Goal: Book appointment/travel/reservation

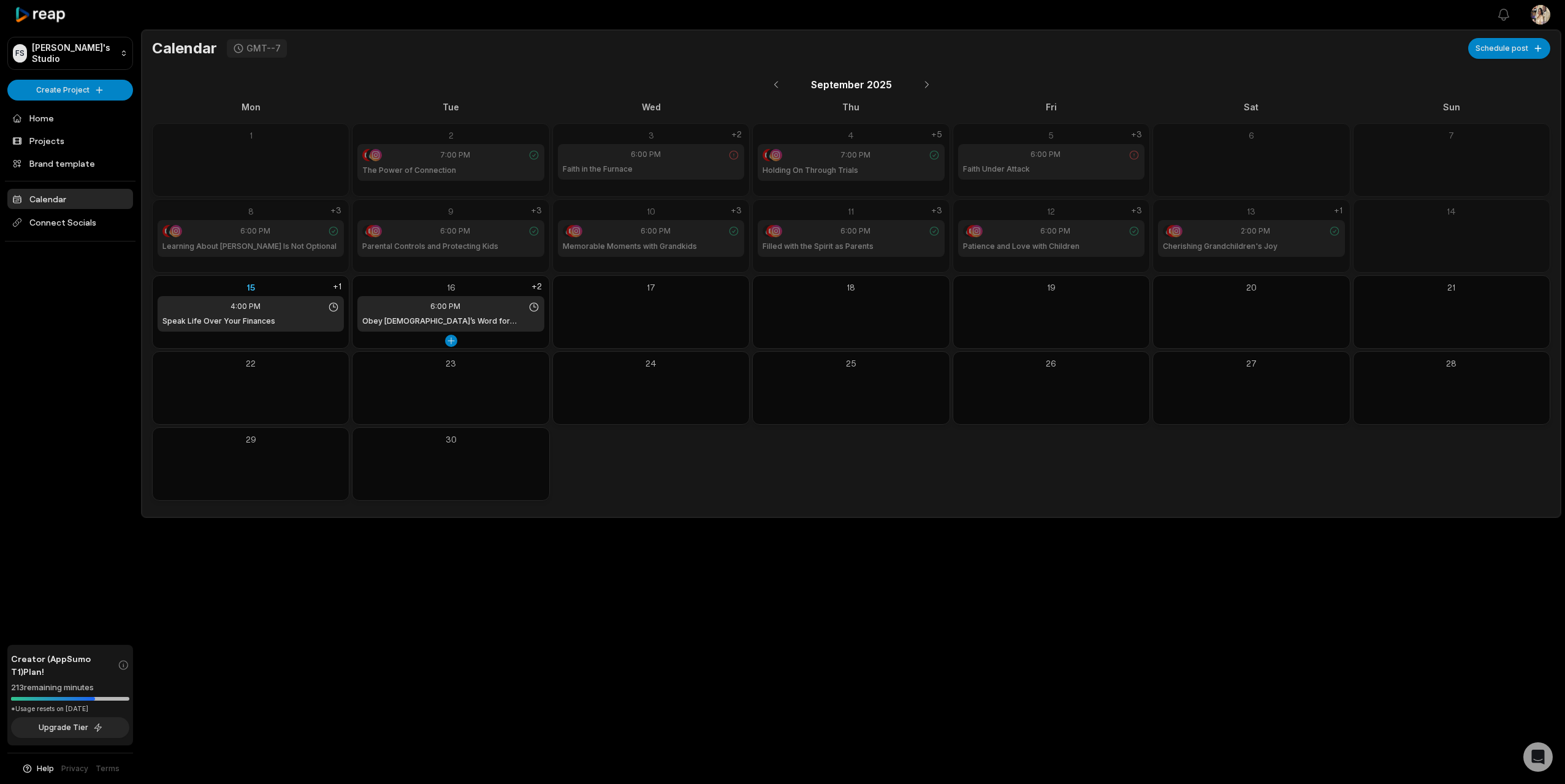
click at [390, 282] on div "16" at bounding box center [450, 287] width 186 height 13
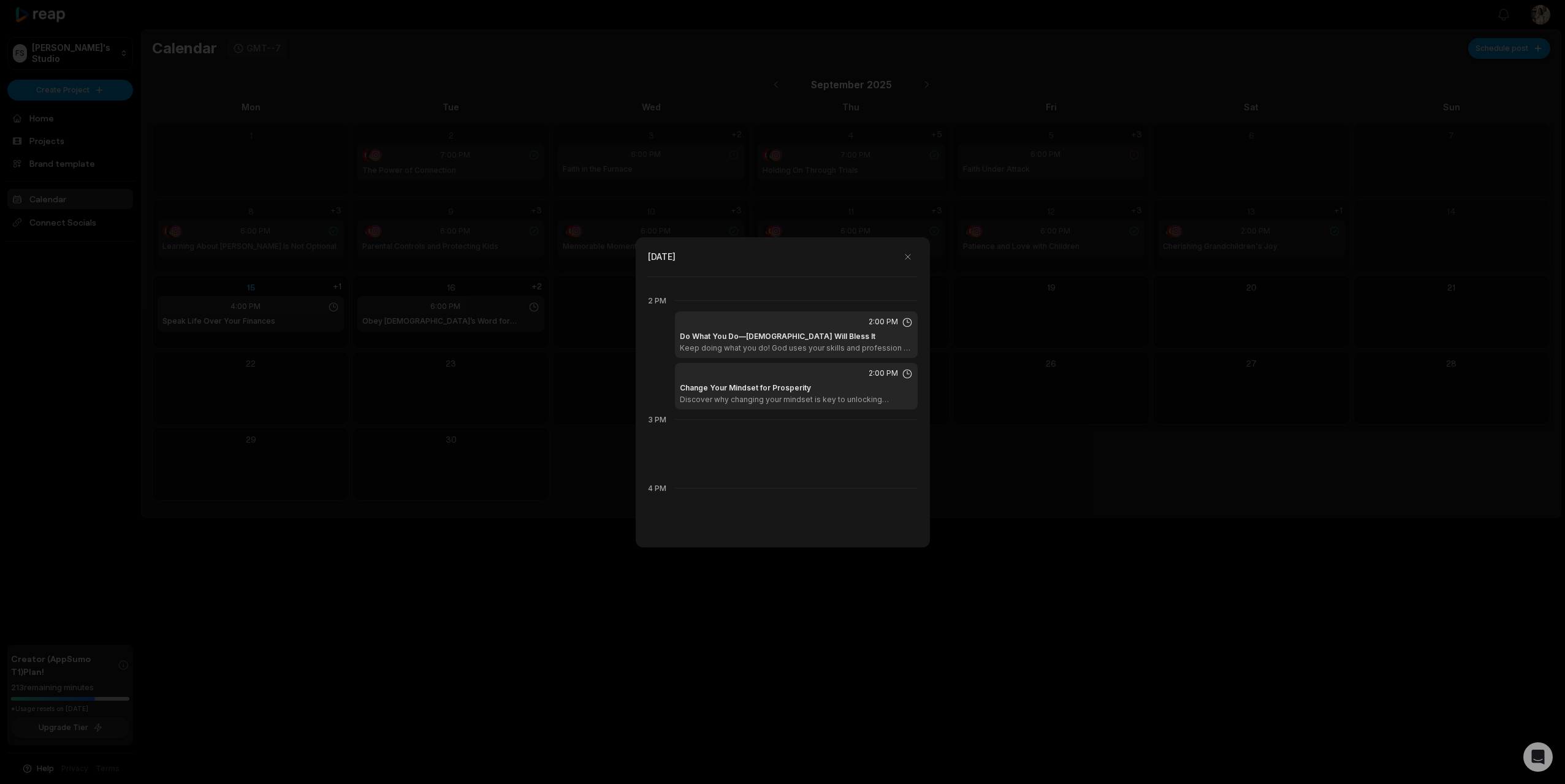
scroll to position [941, 0]
click at [847, 389] on div "Change Your Mindset for Prosperity Discover why changing your mindset is key to…" at bounding box center [797, 400] width 233 height 22
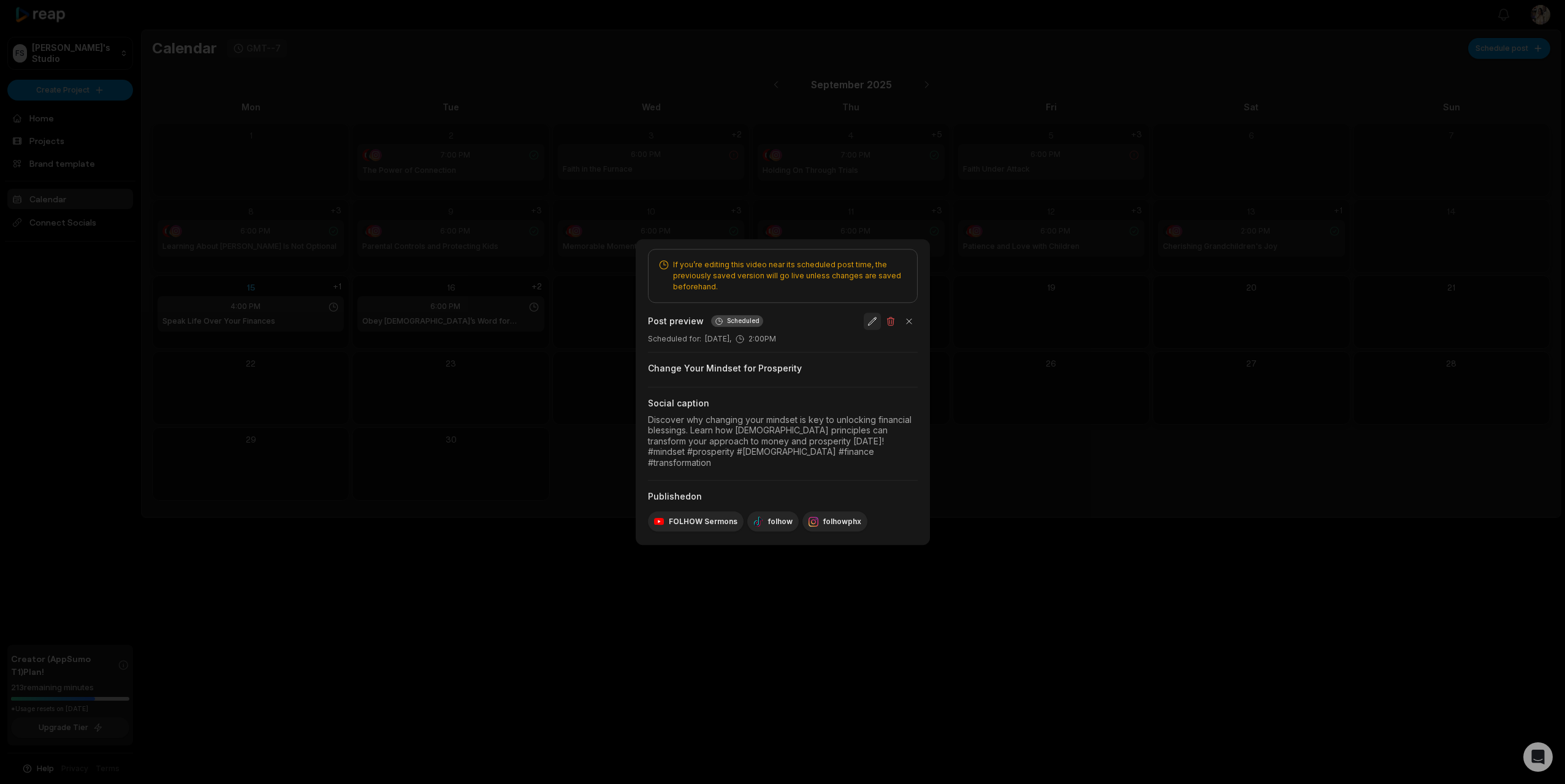
click at [870, 329] on button "button" at bounding box center [872, 321] width 17 height 17
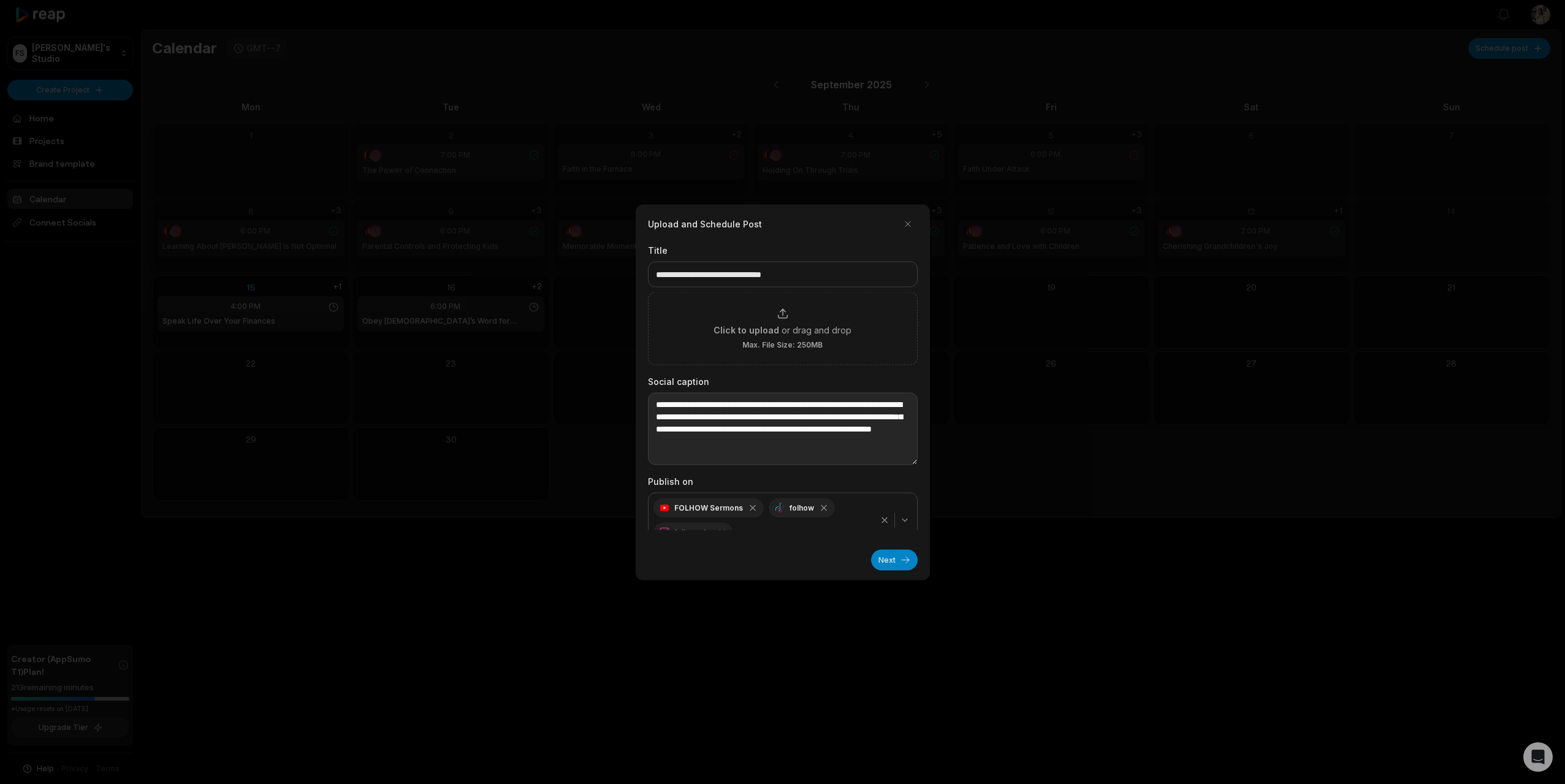
scroll to position [18, 0]
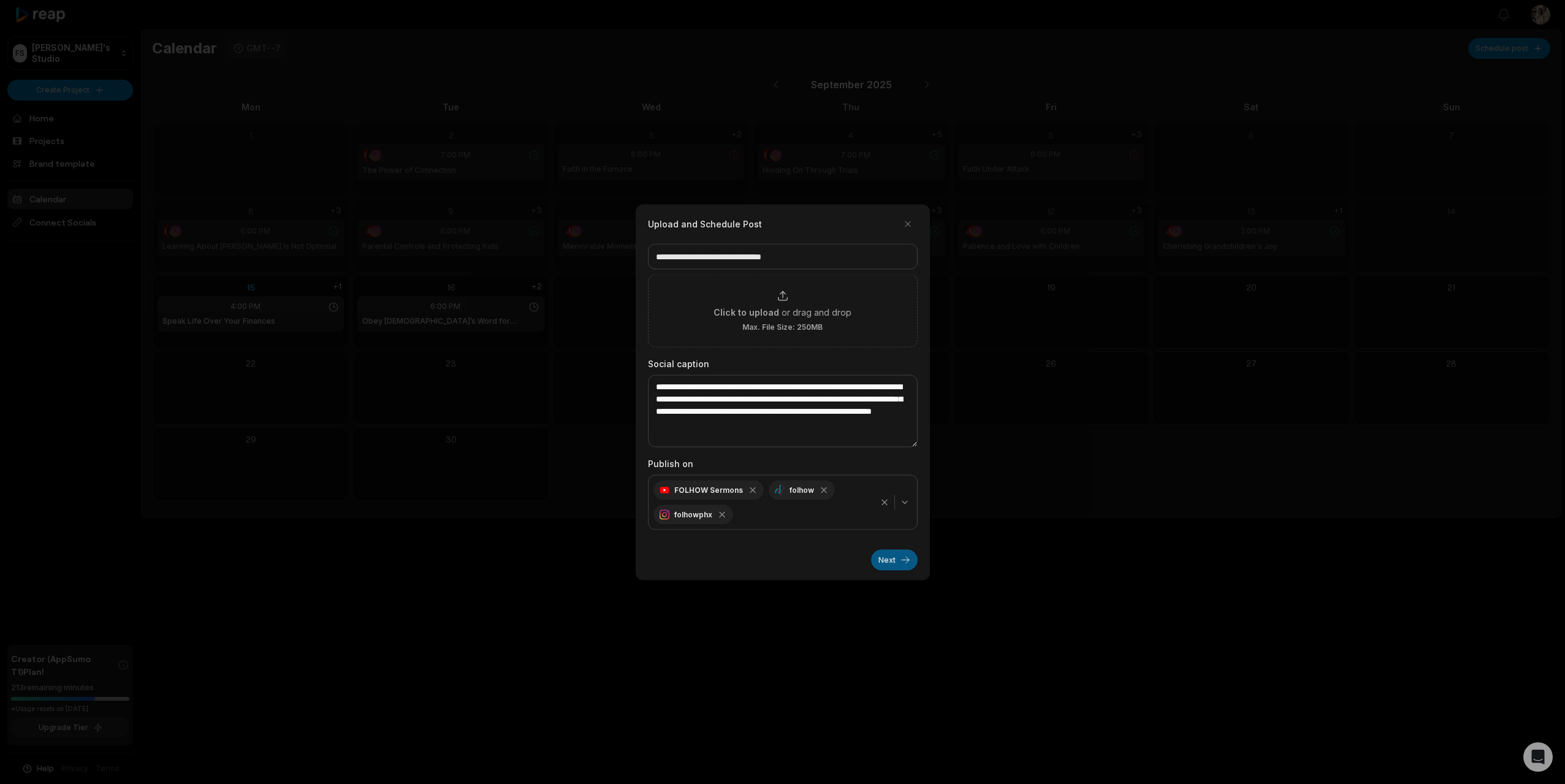
click at [887, 561] on button "Next" at bounding box center [894, 560] width 47 height 21
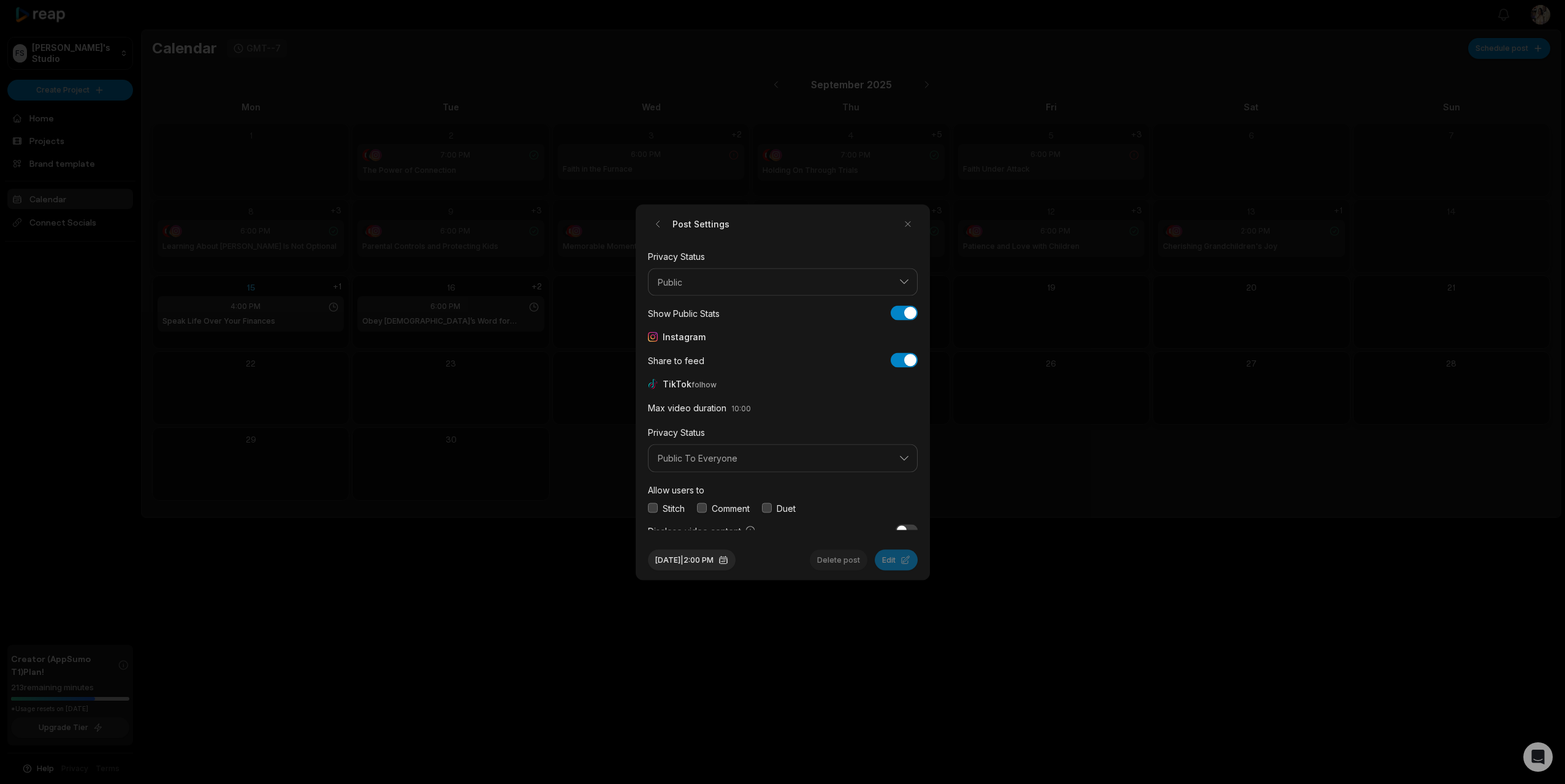
drag, startPoint x: 652, startPoint y: 506, endPoint x: 689, endPoint y: 507, distance: 37.0
click at [656, 506] on button "button" at bounding box center [652, 508] width 10 height 10
click at [702, 508] on button "button" at bounding box center [702, 508] width 10 height 10
click at [771, 506] on button "button" at bounding box center [766, 508] width 10 height 10
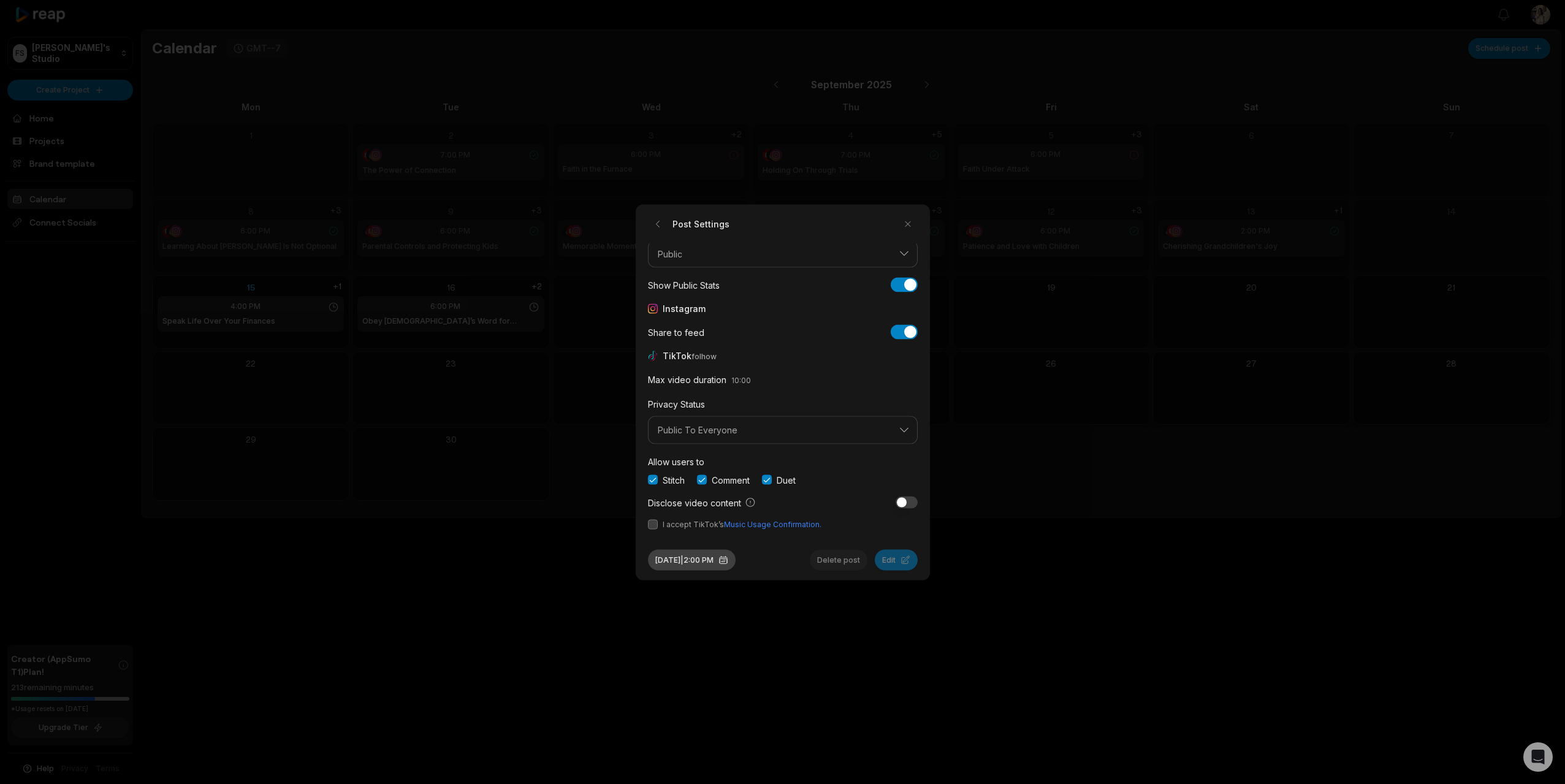
click at [704, 555] on button "Sep 16, 2025 | 2:00 PM" at bounding box center [691, 560] width 88 height 21
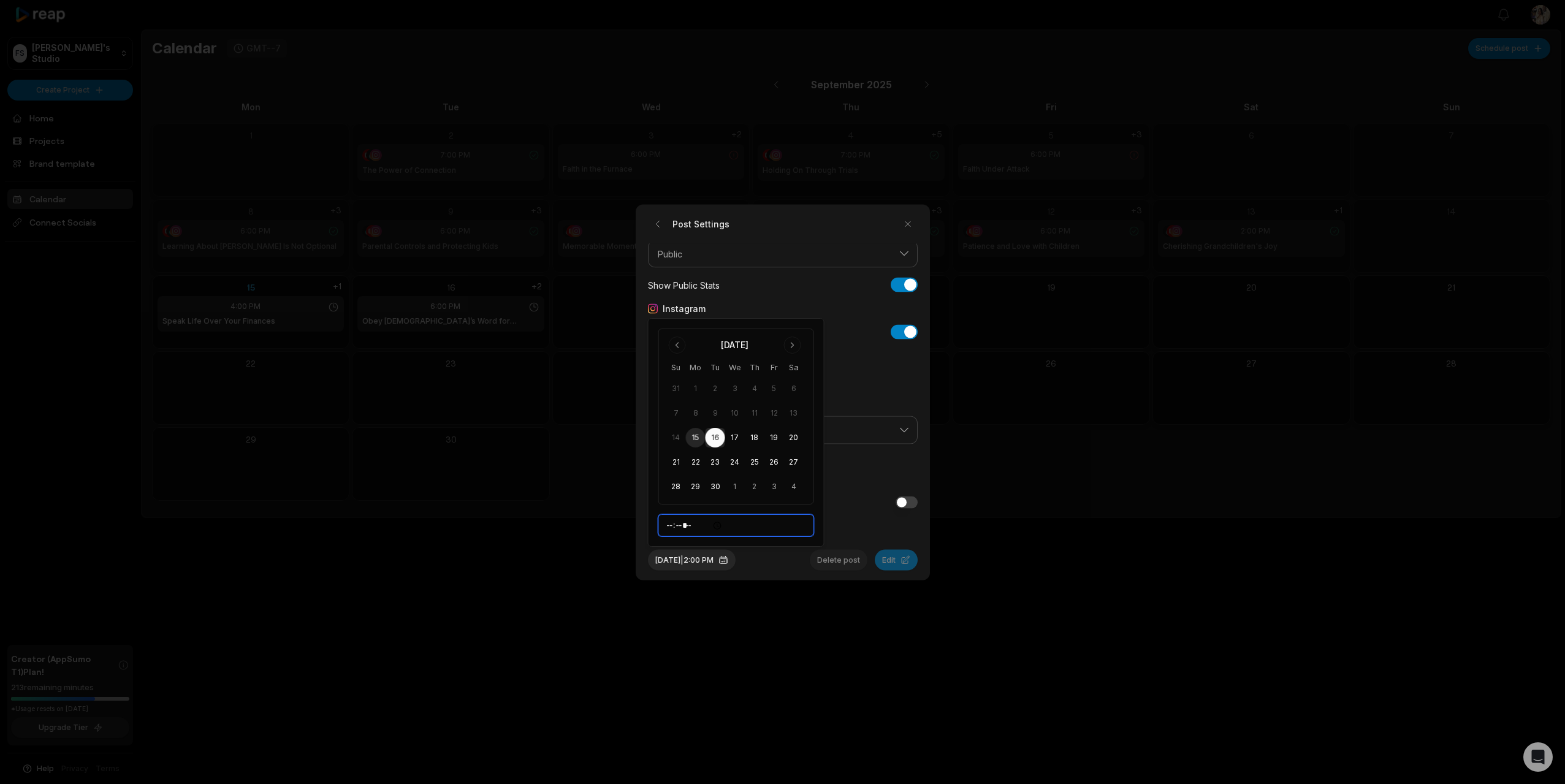
click at [673, 524] on input "*****" at bounding box center [736, 525] width 155 height 22
type input "*****"
click at [859, 463] on div "Allow users to Stitch Comment Duet" at bounding box center [783, 469] width 270 height 32
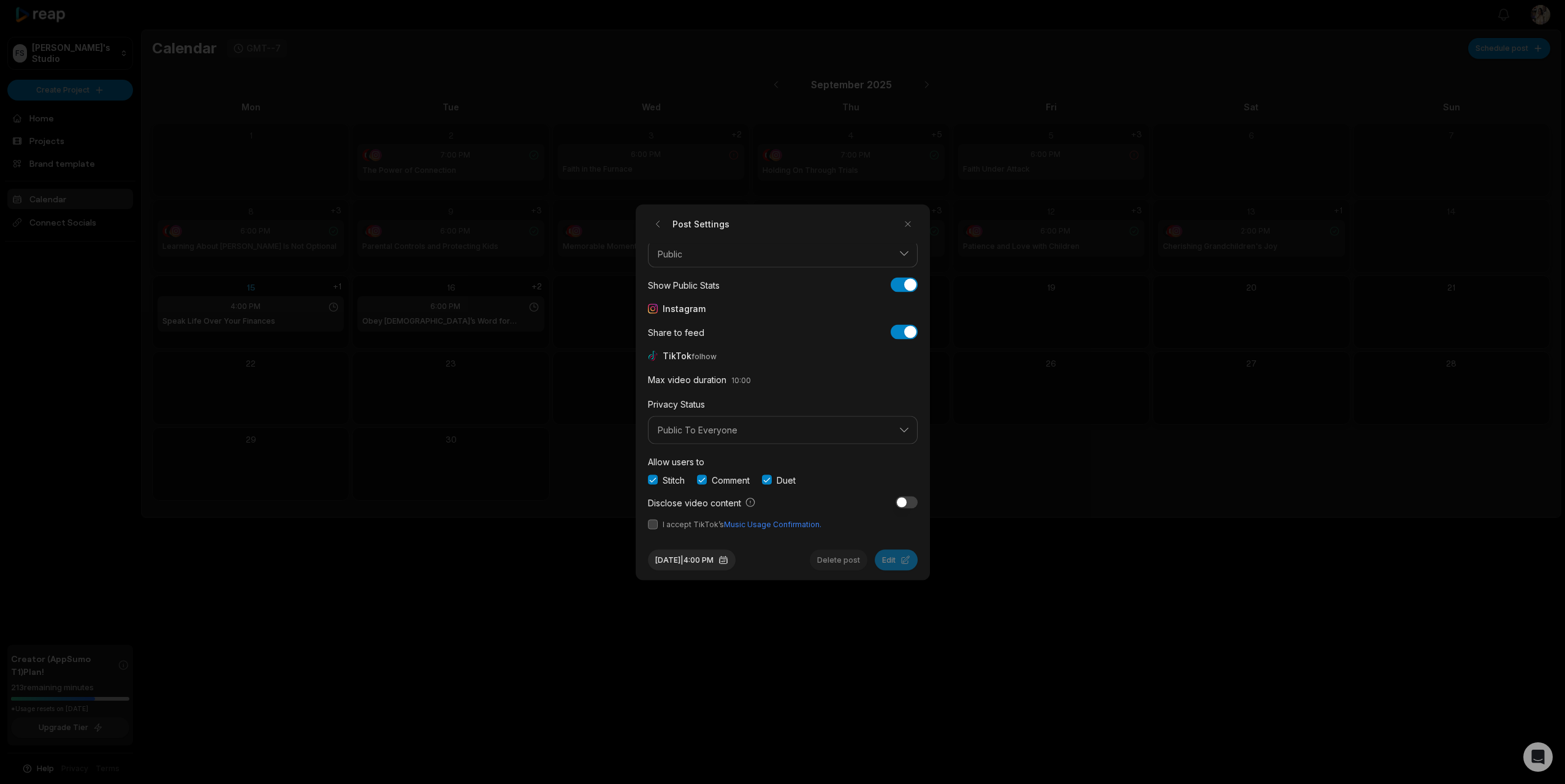
click at [656, 520] on button "button" at bounding box center [652, 524] width 10 height 10
click at [898, 563] on button "Edit" at bounding box center [896, 560] width 43 height 21
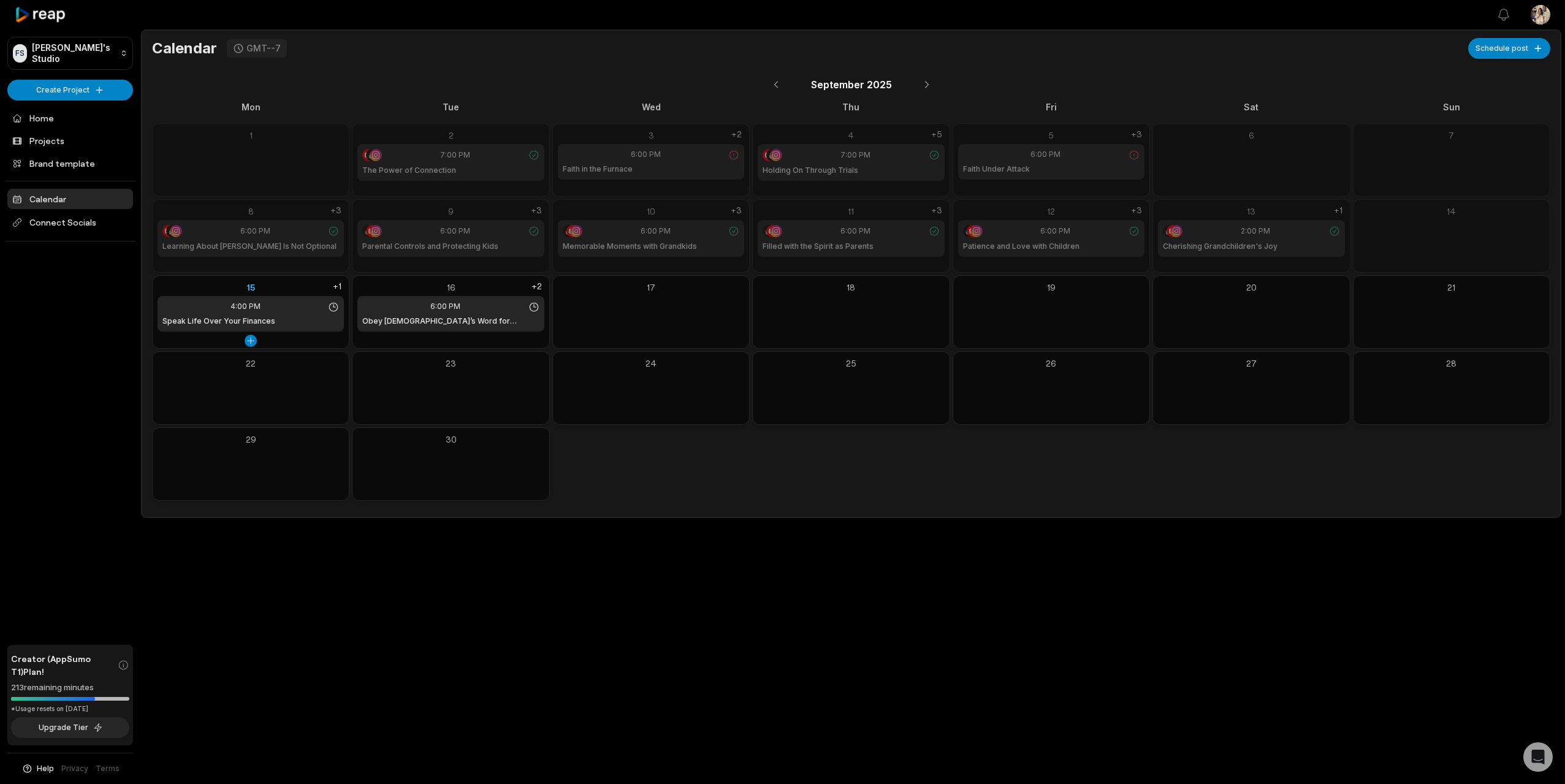
click at [294, 286] on div "15" at bounding box center [250, 287] width 186 height 13
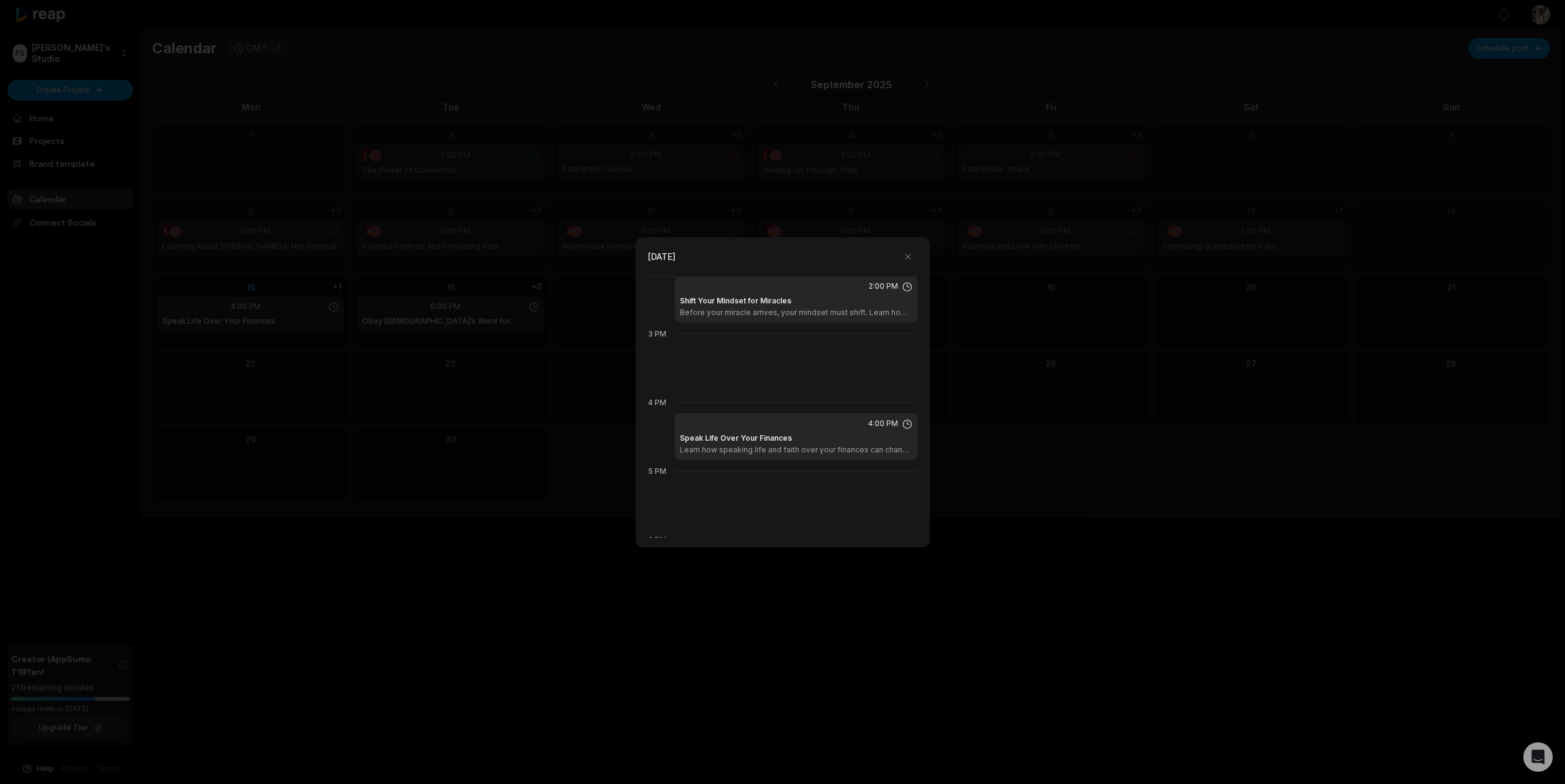
scroll to position [981, 0]
click at [912, 259] on button "button" at bounding box center [908, 257] width 20 height 20
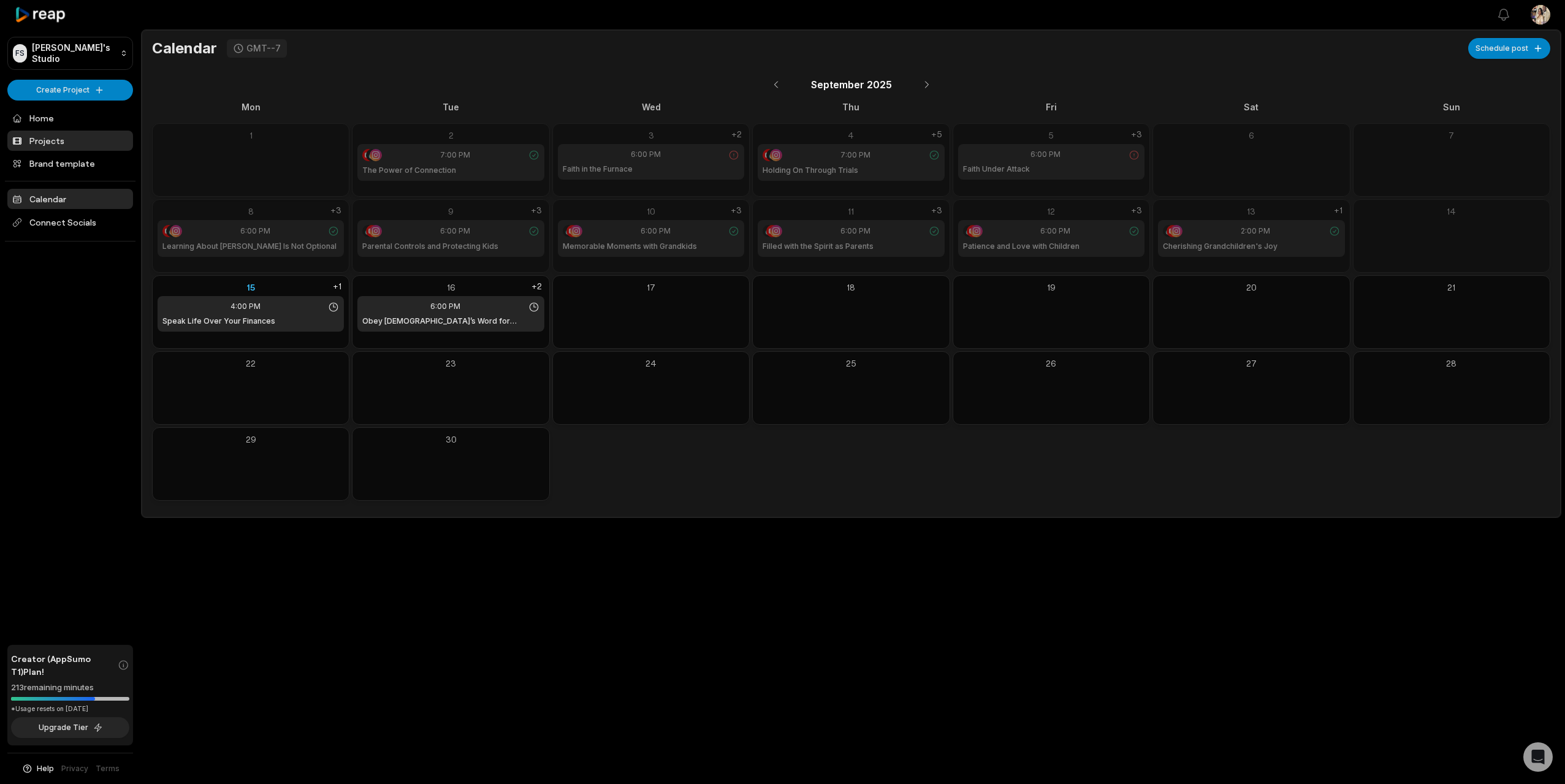
click at [44, 137] on link "Projects" at bounding box center [70, 140] width 126 height 20
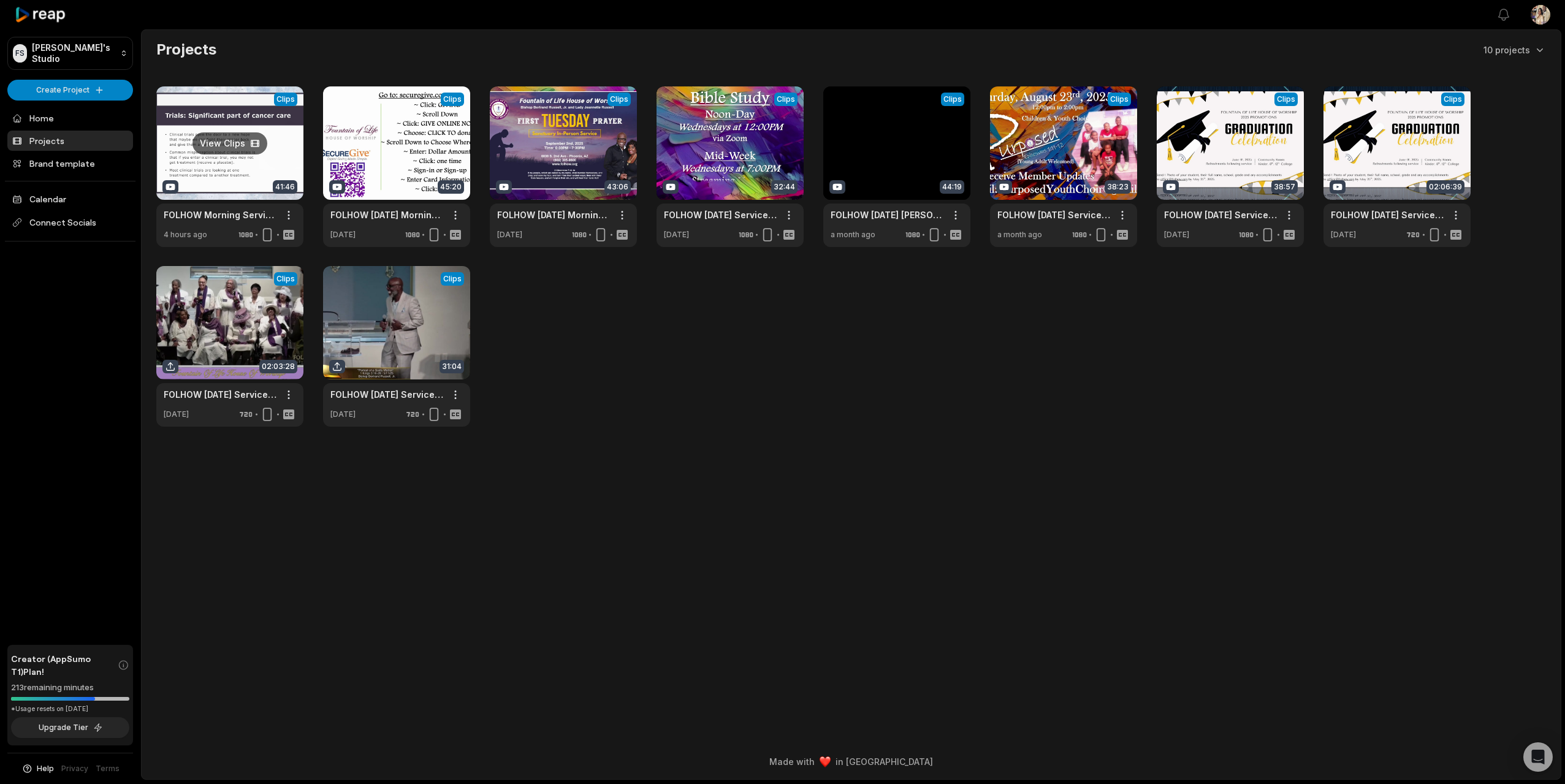
click at [210, 159] on link at bounding box center [229, 167] width 147 height 161
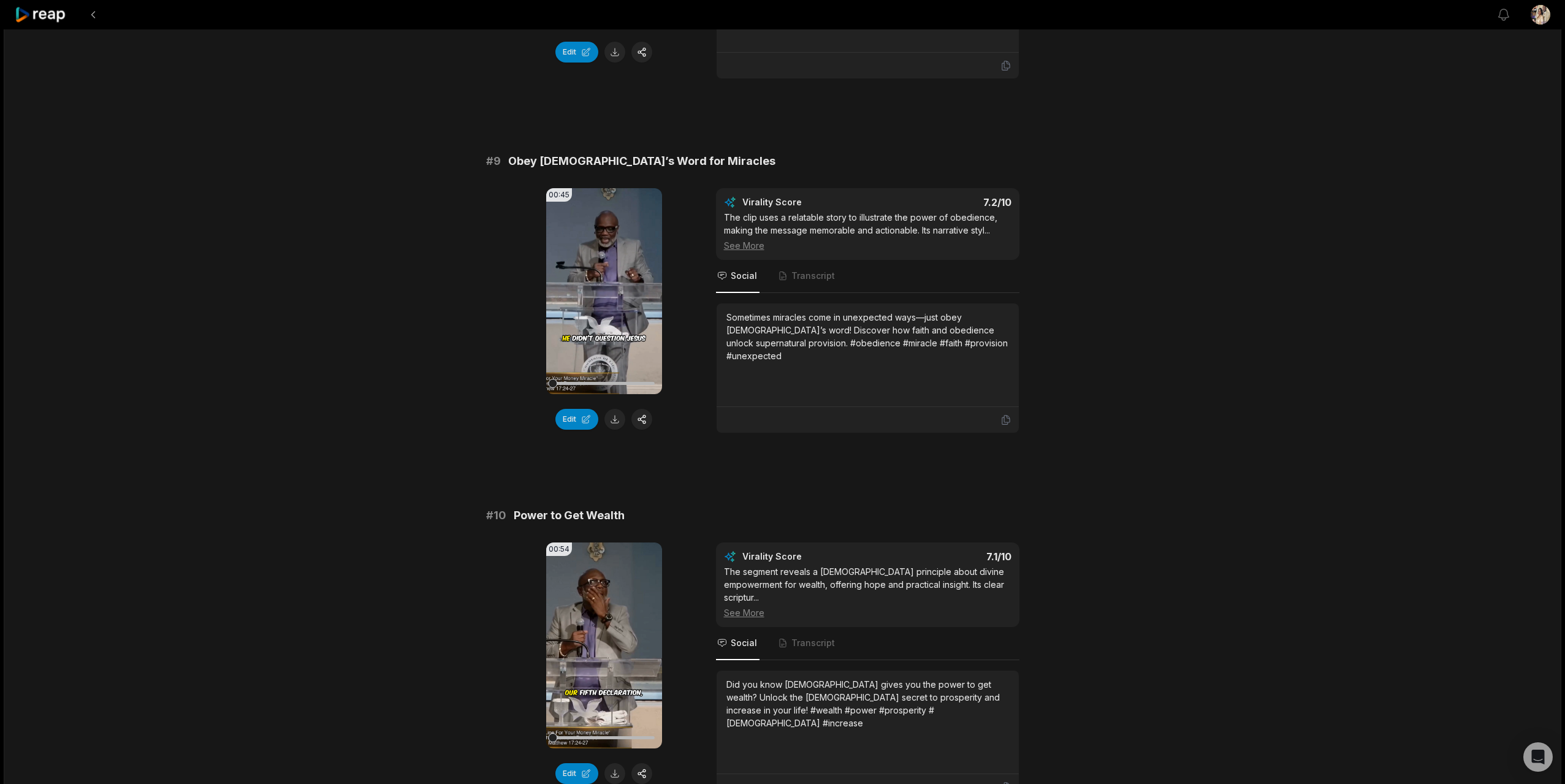
scroll to position [2971, 0]
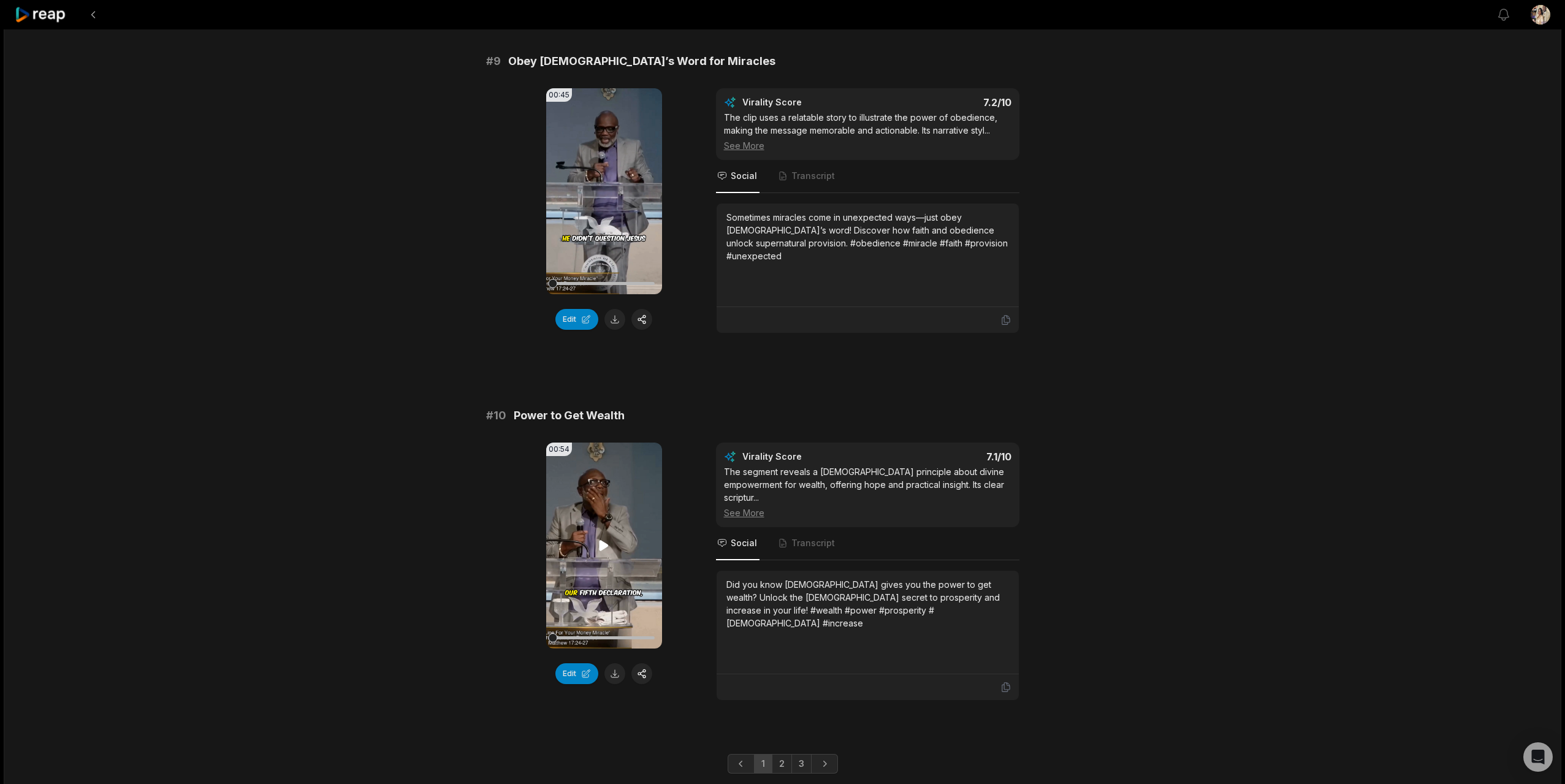
click at [600, 540] on icon at bounding box center [604, 545] width 9 height 11
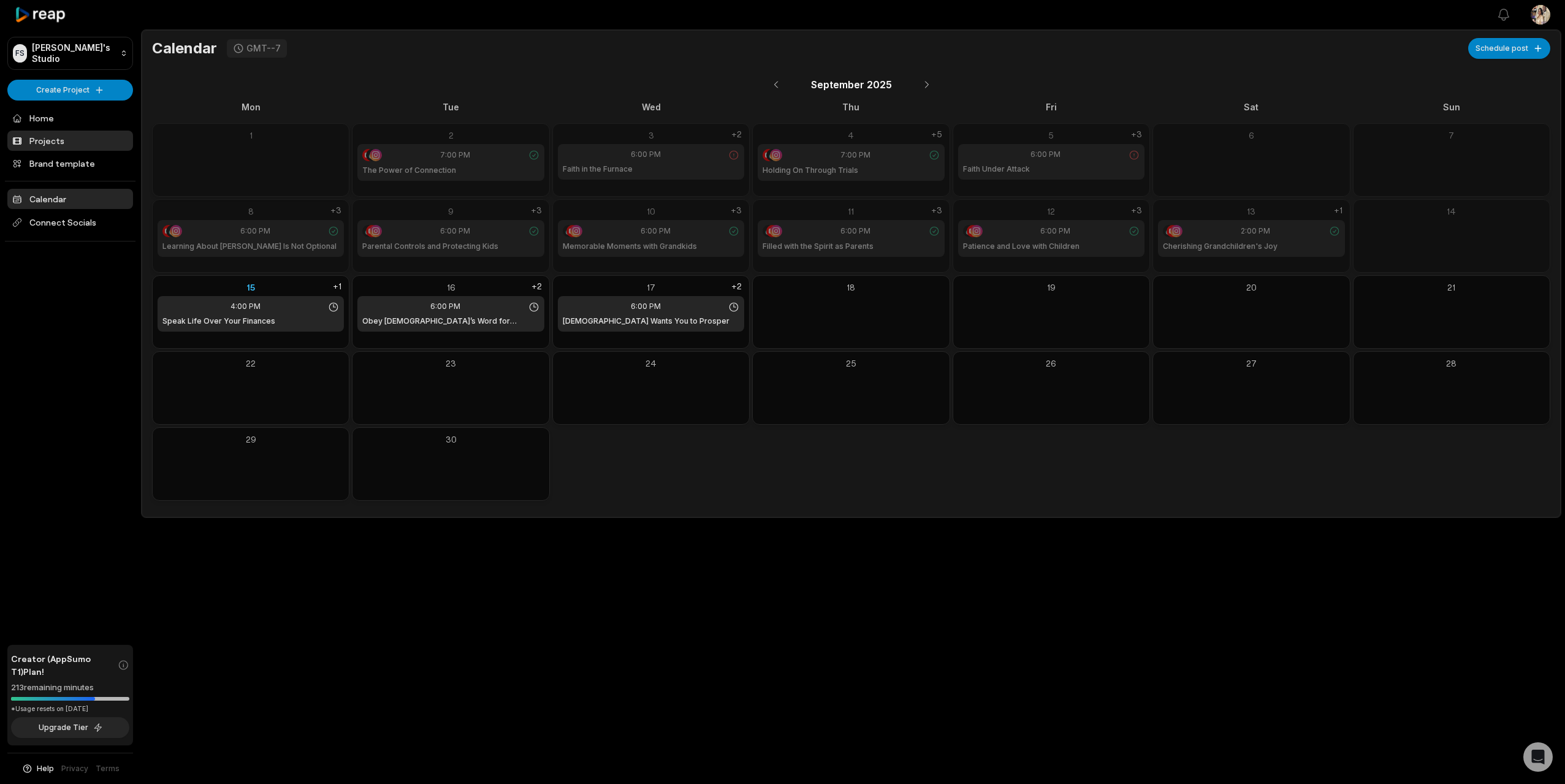
click at [47, 136] on link "Projects" at bounding box center [70, 140] width 126 height 20
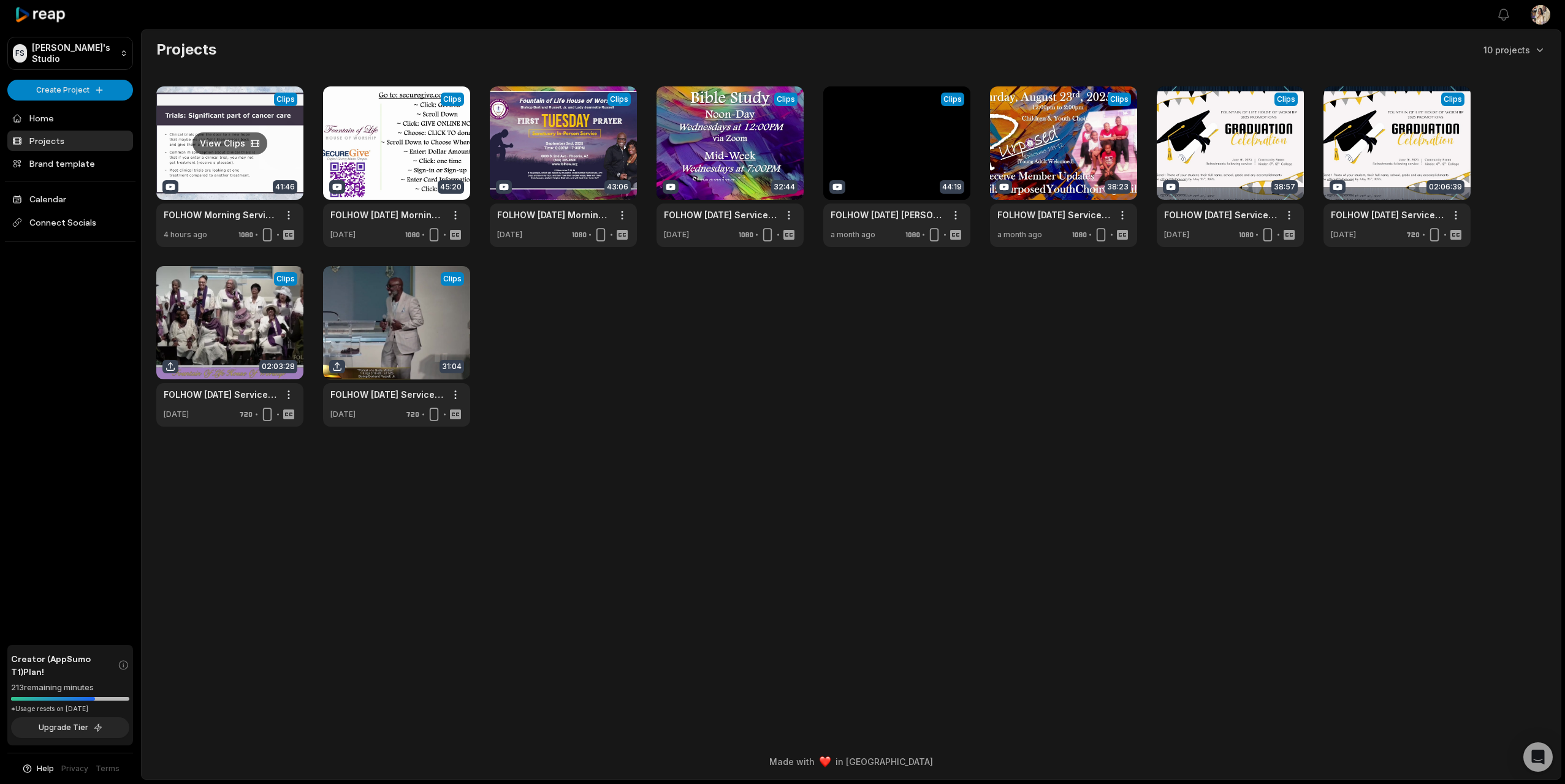
click at [206, 142] on link at bounding box center [229, 167] width 147 height 161
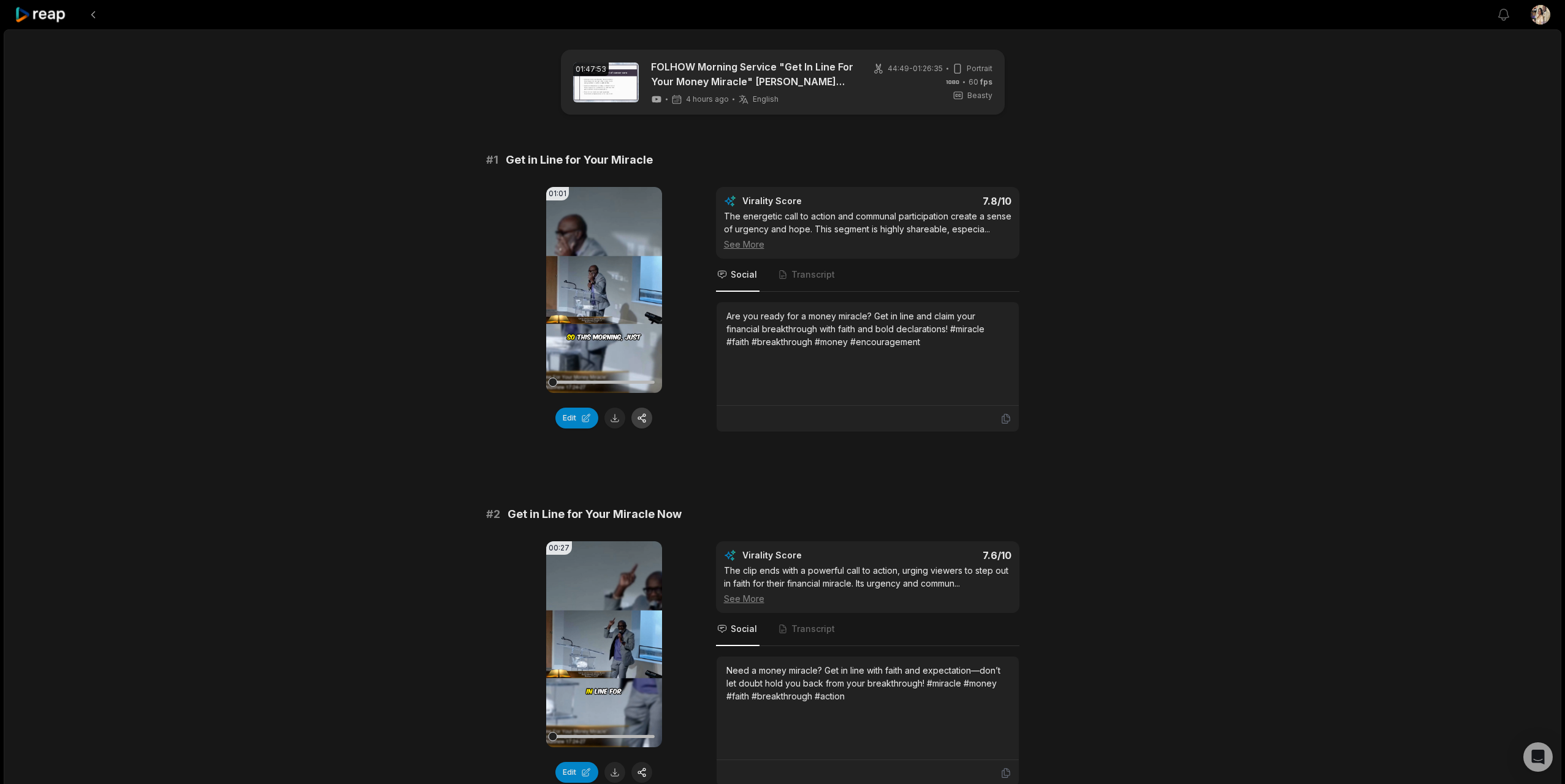
click at [645, 419] on button "button" at bounding box center [642, 418] width 21 height 21
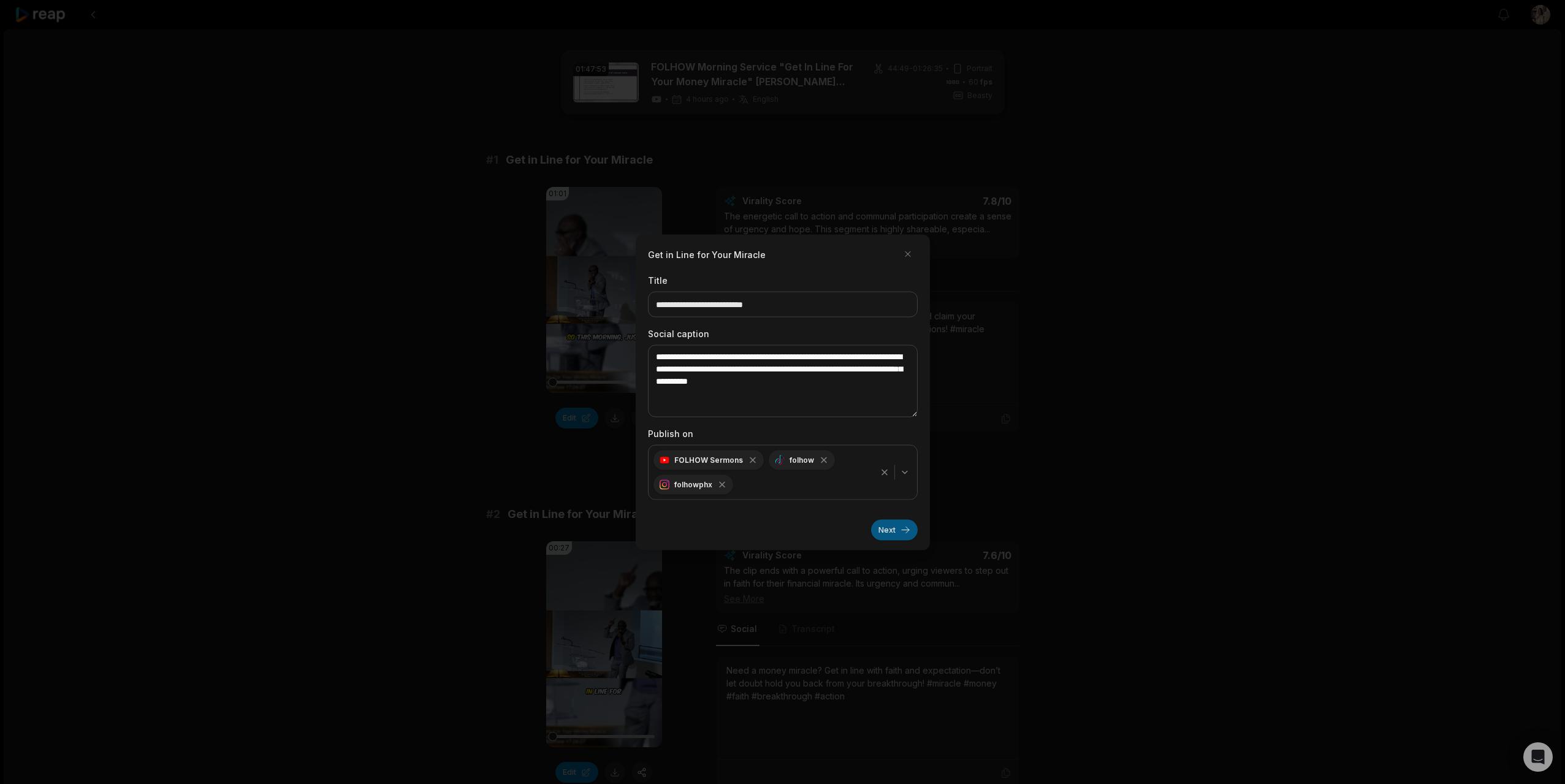
click at [900, 524] on button "Next" at bounding box center [894, 530] width 47 height 21
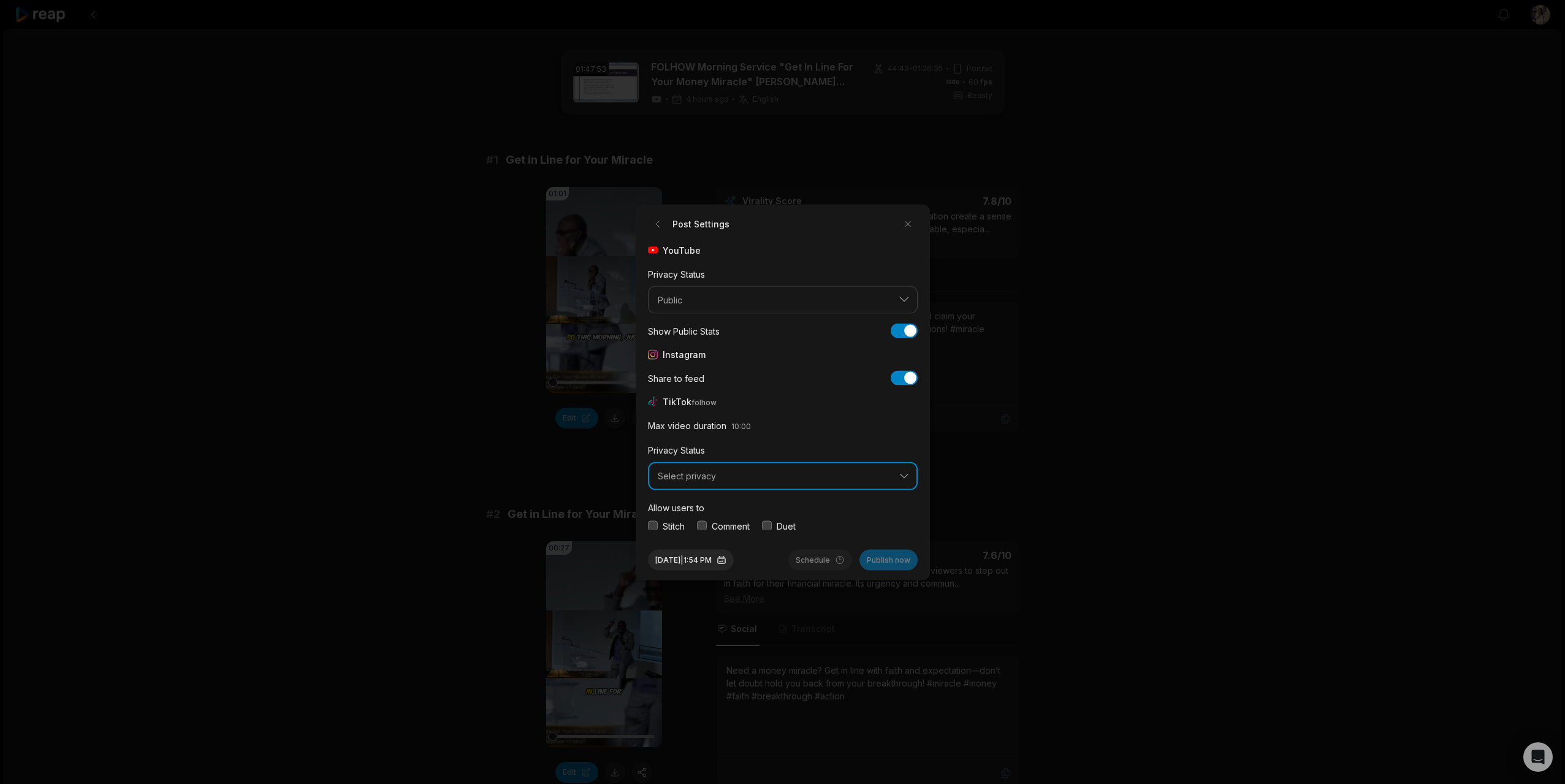
click at [698, 479] on span "Select privacy" at bounding box center [774, 476] width 233 height 11
click at [696, 502] on p "Public To Everyone" at bounding box center [782, 508] width 253 height 13
drag, startPoint x: 651, startPoint y: 522, endPoint x: 684, endPoint y: 523, distance: 33.0
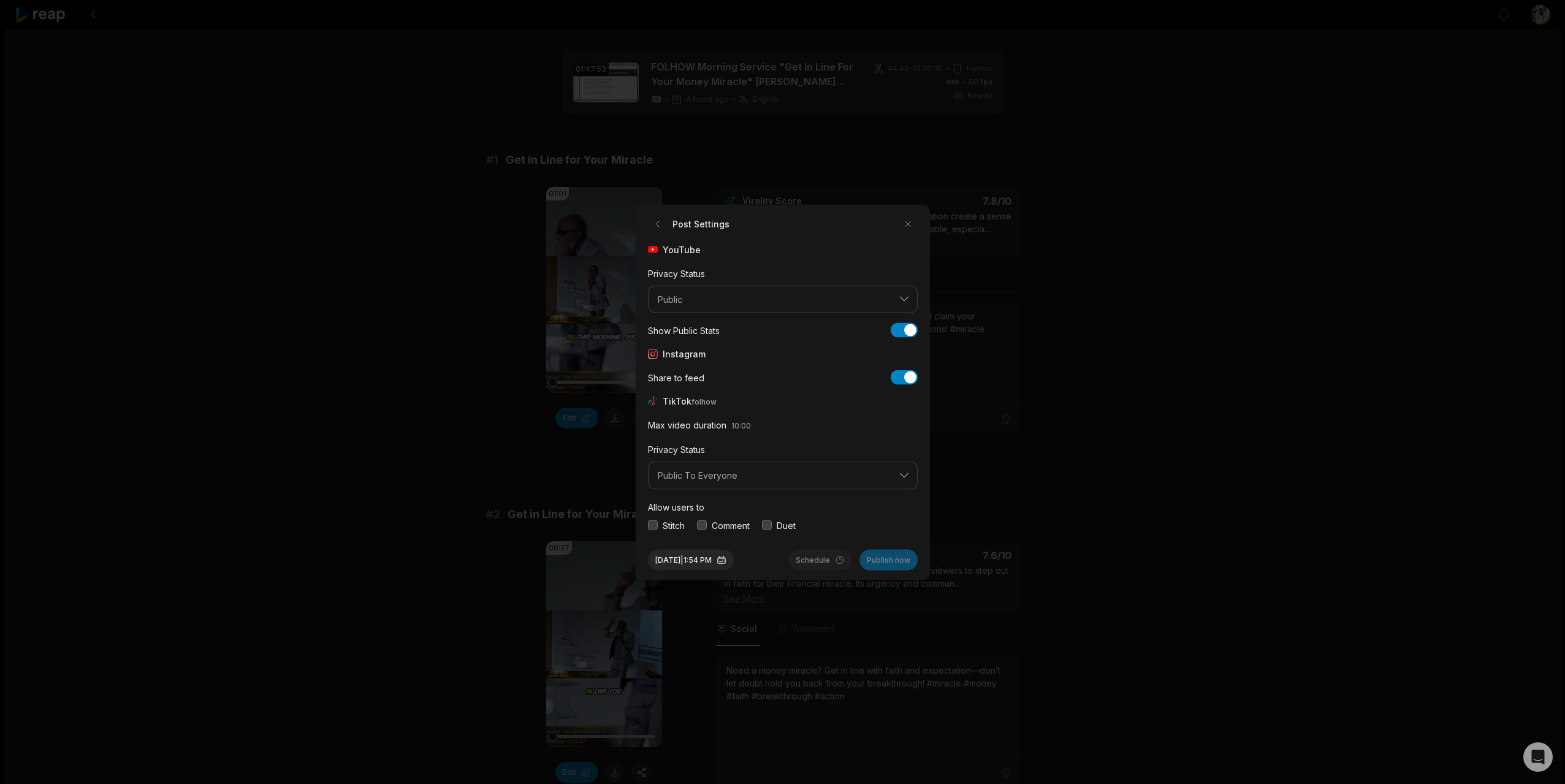
click at [652, 523] on button "button" at bounding box center [652, 525] width 10 height 10
click at [706, 523] on button "button" at bounding box center [702, 525] width 10 height 10
click at [768, 523] on button "button" at bounding box center [766, 522] width 10 height 10
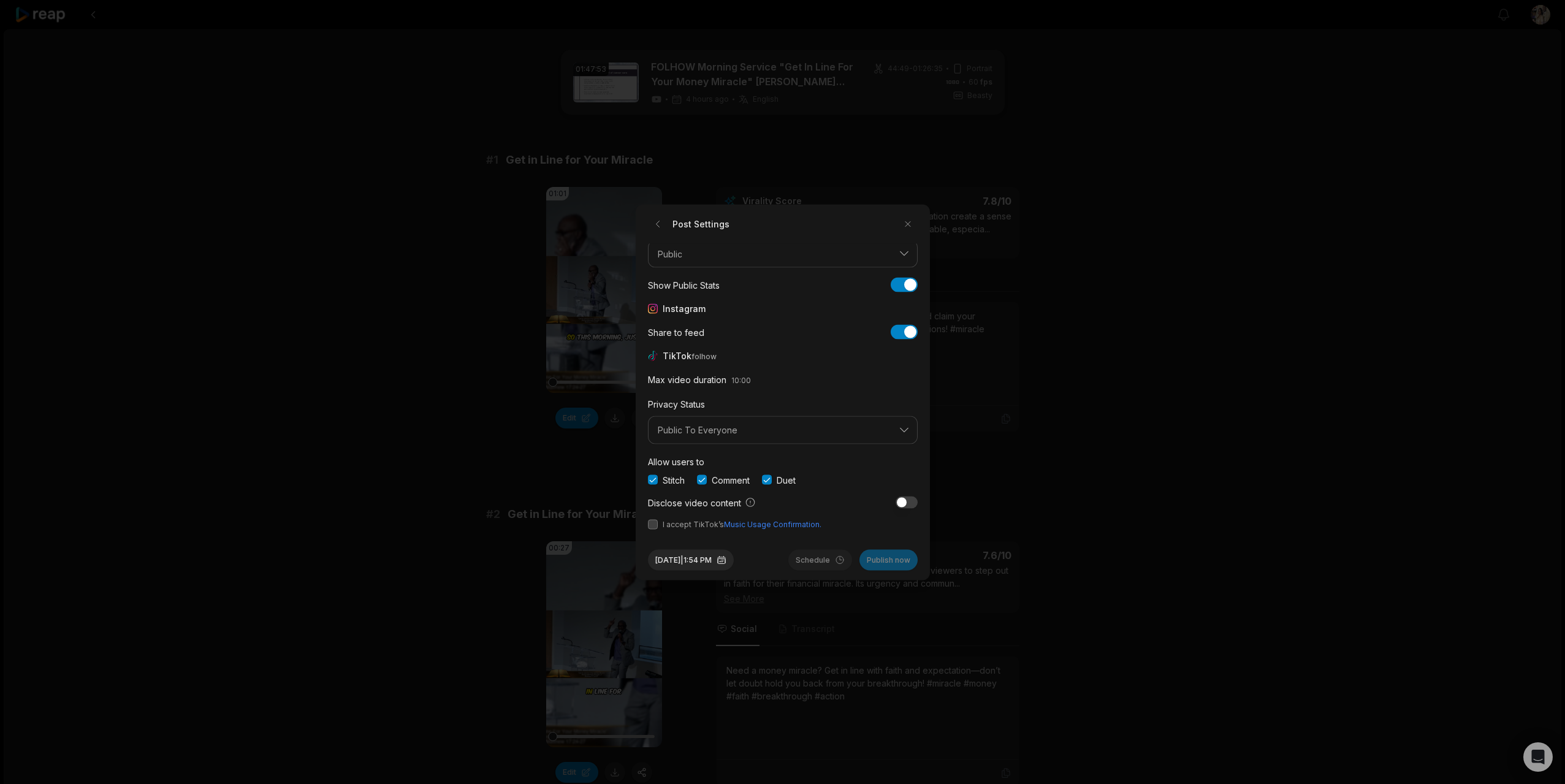
click at [653, 526] on button "button" at bounding box center [652, 524] width 10 height 10
click at [680, 558] on button "Sep 15, 2025 | 1:54 PM" at bounding box center [691, 560] width 86 height 21
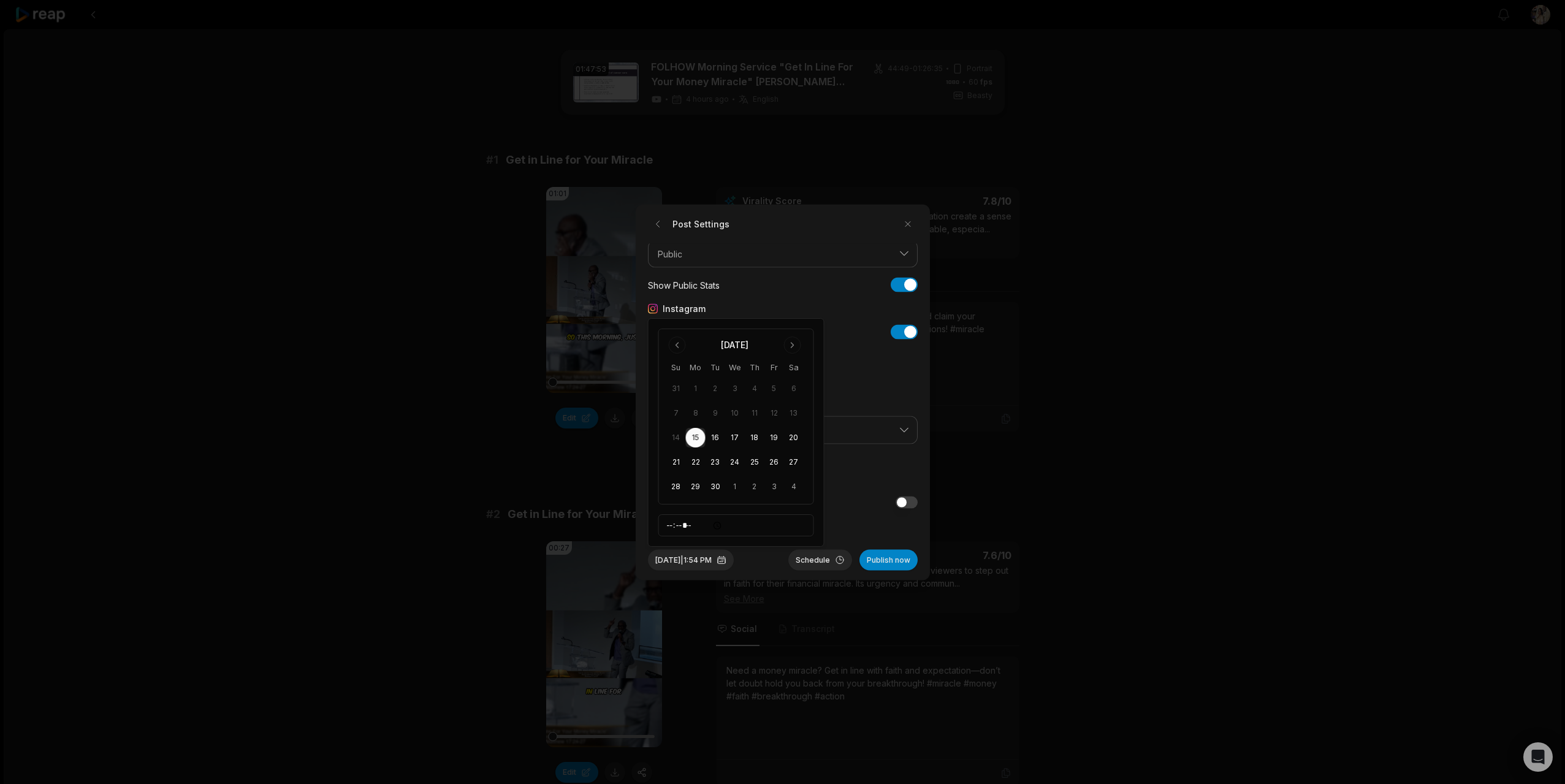
click at [693, 432] on button "15" at bounding box center [696, 438] width 20 height 20
click at [668, 525] on input "*****" at bounding box center [736, 525] width 155 height 22
type input "*****"
click at [811, 556] on button "Schedule" at bounding box center [820, 560] width 64 height 21
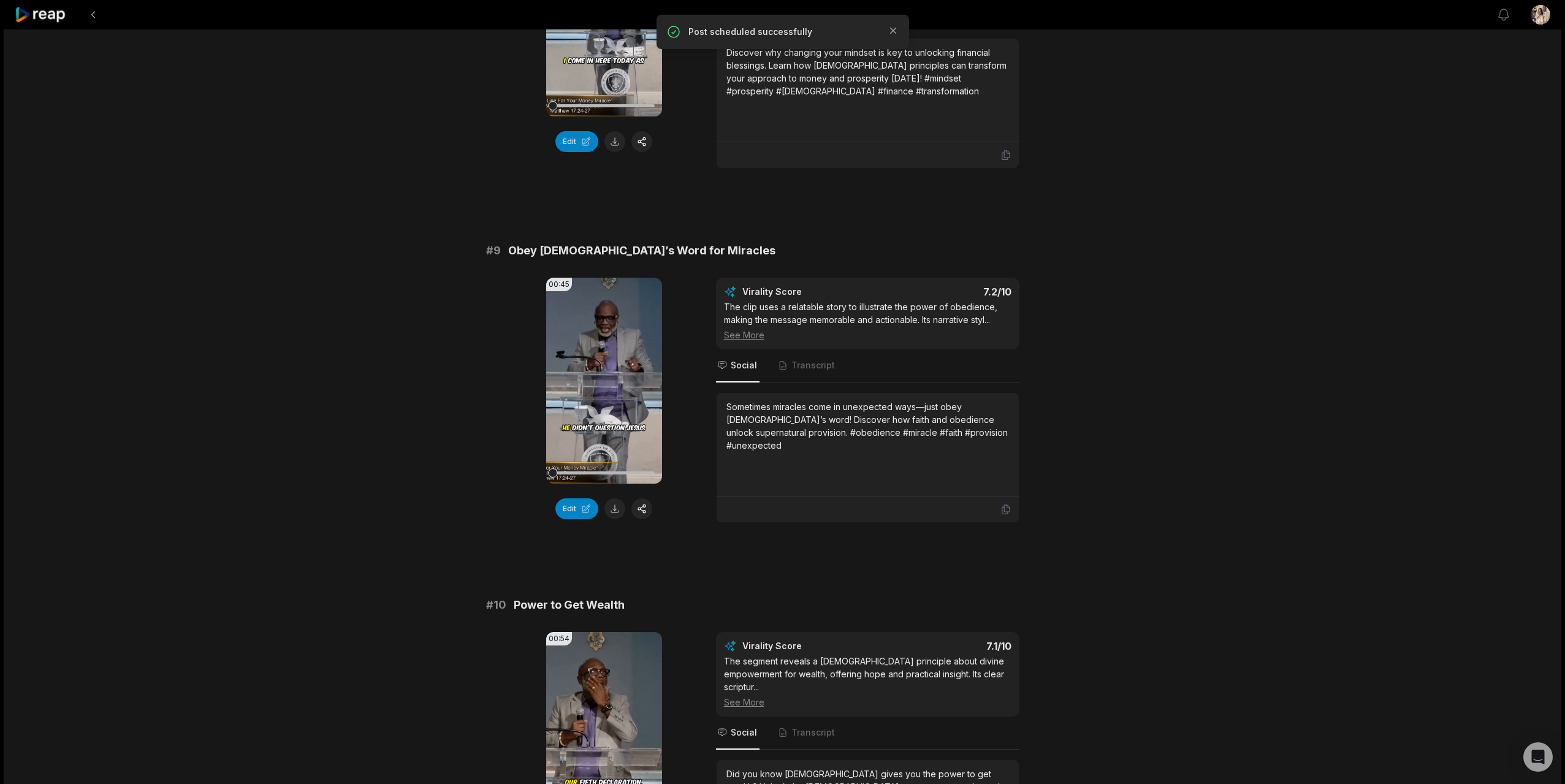
scroll to position [2971, 0]
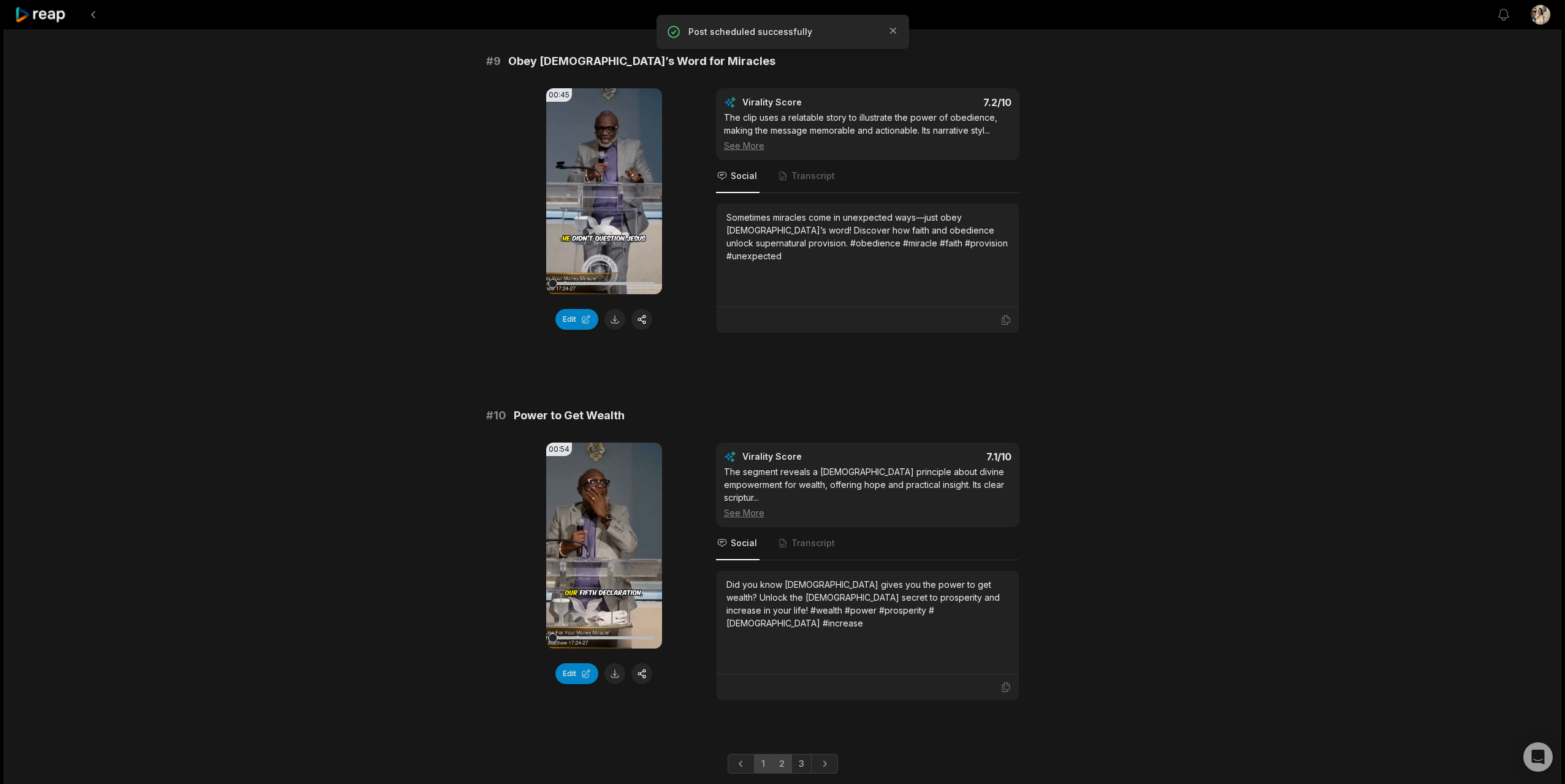
click at [782, 754] on link "2" at bounding box center [782, 764] width 20 height 20
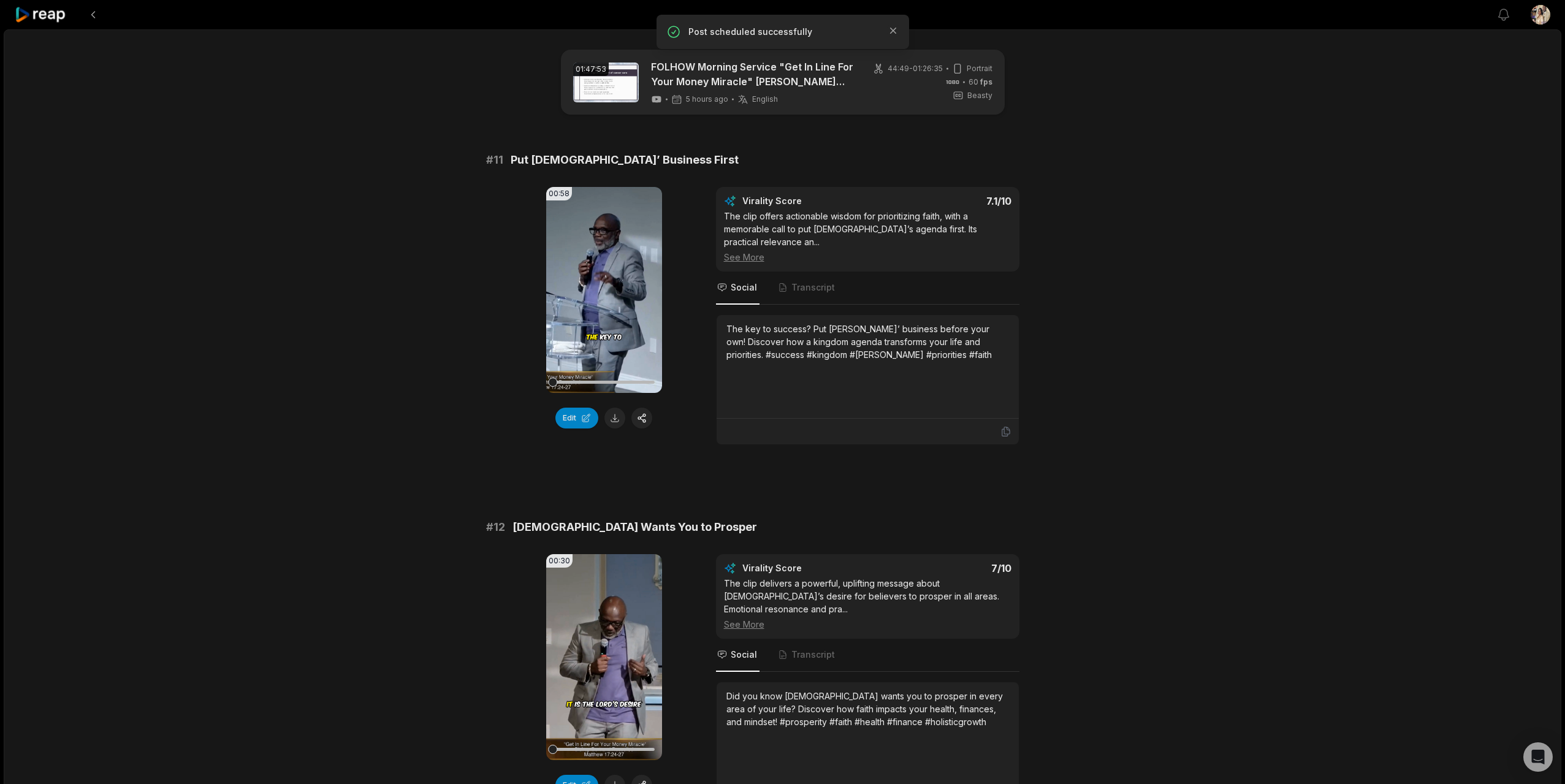
scroll to position [1594, 0]
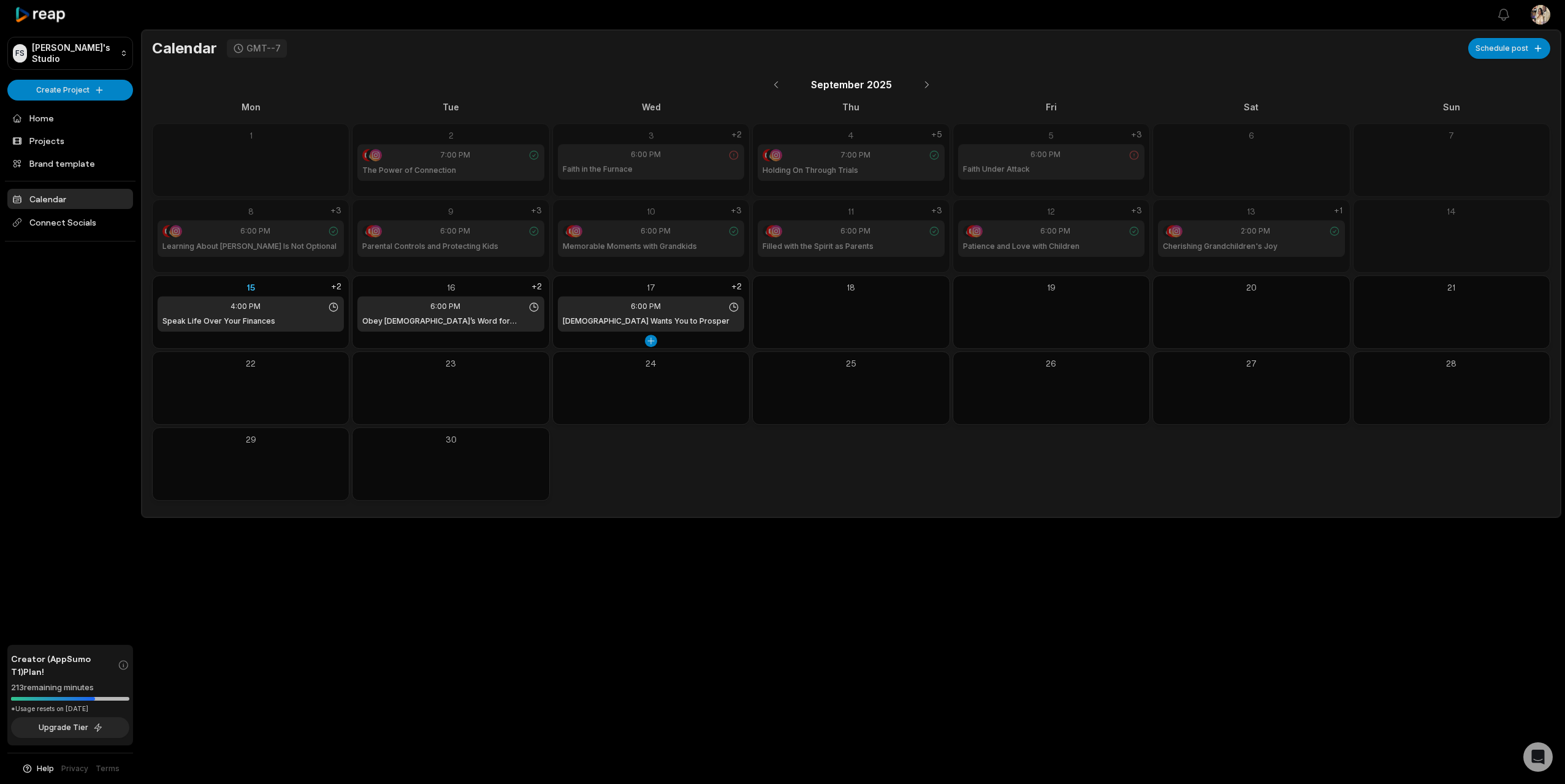
click at [653, 288] on div "17" at bounding box center [650, 287] width 186 height 13
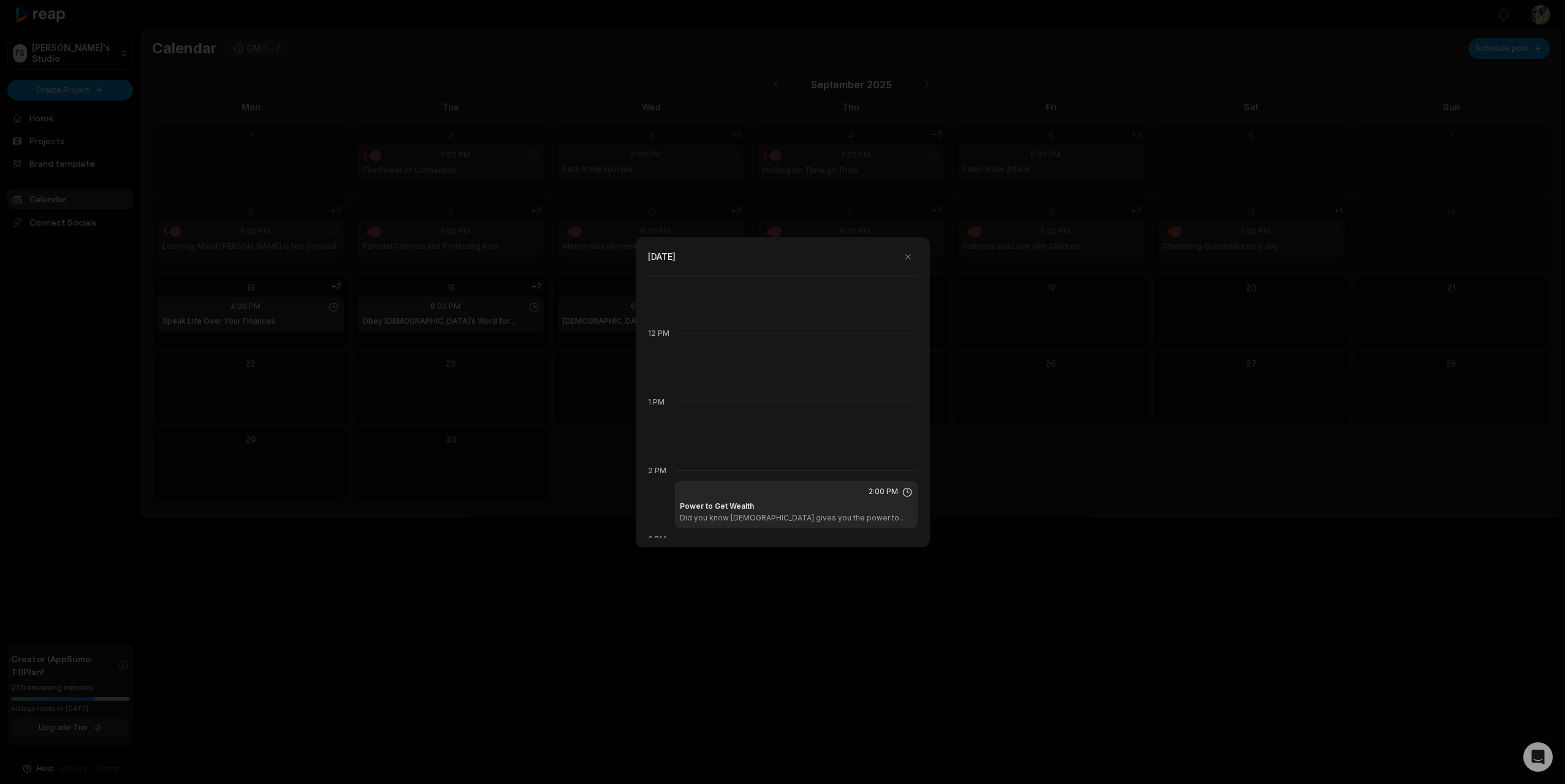
scroll to position [775, 0]
click at [906, 253] on button "button" at bounding box center [908, 257] width 20 height 20
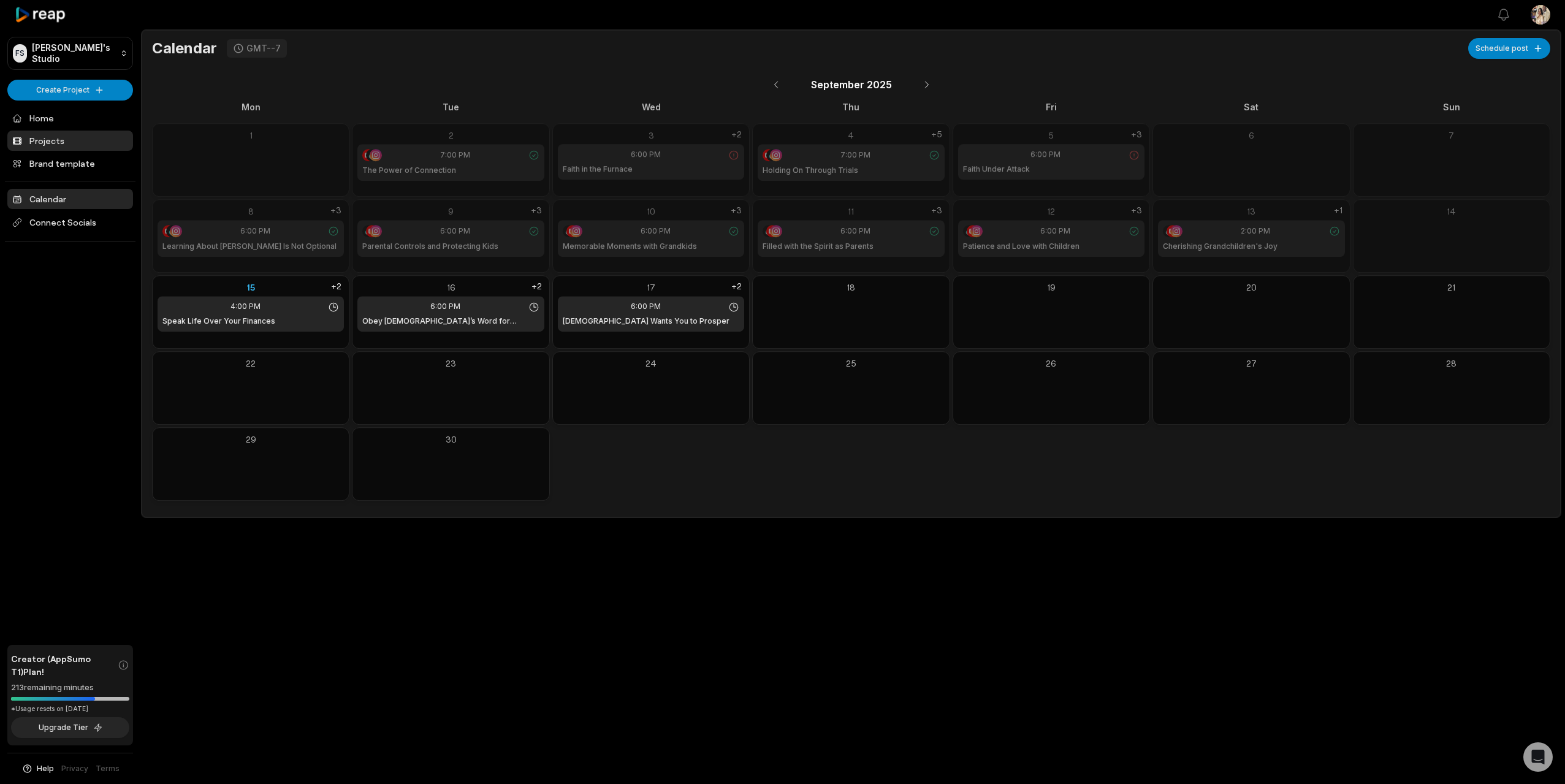
click at [35, 136] on link "Projects" at bounding box center [70, 140] width 126 height 20
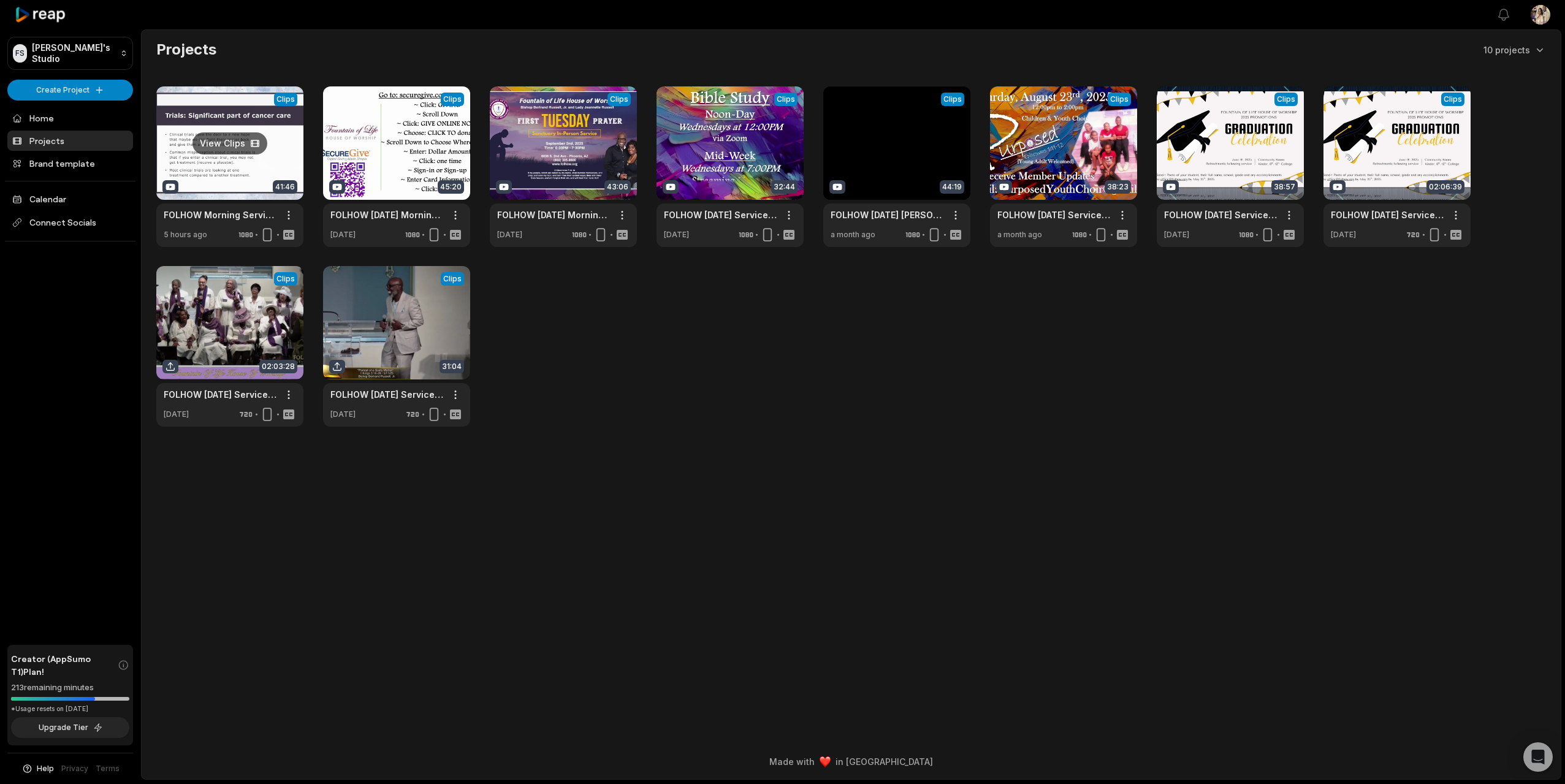
click at [214, 147] on link at bounding box center [229, 167] width 147 height 161
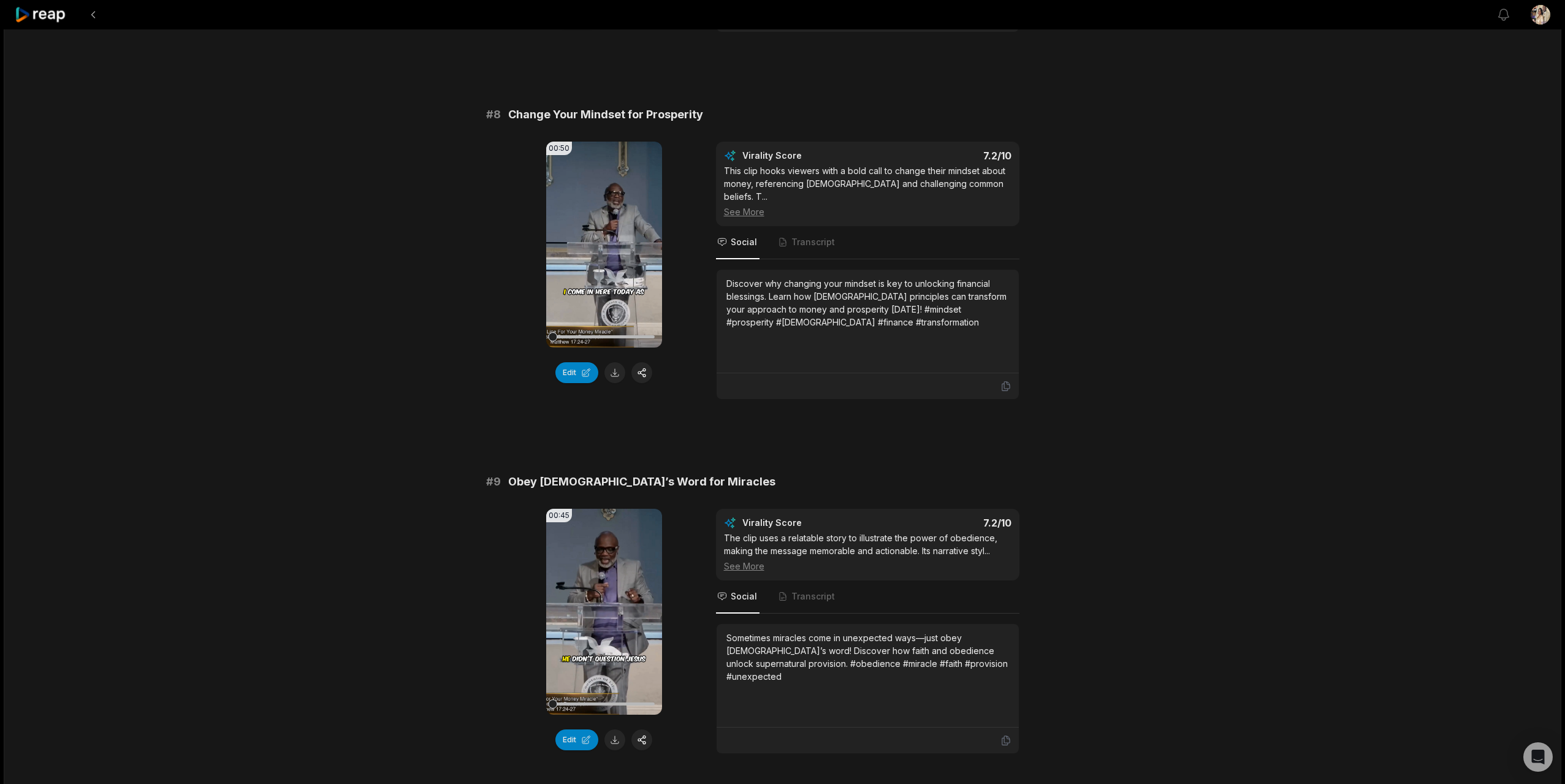
scroll to position [2686, 0]
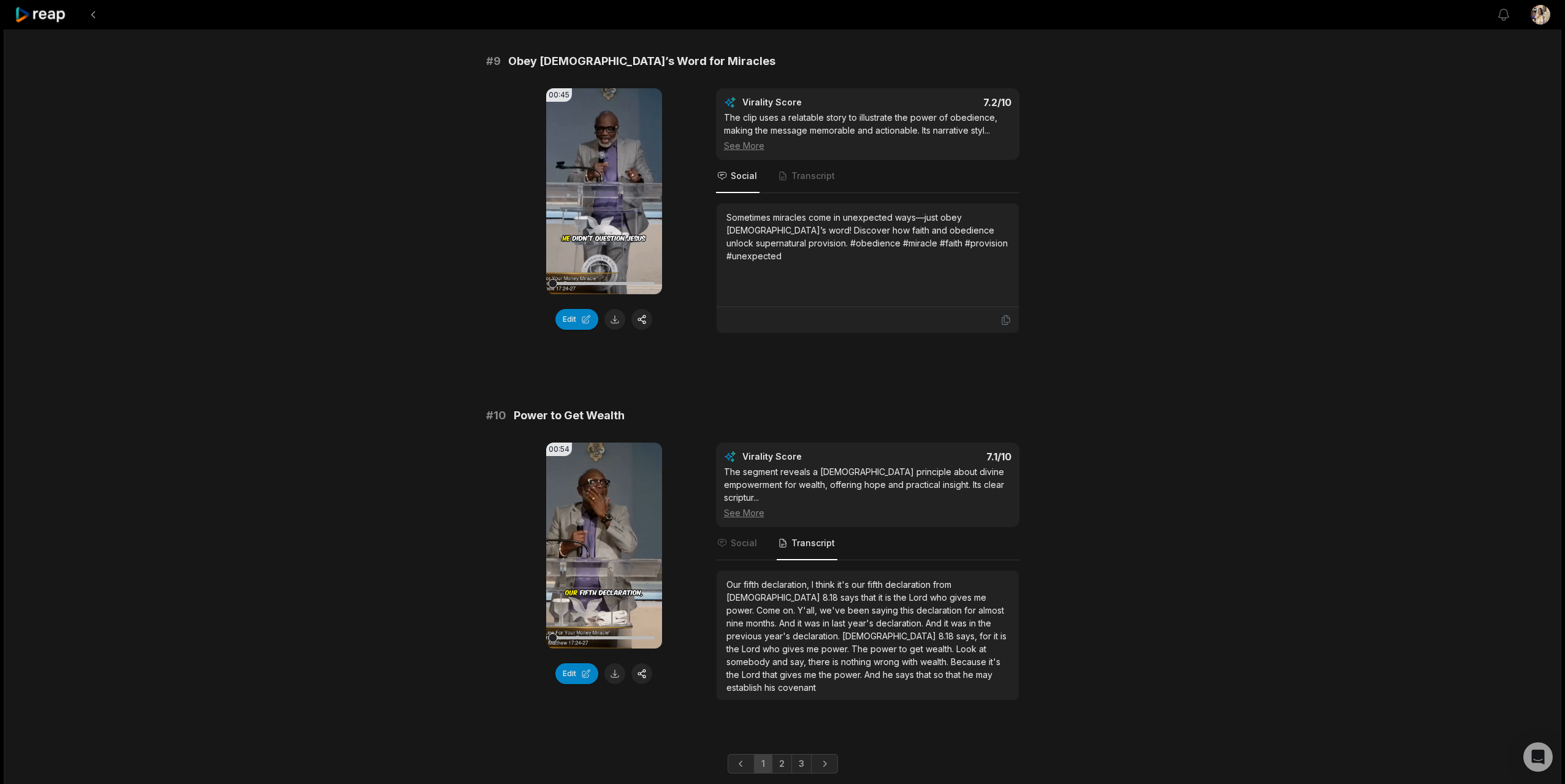
click at [783, 754] on link "2" at bounding box center [782, 764] width 20 height 20
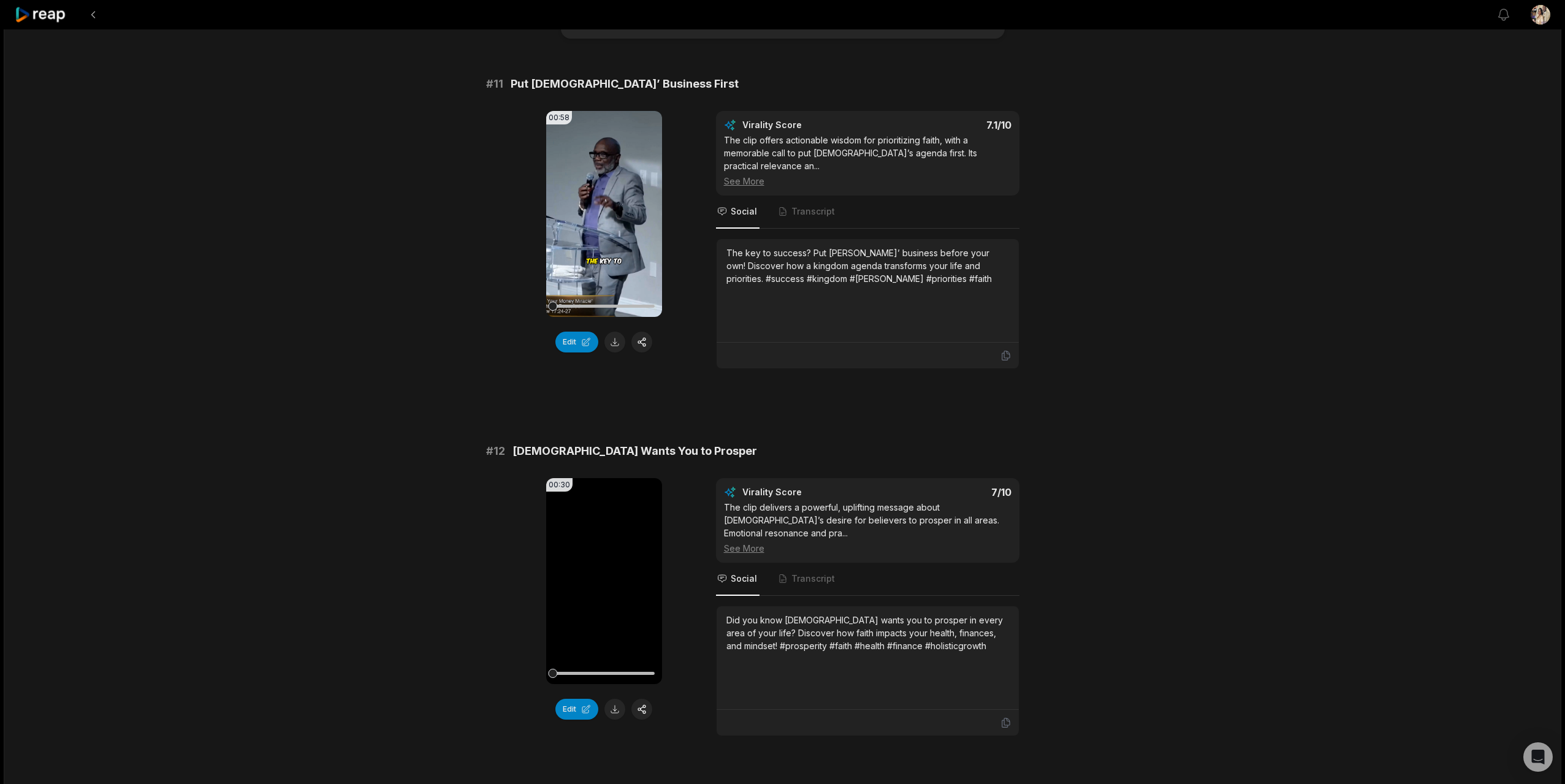
scroll to position [120, 0]
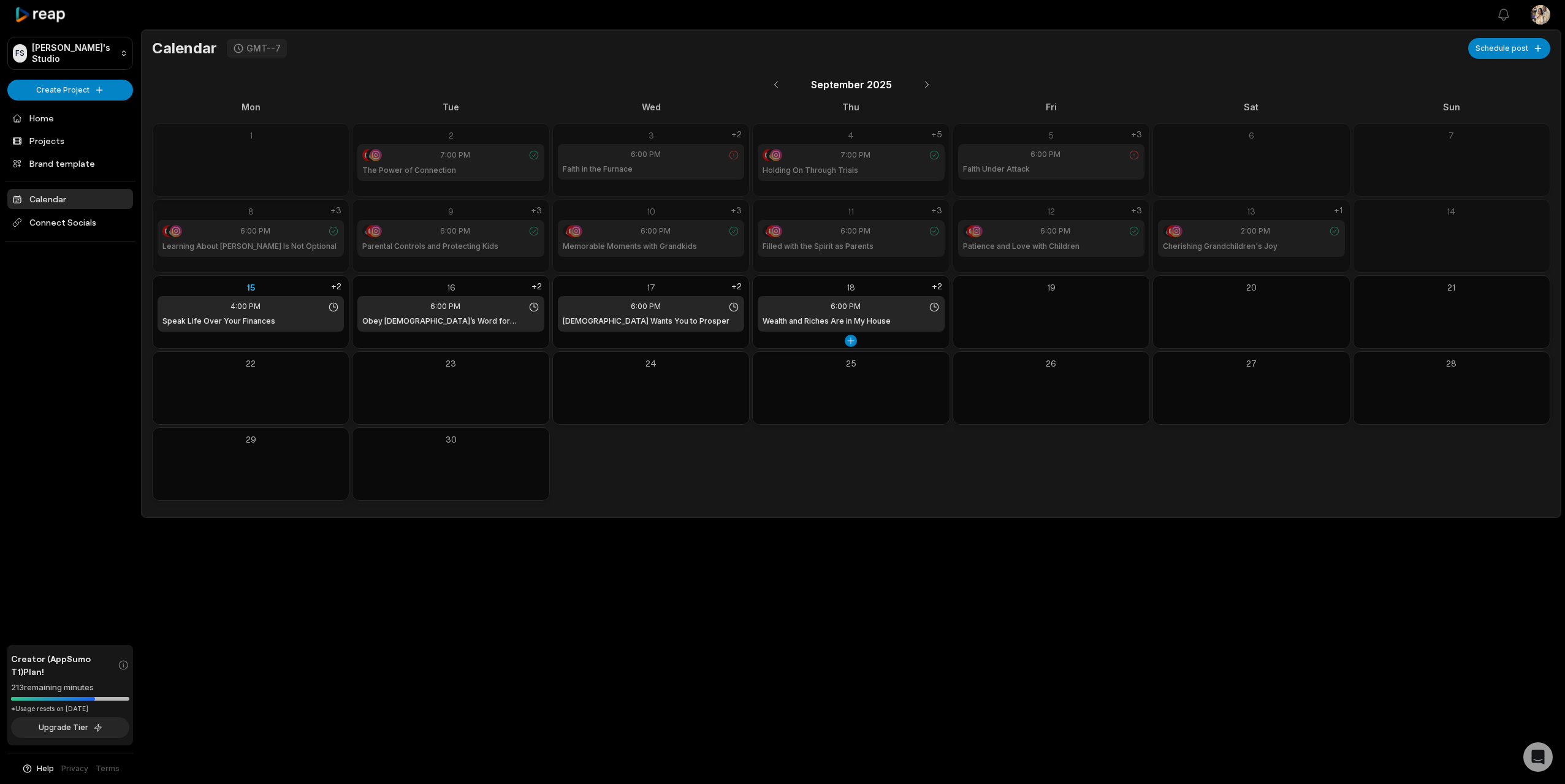
click at [849, 284] on div "18" at bounding box center [851, 287] width 186 height 13
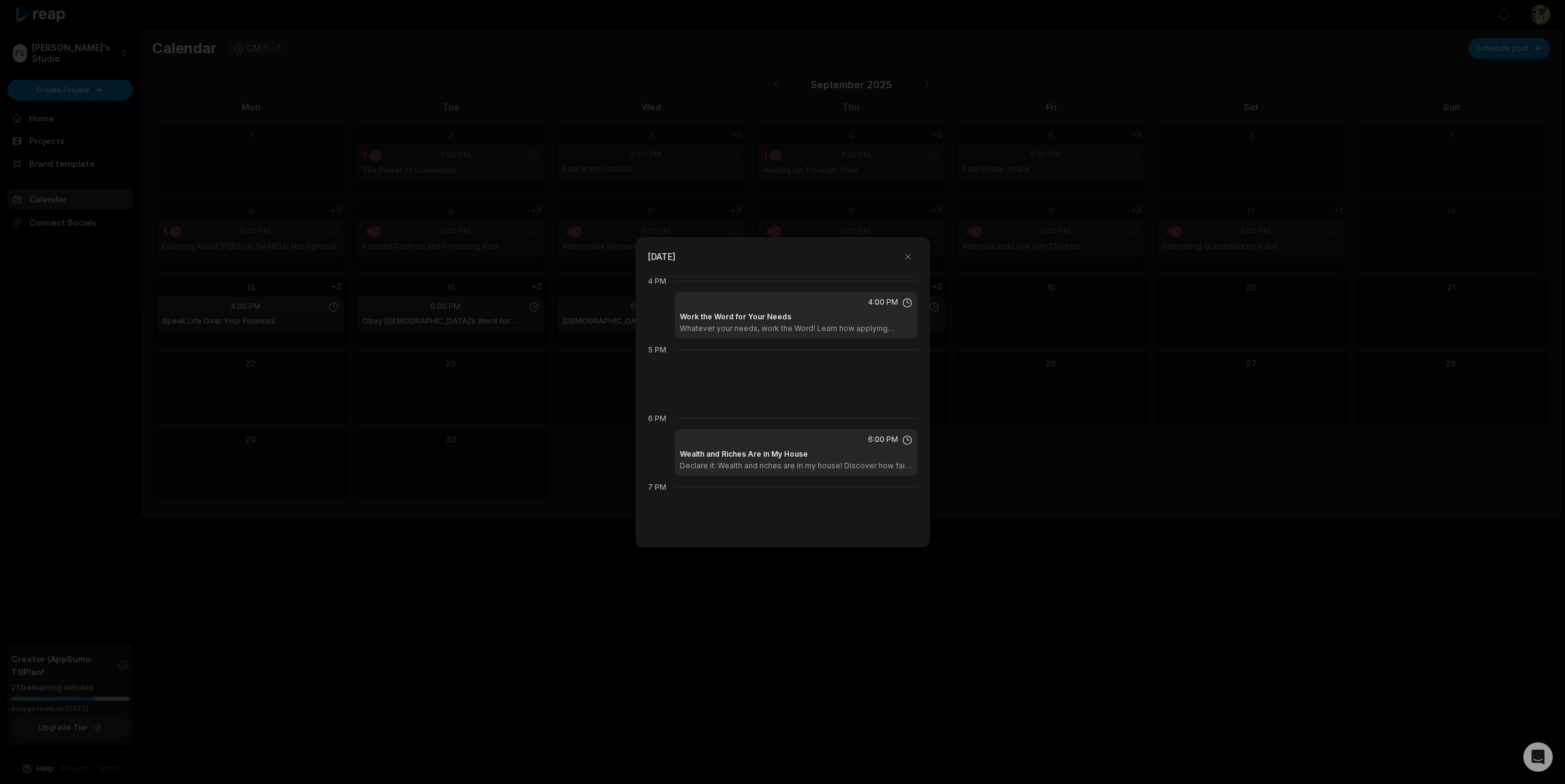
scroll to position [1112, 0]
click at [906, 256] on button "button" at bounding box center [908, 257] width 20 height 20
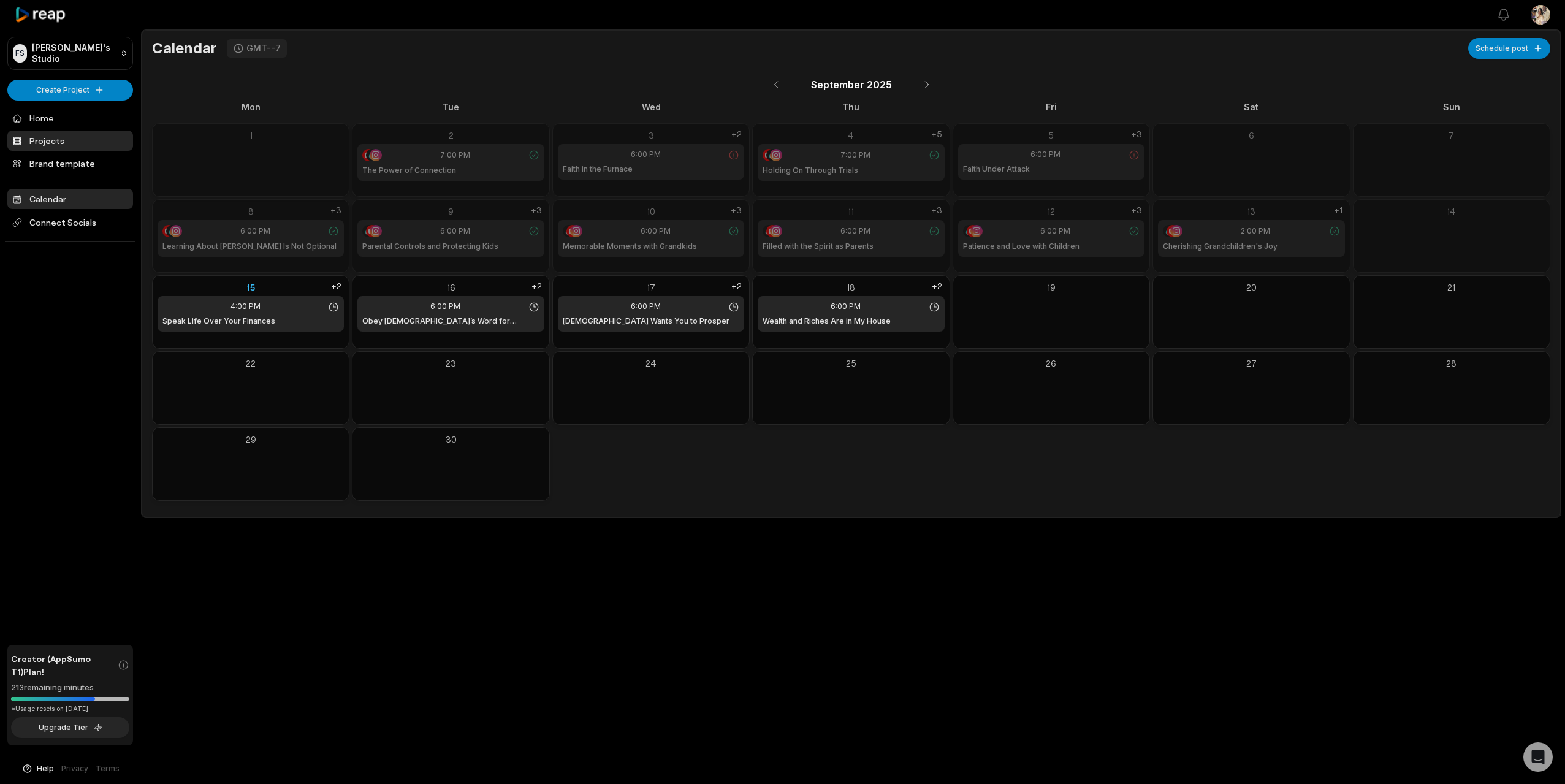
click at [65, 145] on link "Projects" at bounding box center [70, 140] width 126 height 20
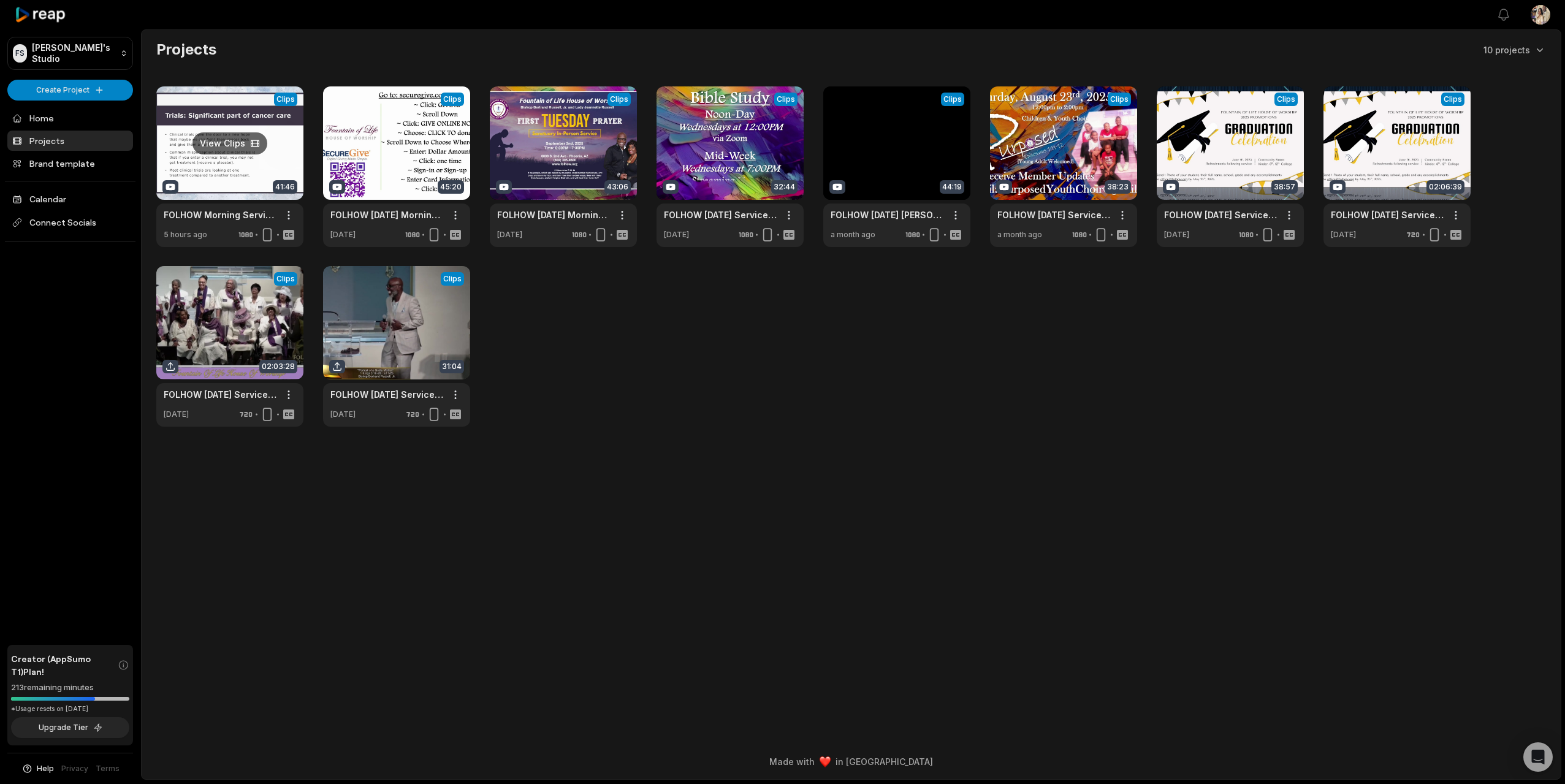
click at [234, 144] on link at bounding box center [229, 167] width 147 height 161
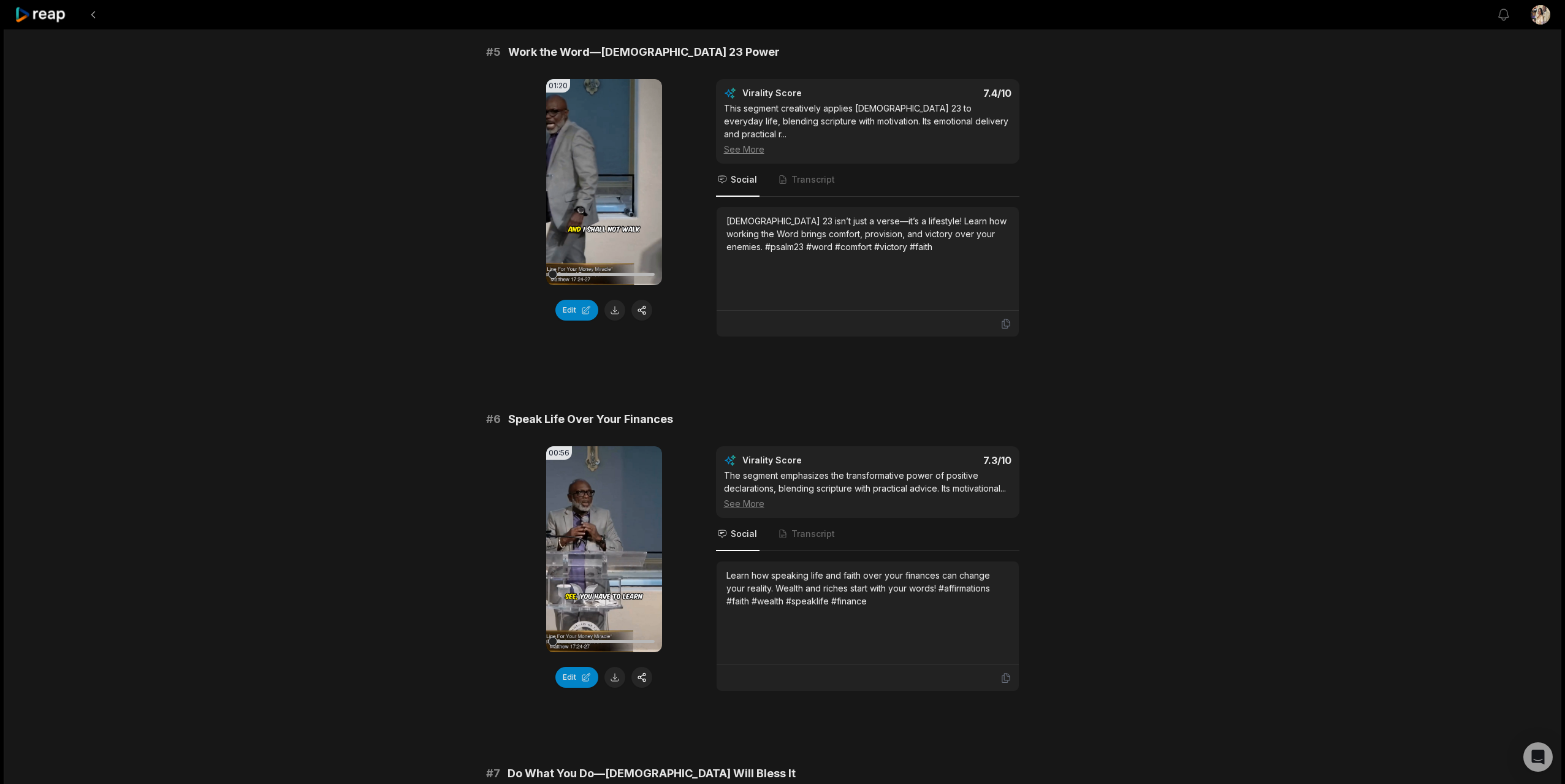
scroll to position [2720, 0]
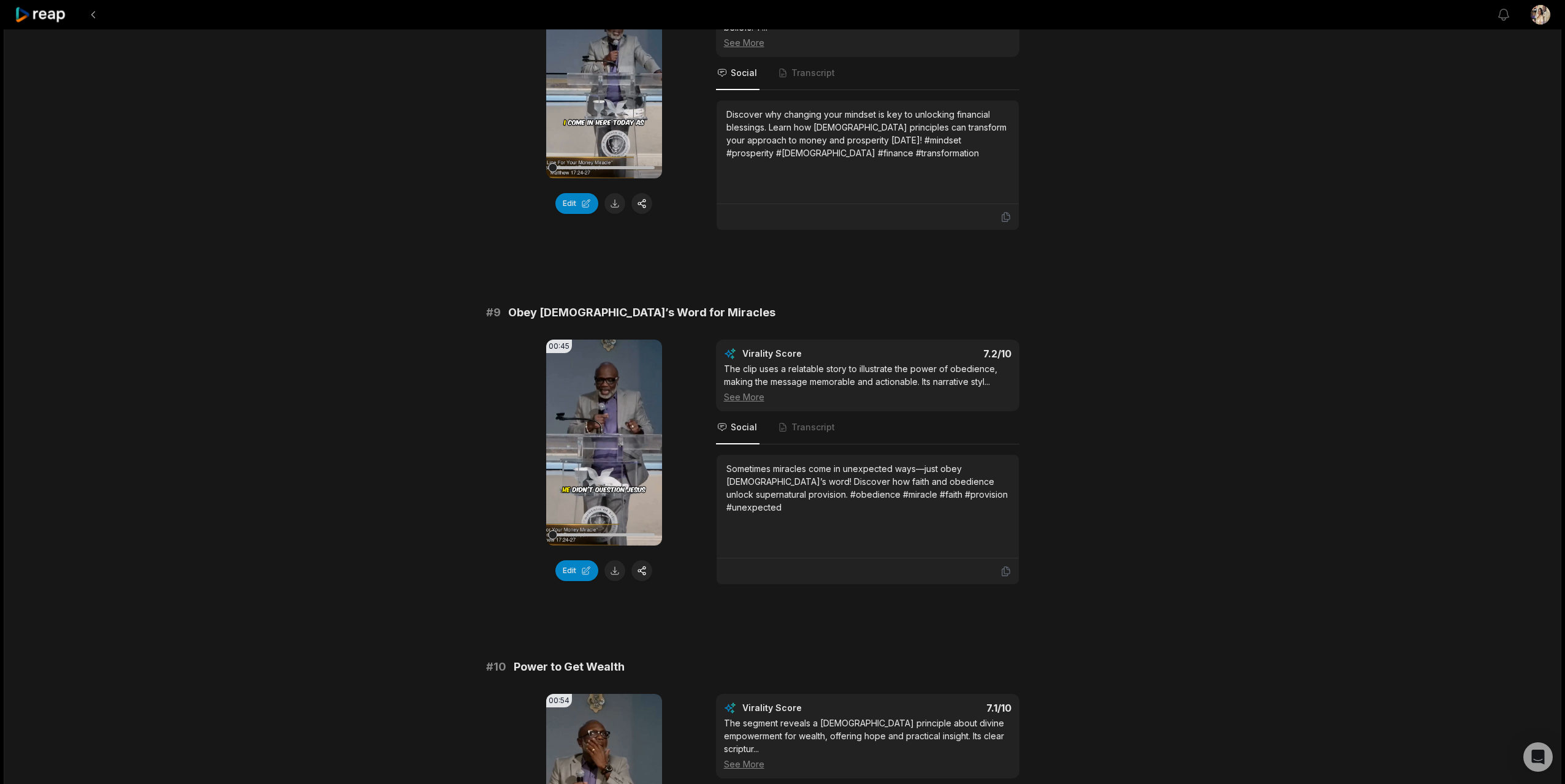
click at [782, 778] on span "Transcript" at bounding box center [807, 795] width 61 height 33
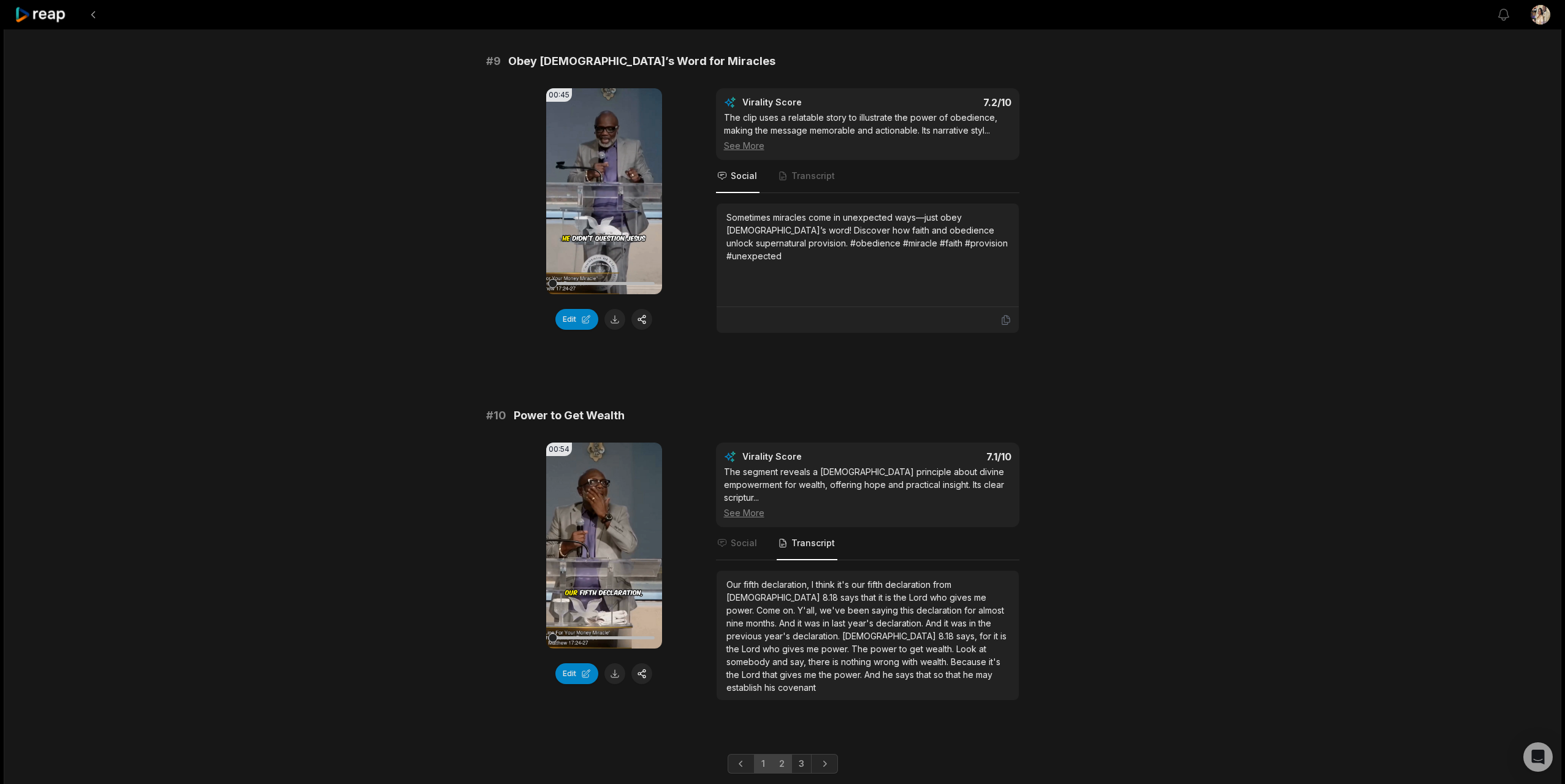
click at [780, 754] on link "2" at bounding box center [782, 764] width 20 height 20
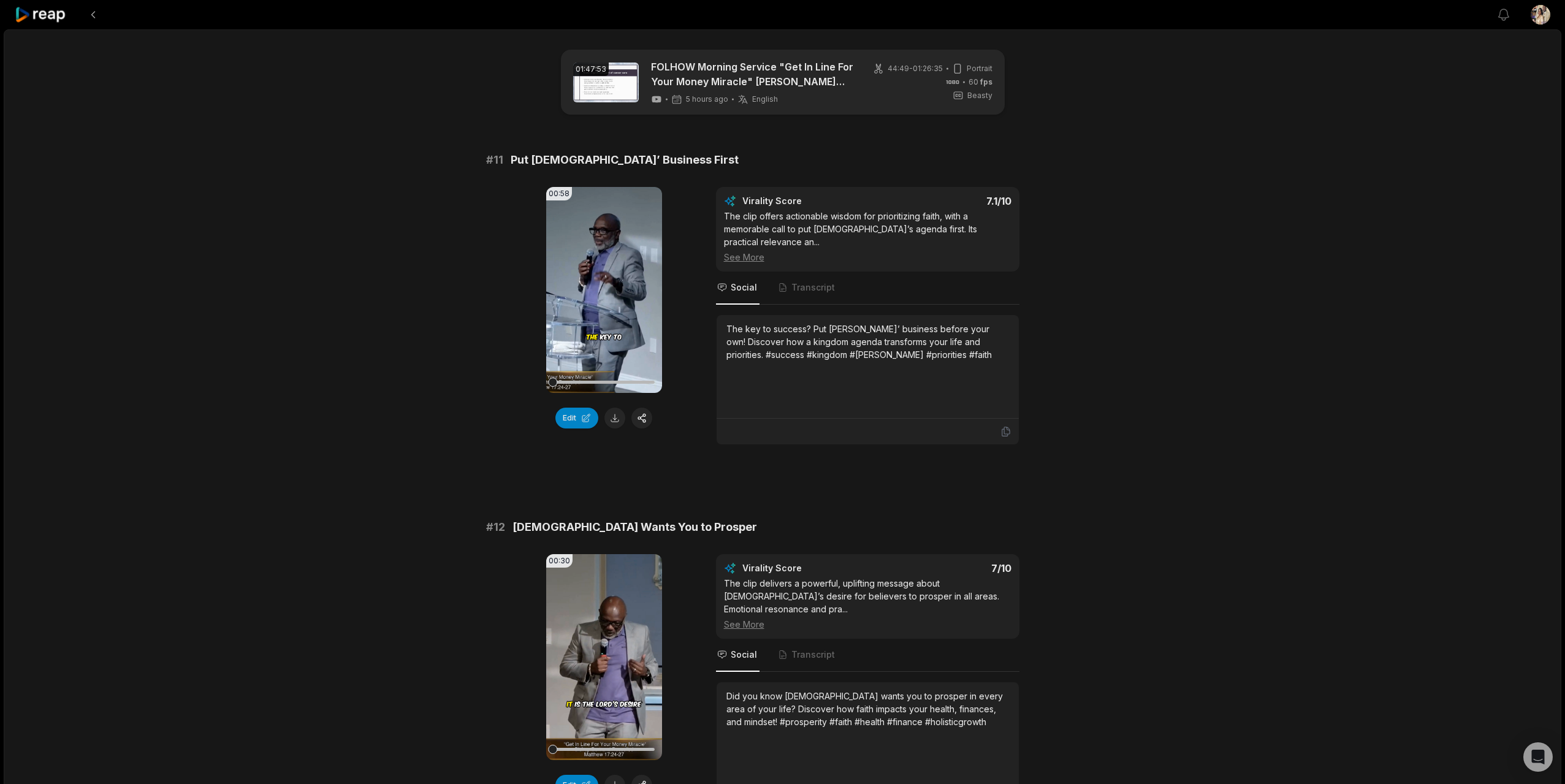
scroll to position [58, 0]
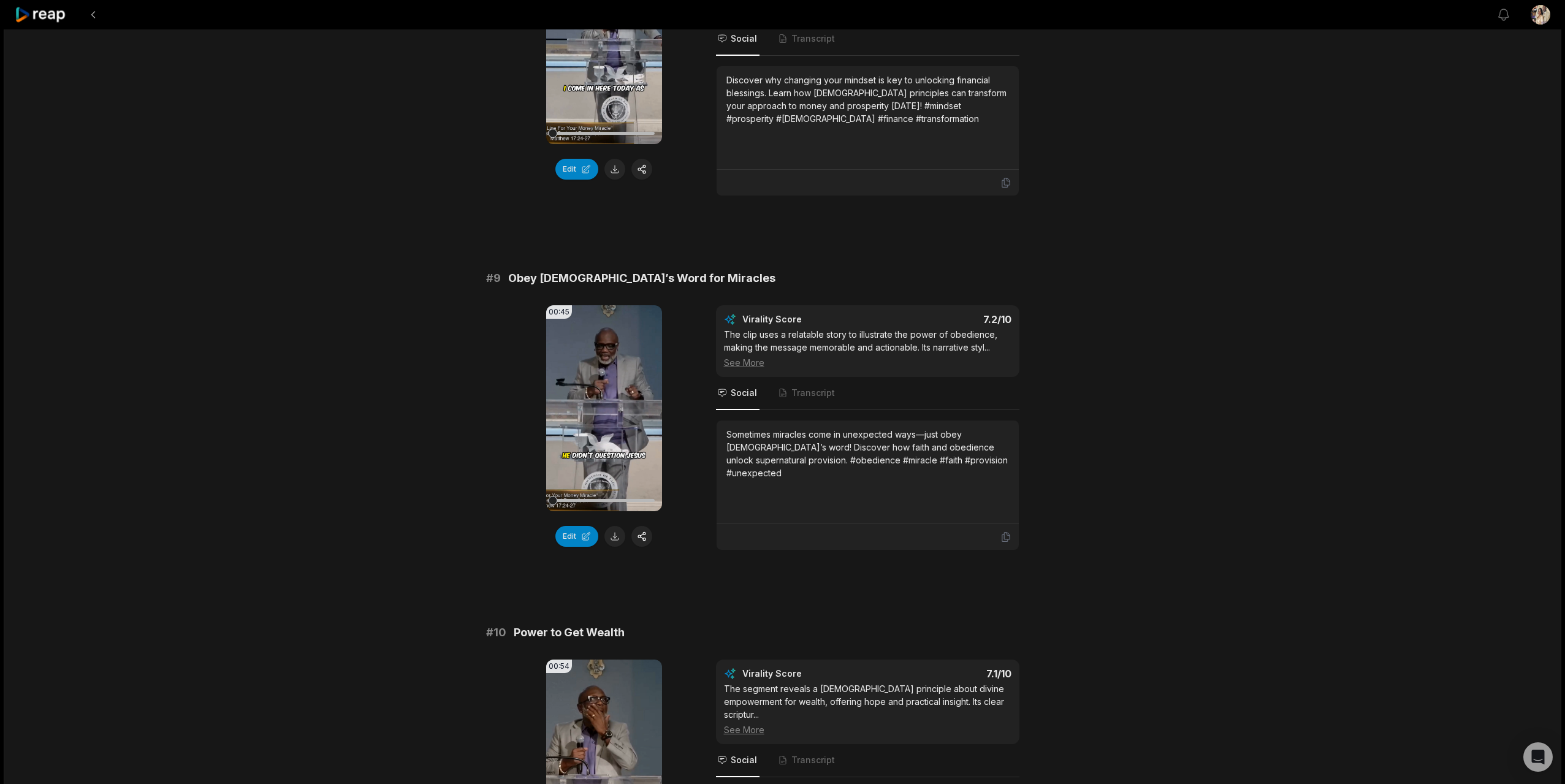
scroll to position [2971, 0]
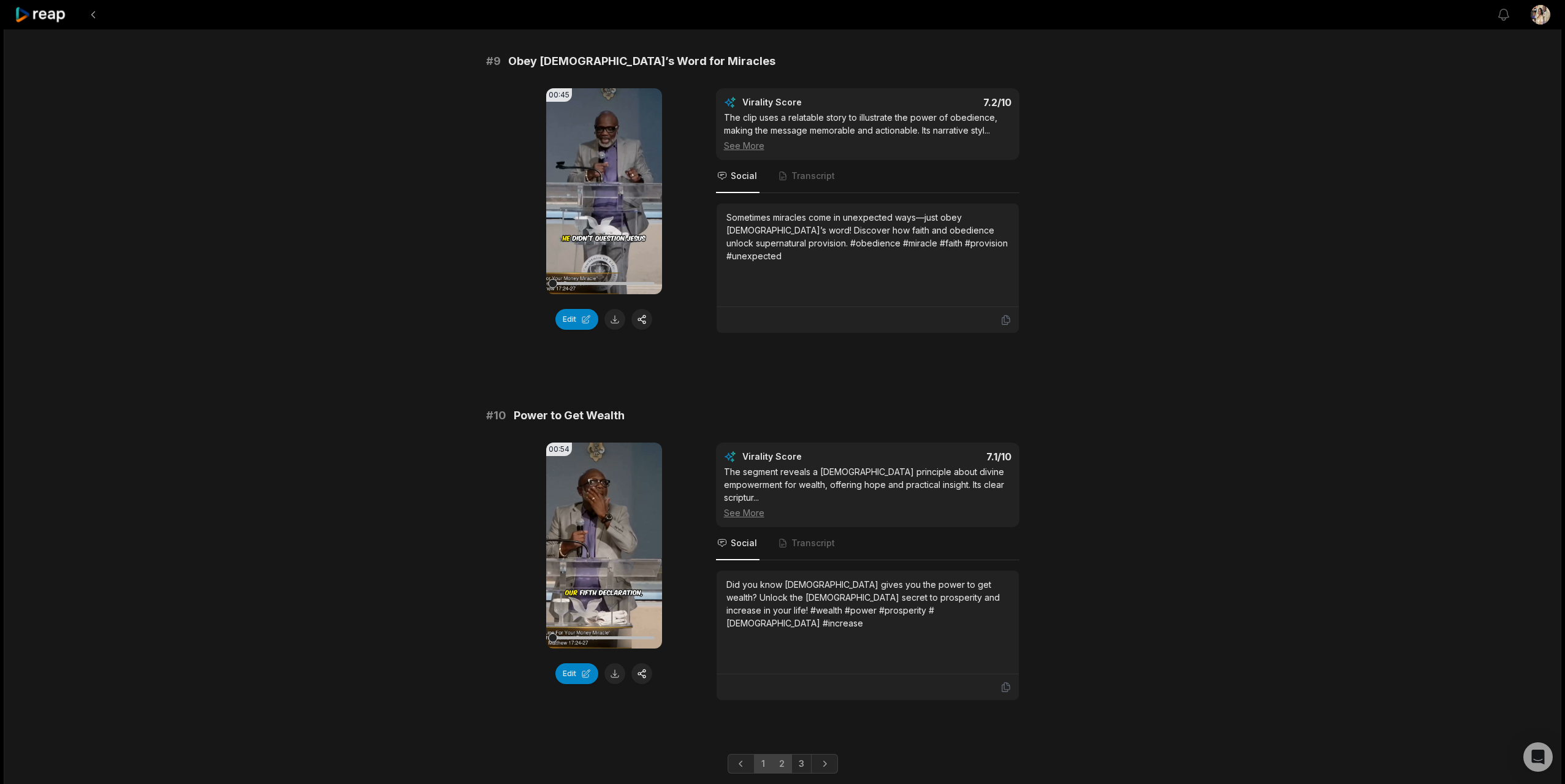
click at [780, 754] on link "2" at bounding box center [782, 764] width 20 height 20
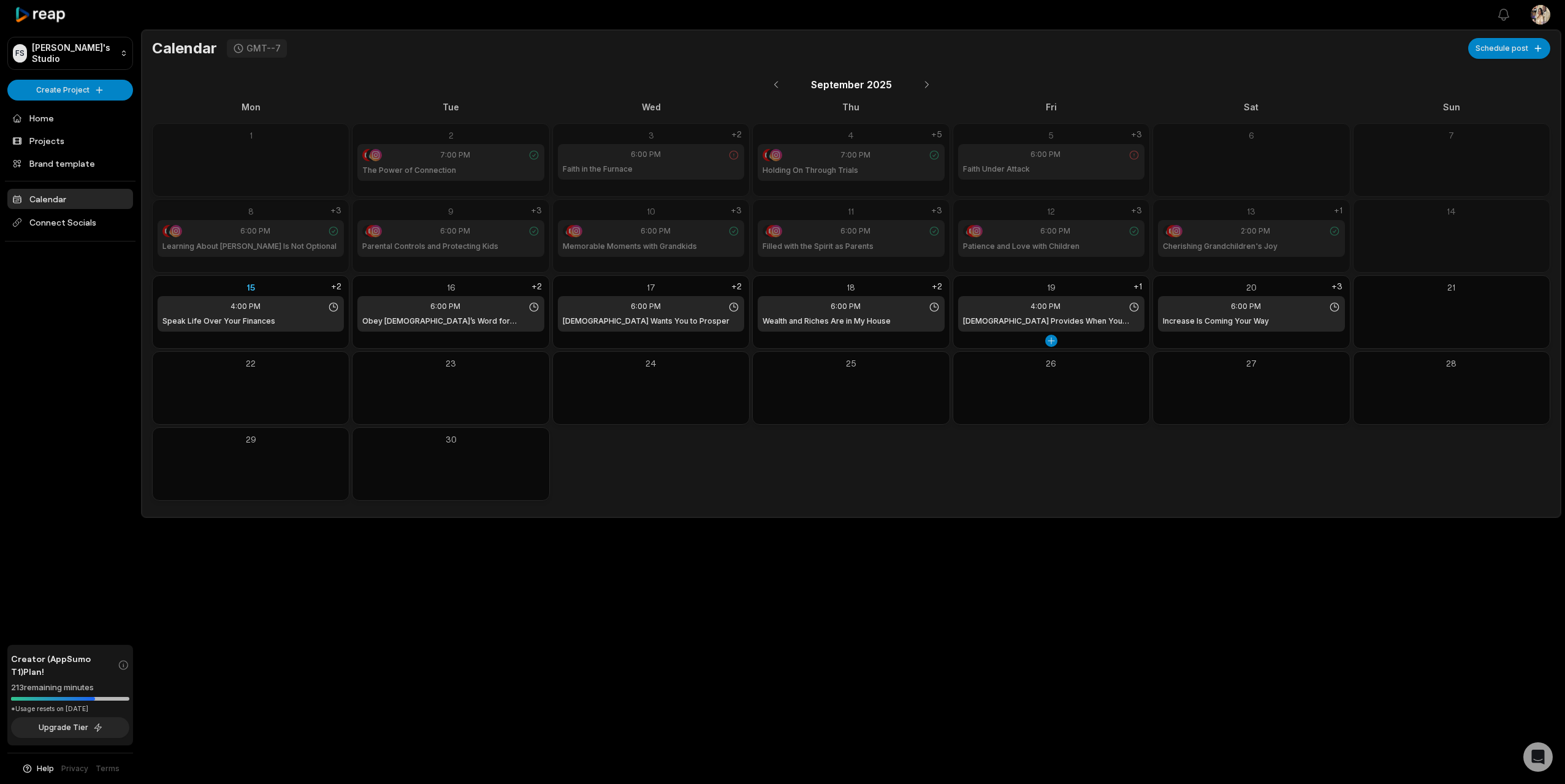
click at [1053, 287] on div "19" at bounding box center [1051, 287] width 186 height 13
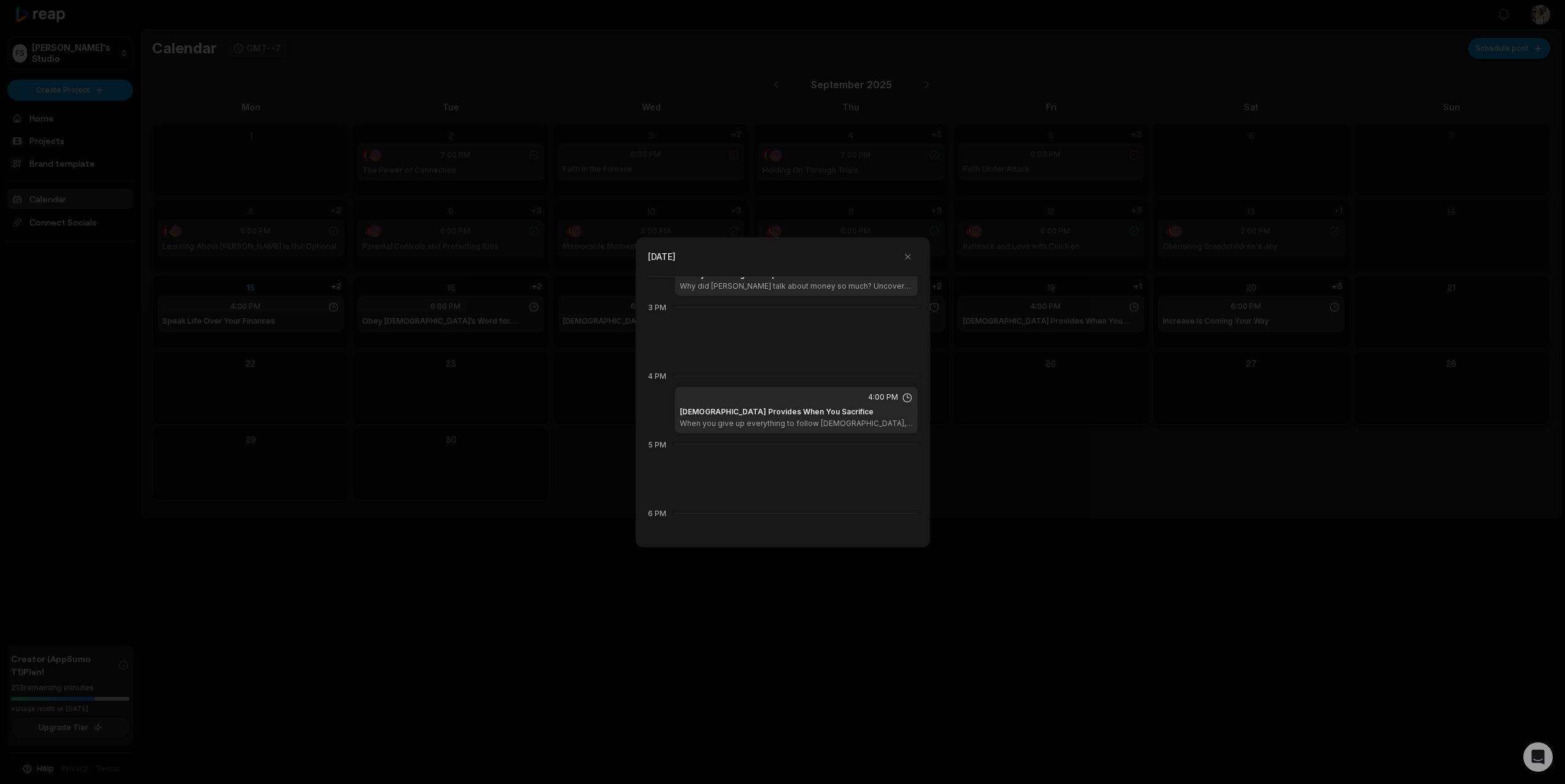
scroll to position [991, 0]
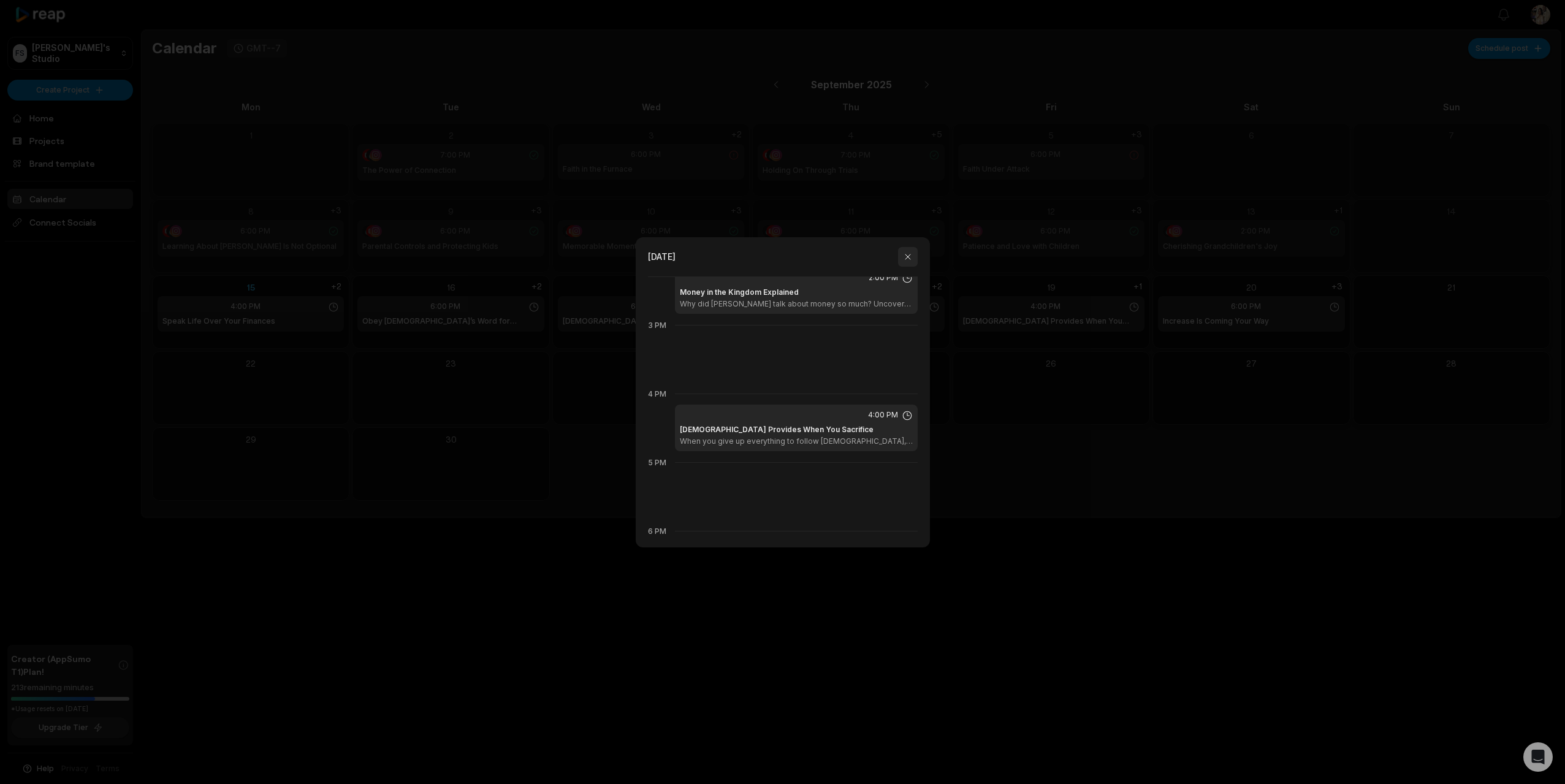
click at [907, 259] on button "button" at bounding box center [908, 257] width 20 height 20
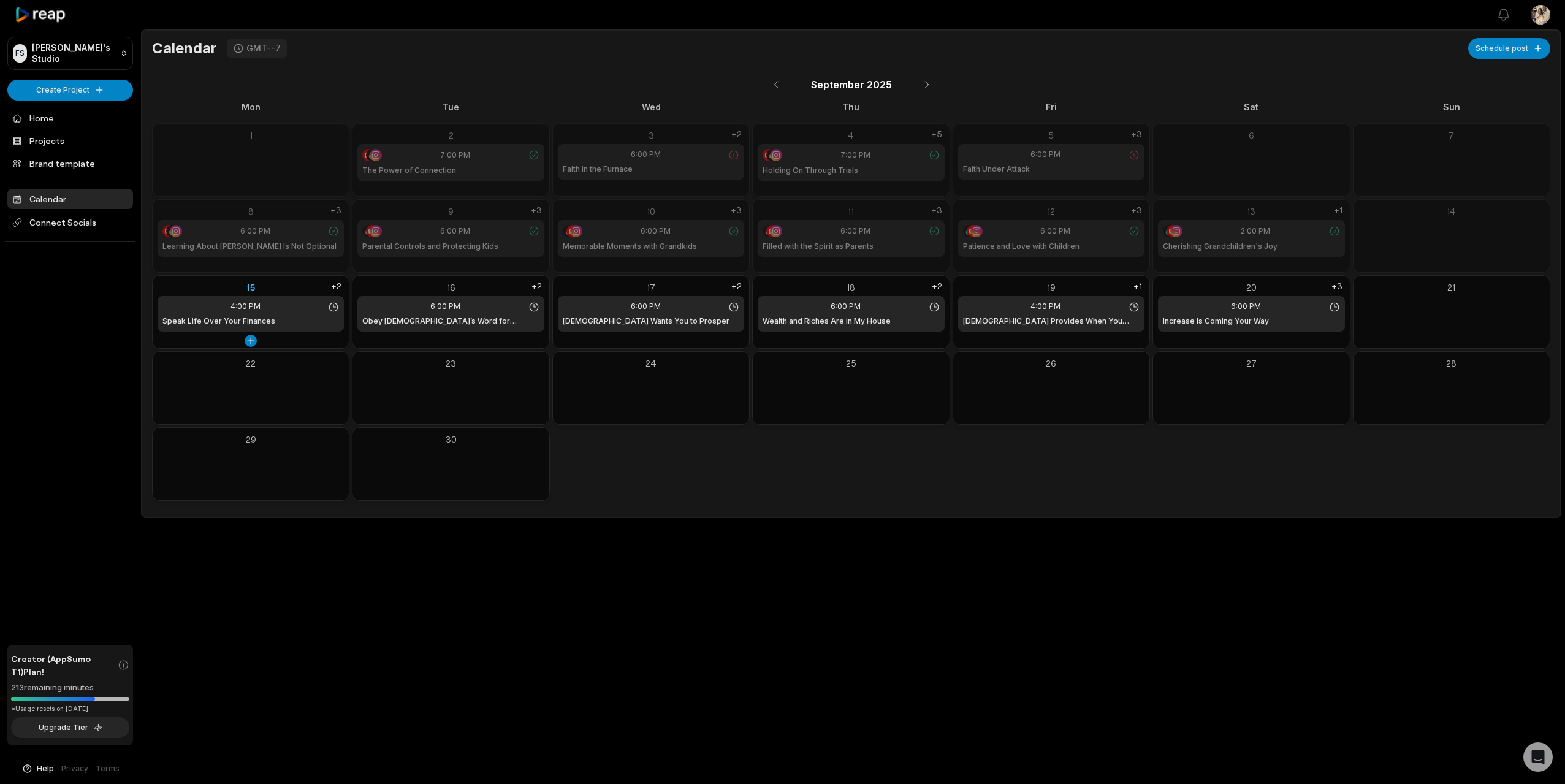
click at [253, 289] on div "15" at bounding box center [250, 287] width 186 height 13
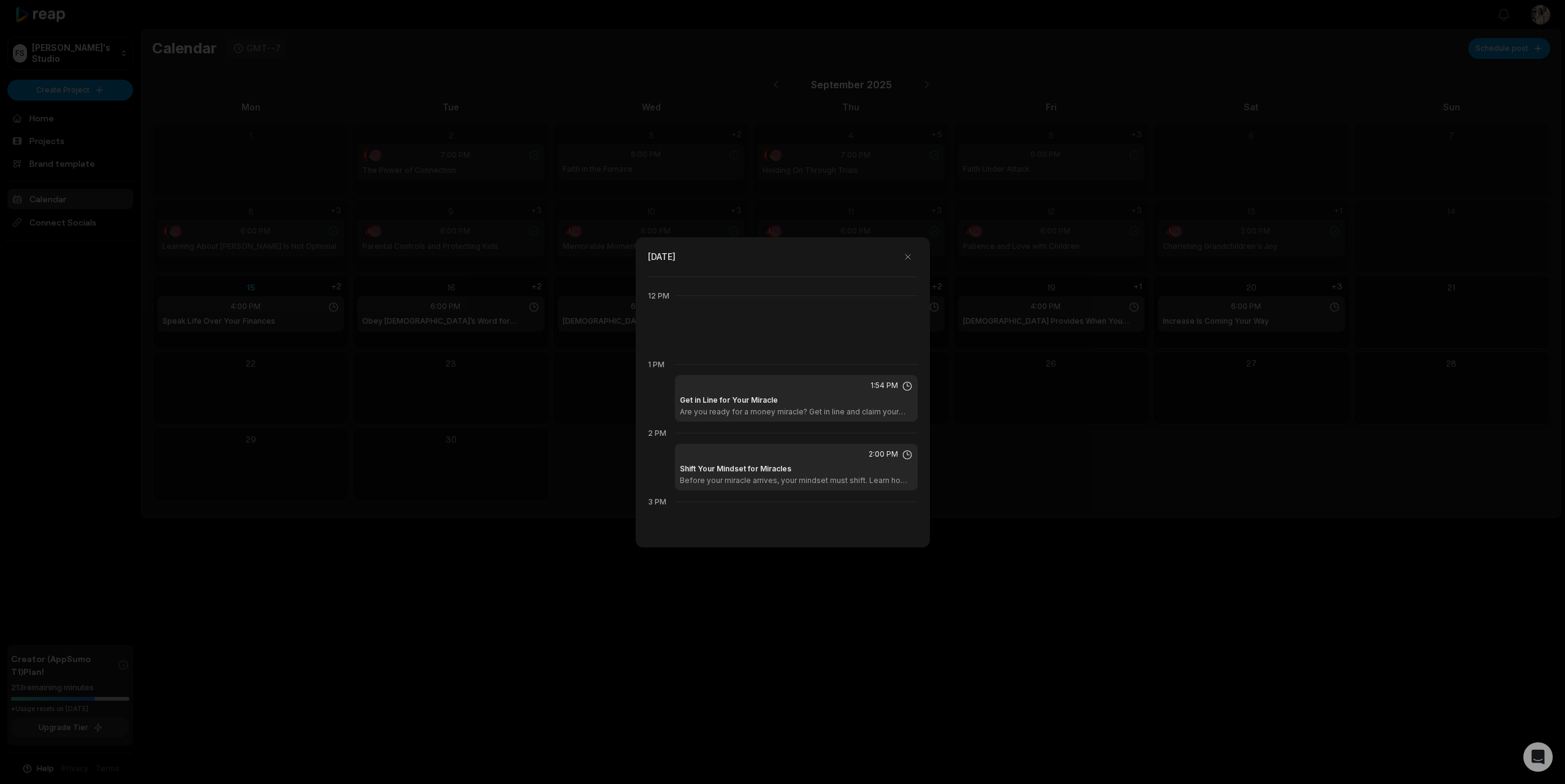
scroll to position [814, 0]
click at [851, 388] on div "1:54 PM" at bounding box center [797, 386] width 233 height 11
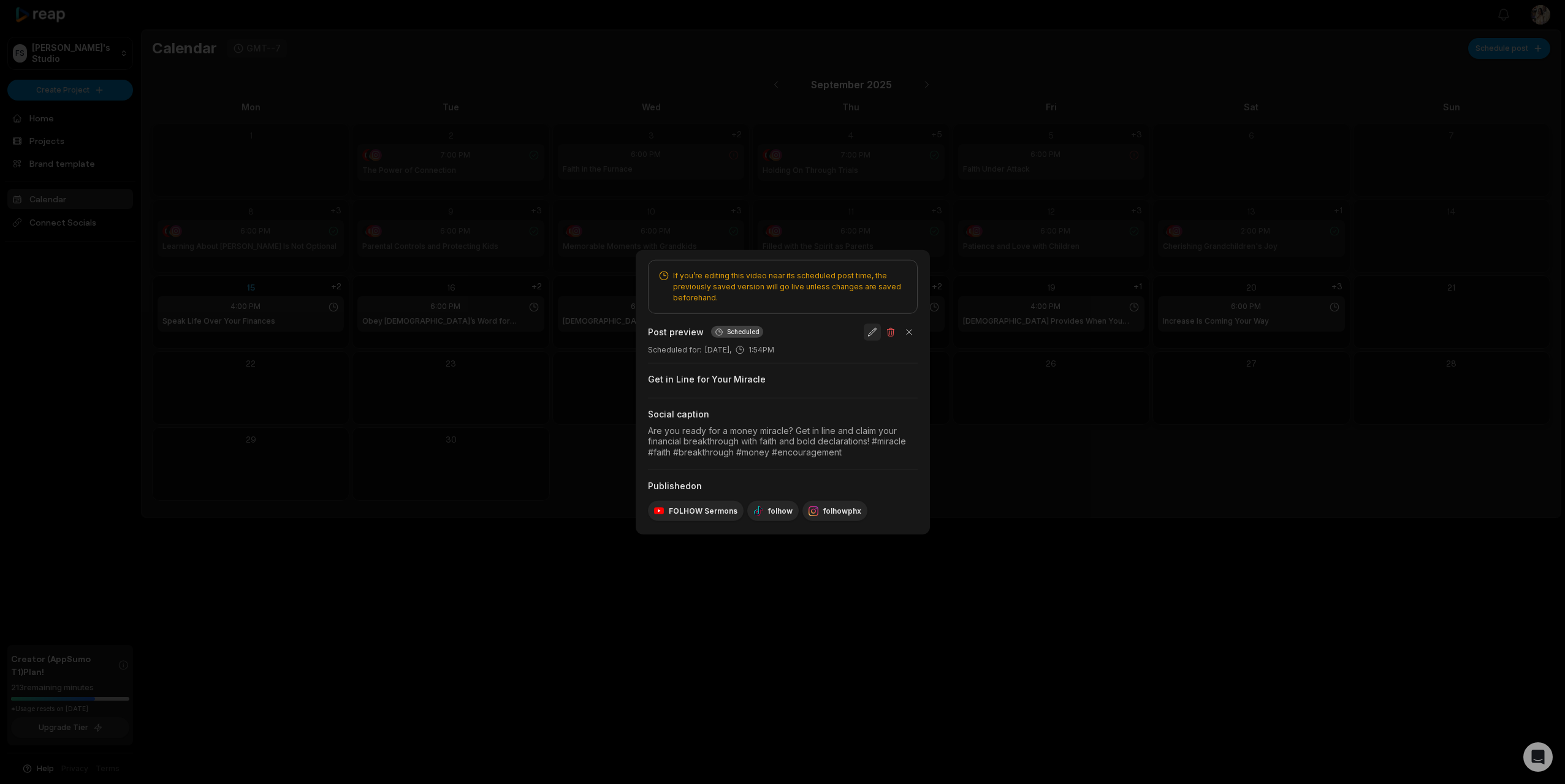
click at [874, 332] on button "button" at bounding box center [872, 332] width 17 height 17
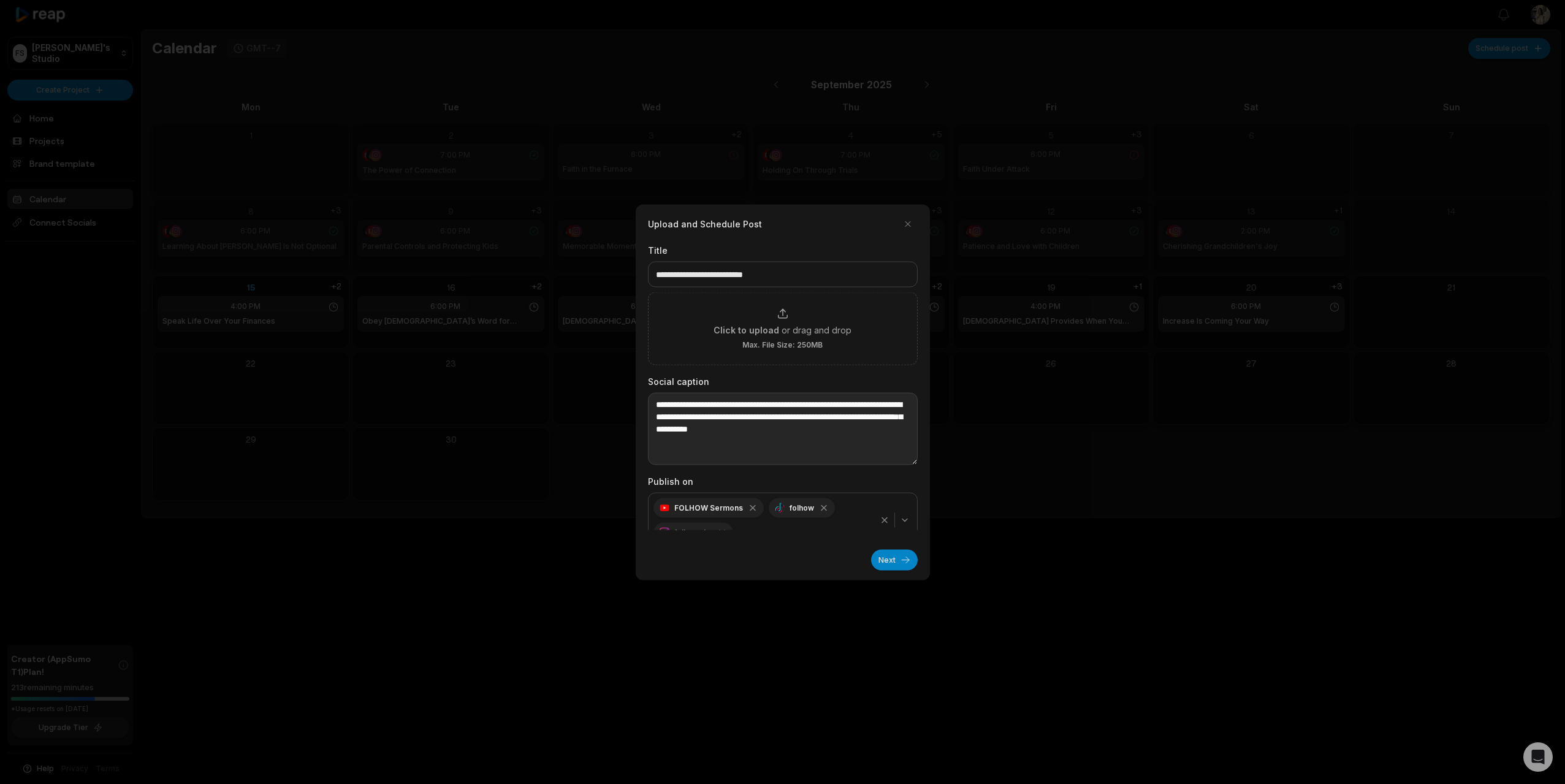
scroll to position [18, 0]
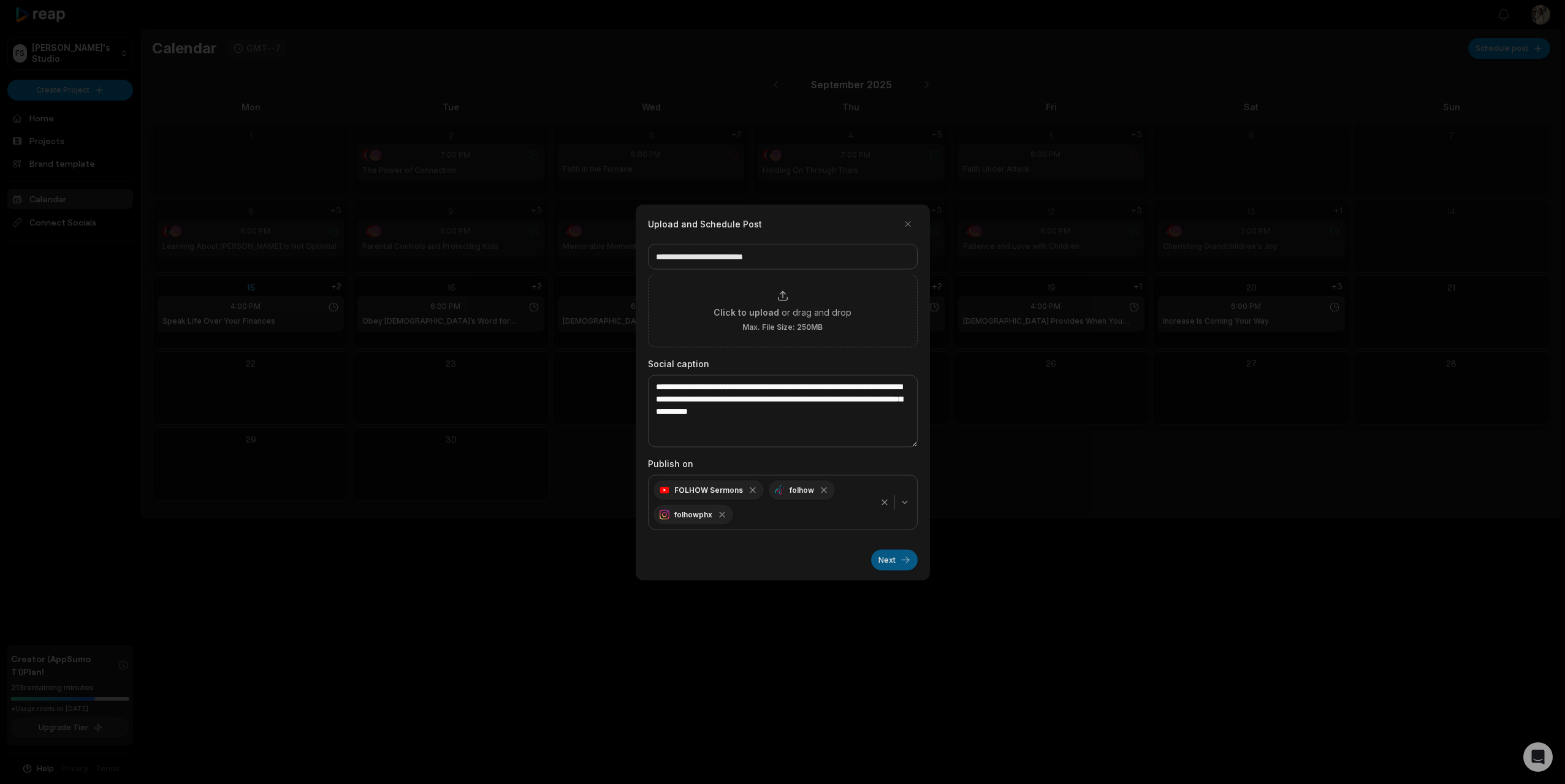
click at [883, 560] on button "Next" at bounding box center [894, 560] width 47 height 21
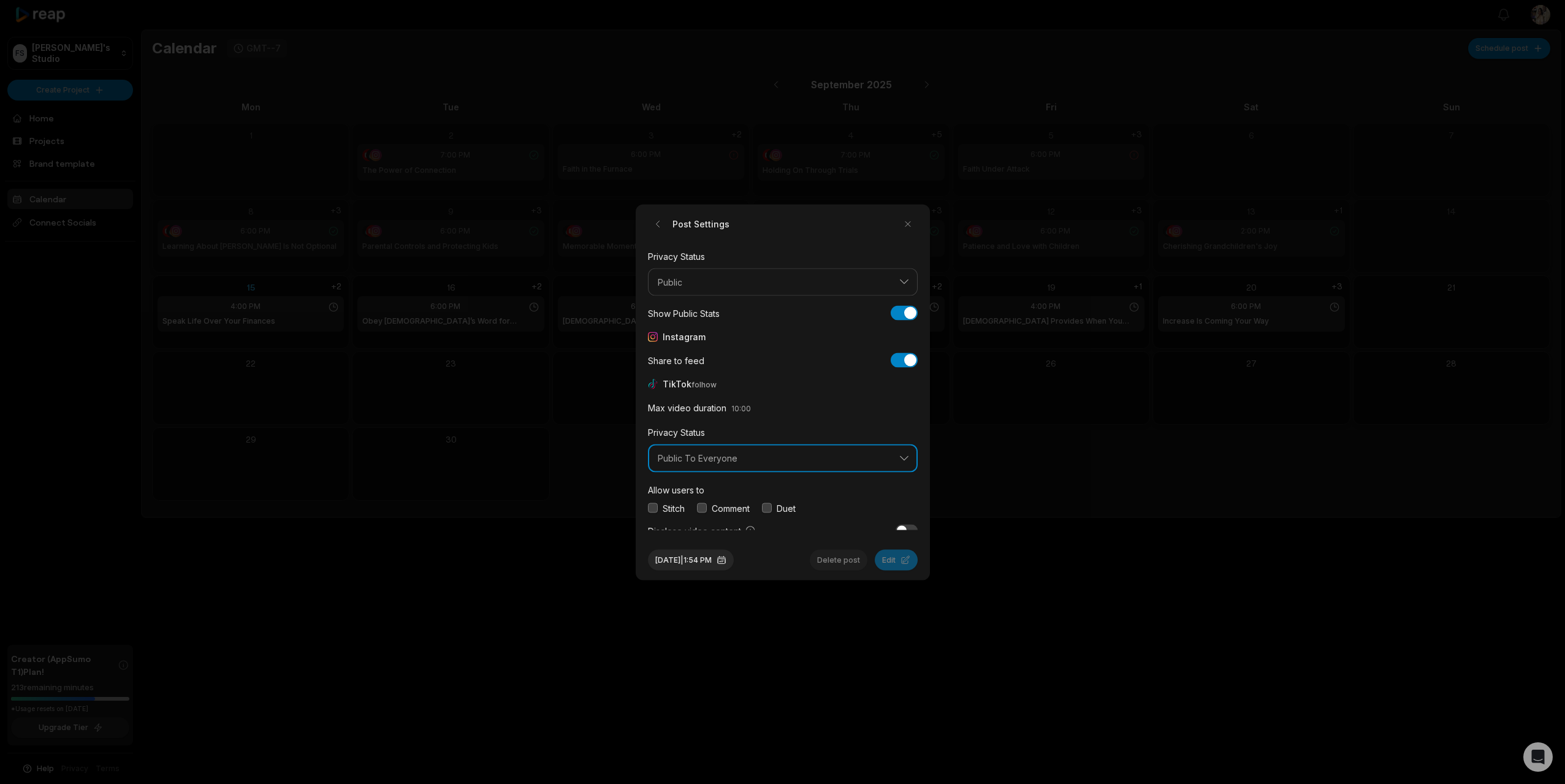
click at [748, 465] on button "Public To Everyone" at bounding box center [783, 458] width 270 height 28
click at [729, 486] on p "Public To Everyone" at bounding box center [782, 490] width 253 height 13
drag, startPoint x: 654, startPoint y: 475, endPoint x: 662, endPoint y: 476, distance: 8.1
click at [656, 475] on button "button" at bounding box center [652, 480] width 10 height 10
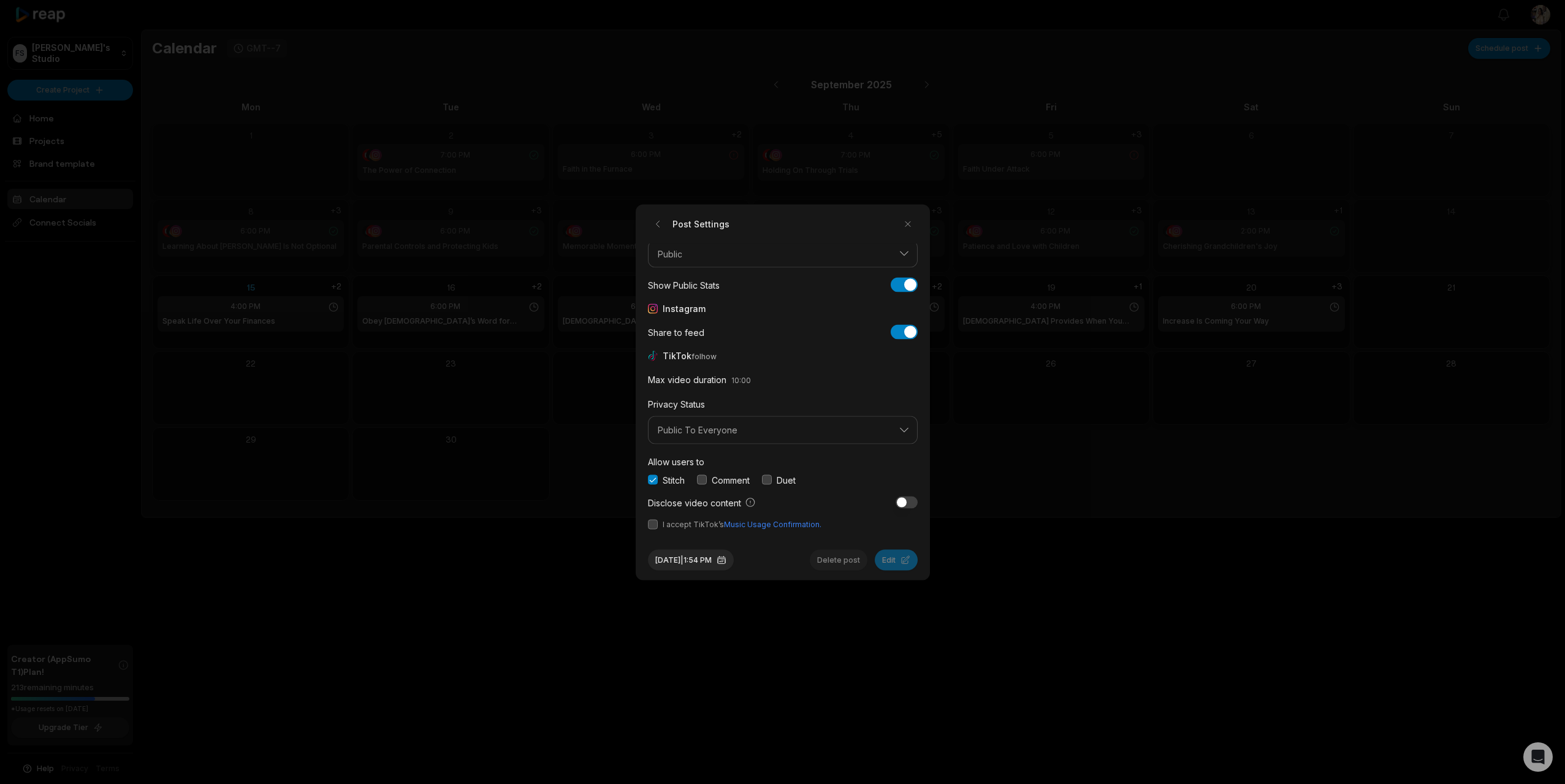
drag, startPoint x: 703, startPoint y: 478, endPoint x: 727, endPoint y: 480, distance: 24.1
click at [706, 479] on button "button" at bounding box center [702, 480] width 10 height 10
click at [771, 479] on button "button" at bounding box center [766, 480] width 10 height 10
click at [654, 525] on button "button" at bounding box center [652, 524] width 10 height 10
click at [679, 558] on button "Sep 15, 2025 | 1:54 PM" at bounding box center [691, 560] width 86 height 21
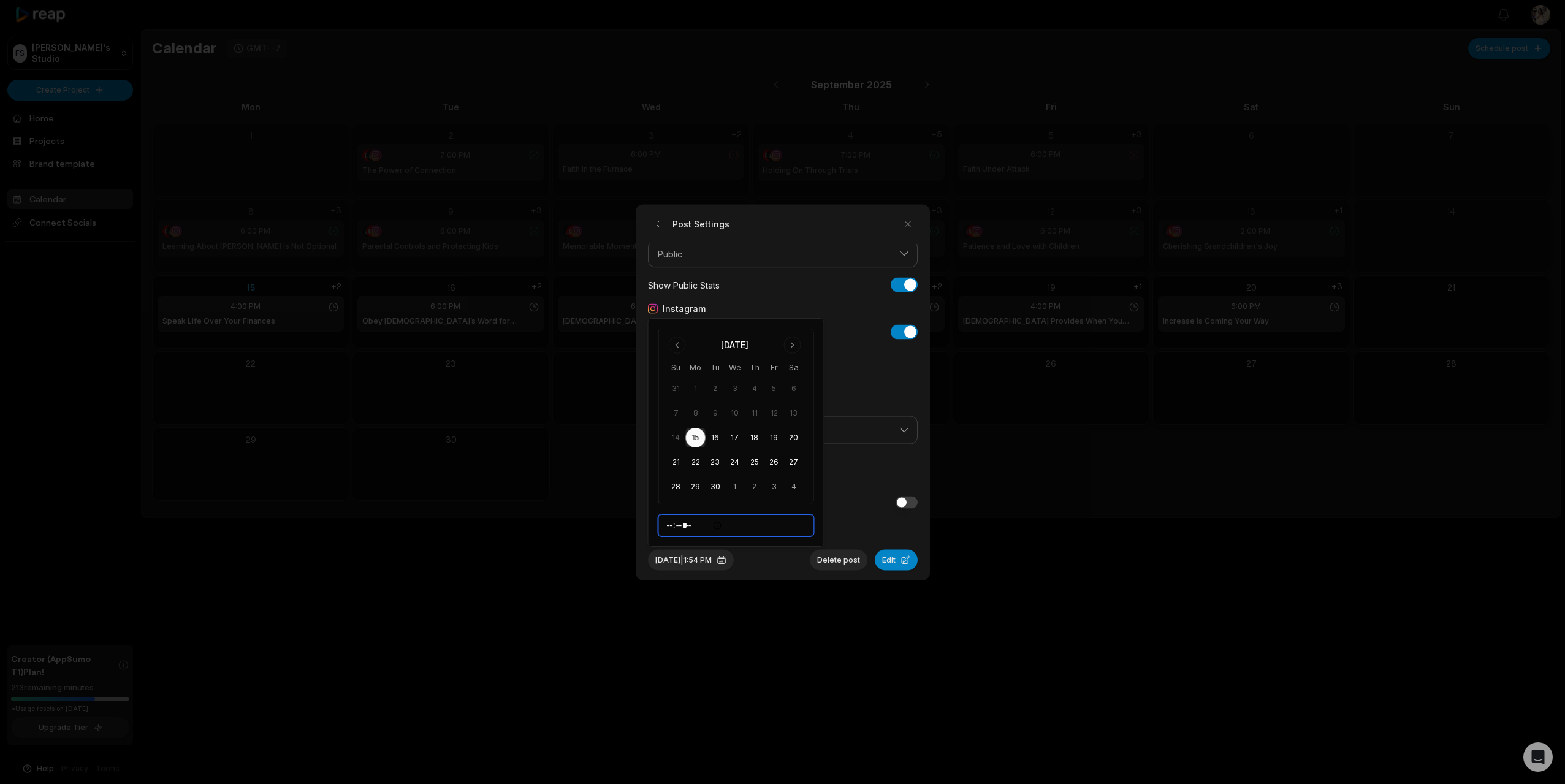
click at [674, 524] on input "*****" at bounding box center [736, 525] width 155 height 22
type input "*****"
click at [884, 558] on button "Edit" at bounding box center [896, 560] width 43 height 21
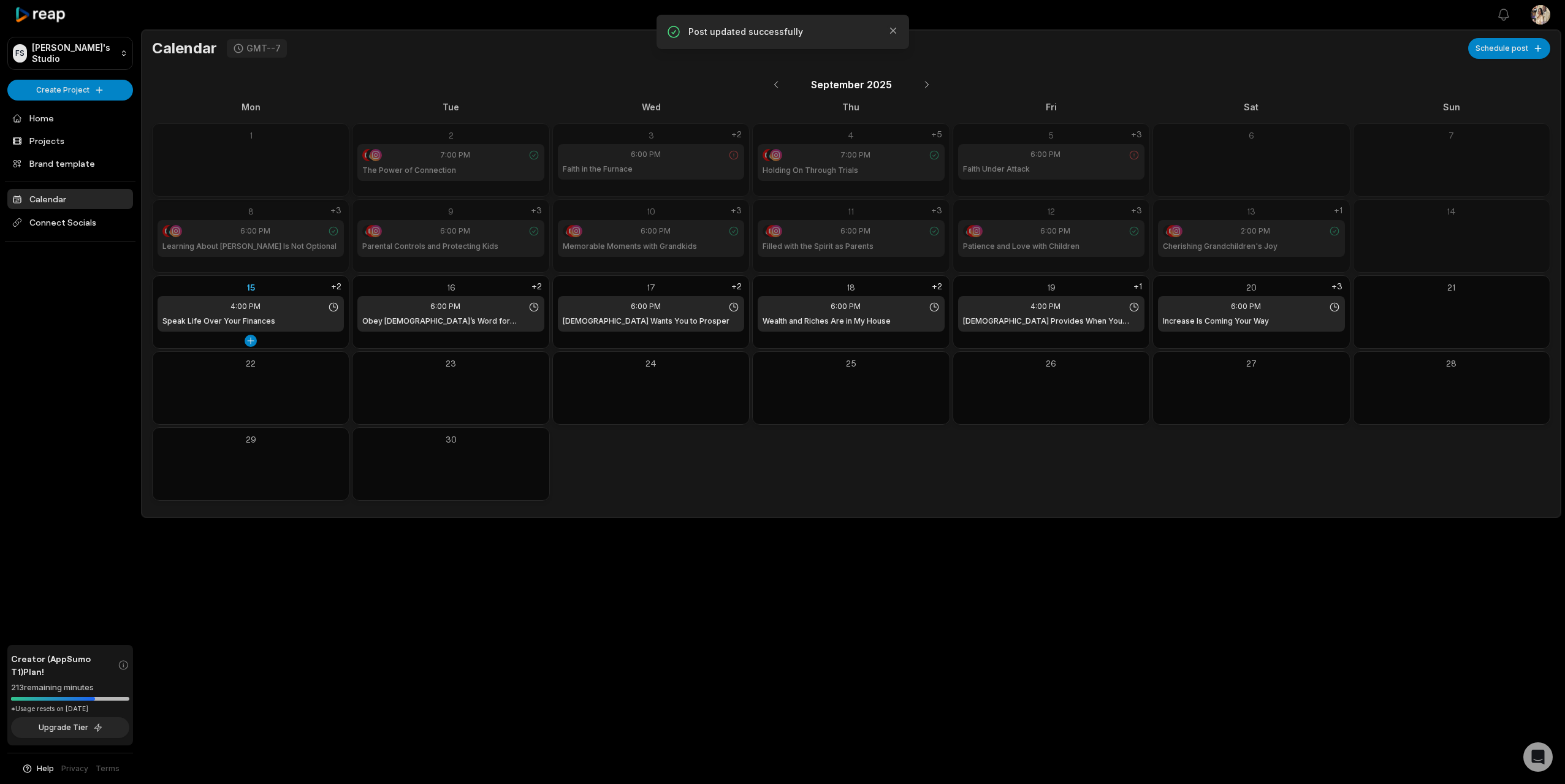
click at [253, 287] on div "15" at bounding box center [250, 287] width 186 height 13
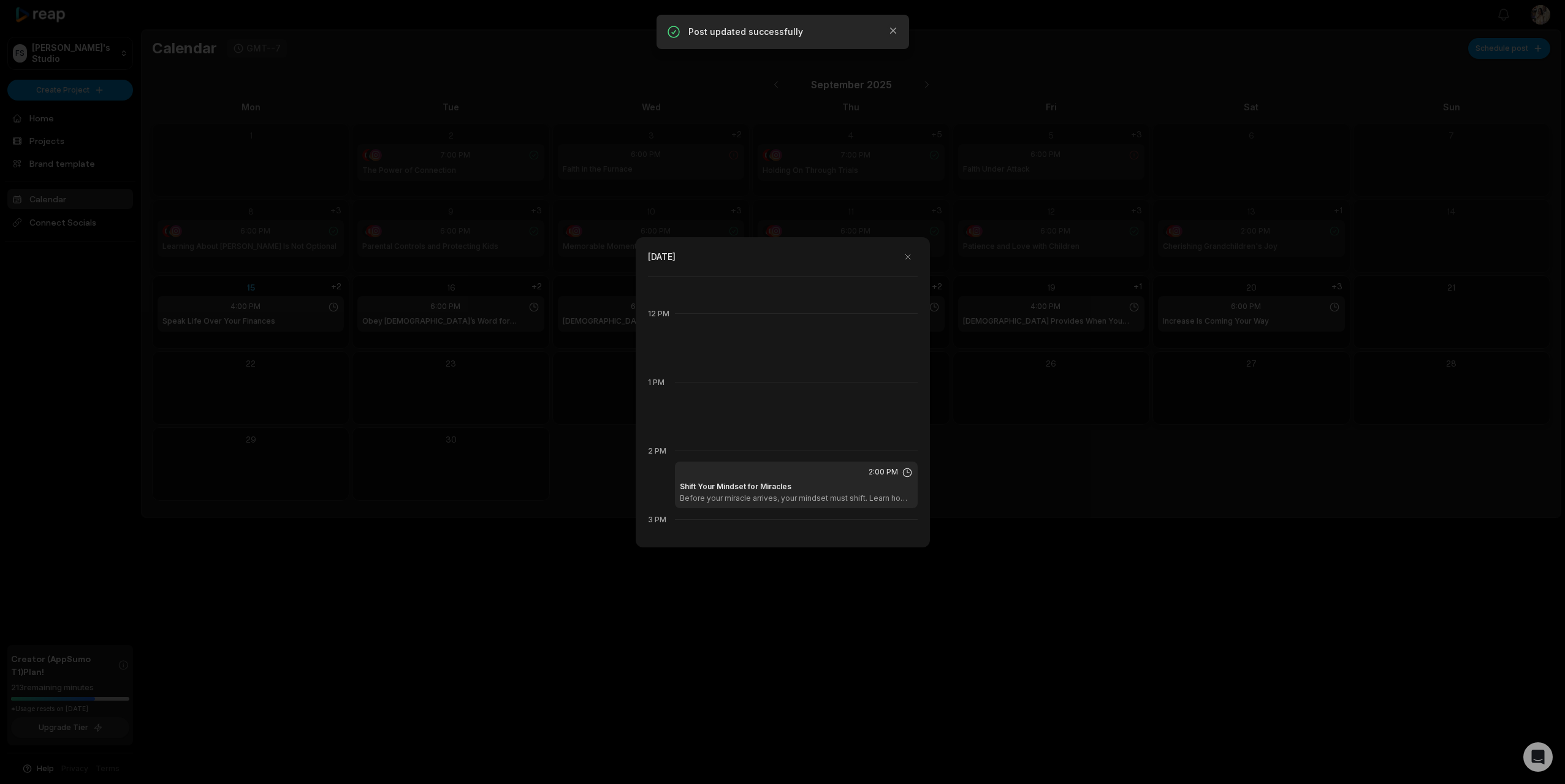
scroll to position [766, 0]
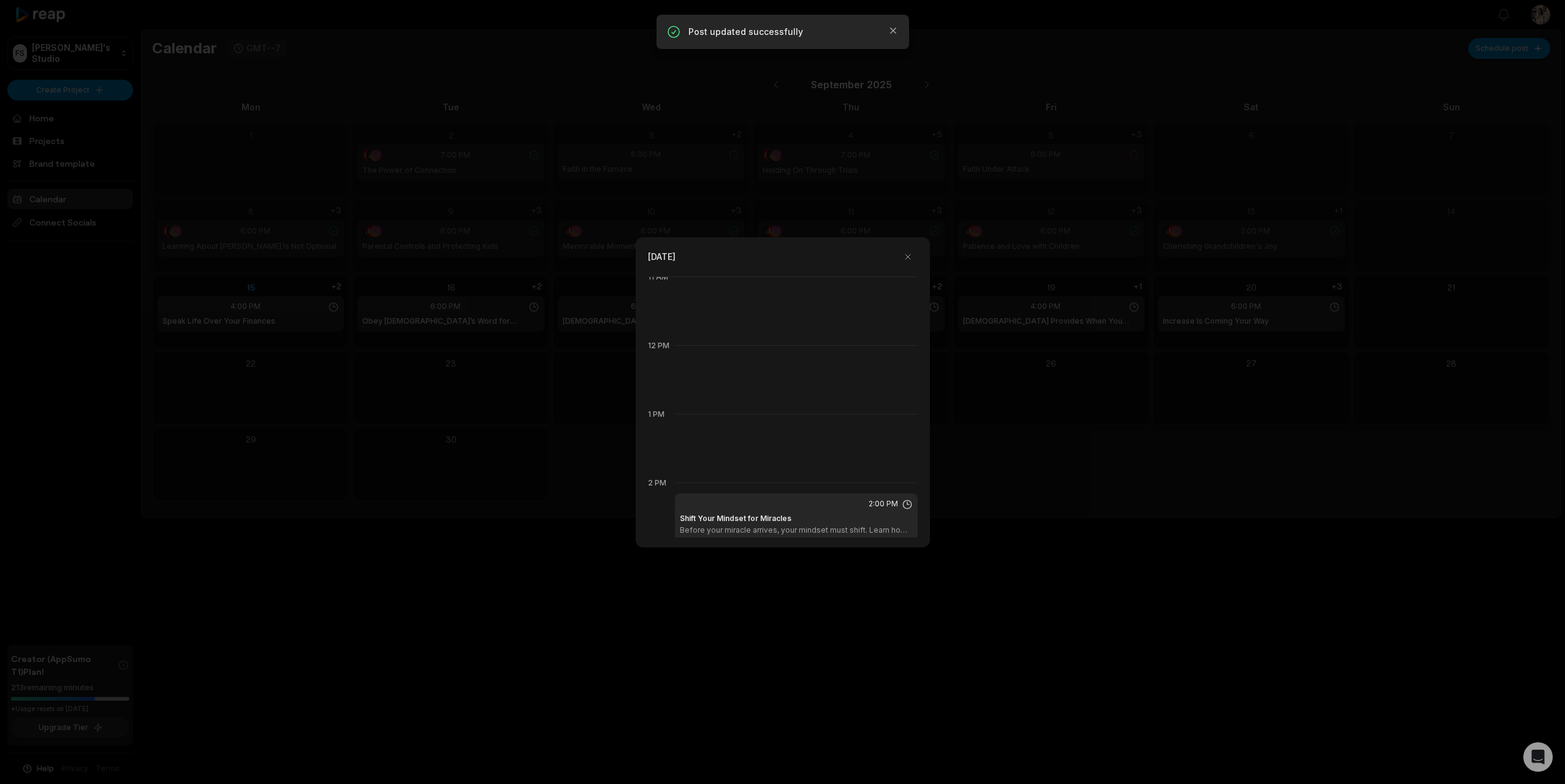
click at [410, 422] on div at bounding box center [782, 392] width 1565 height 784
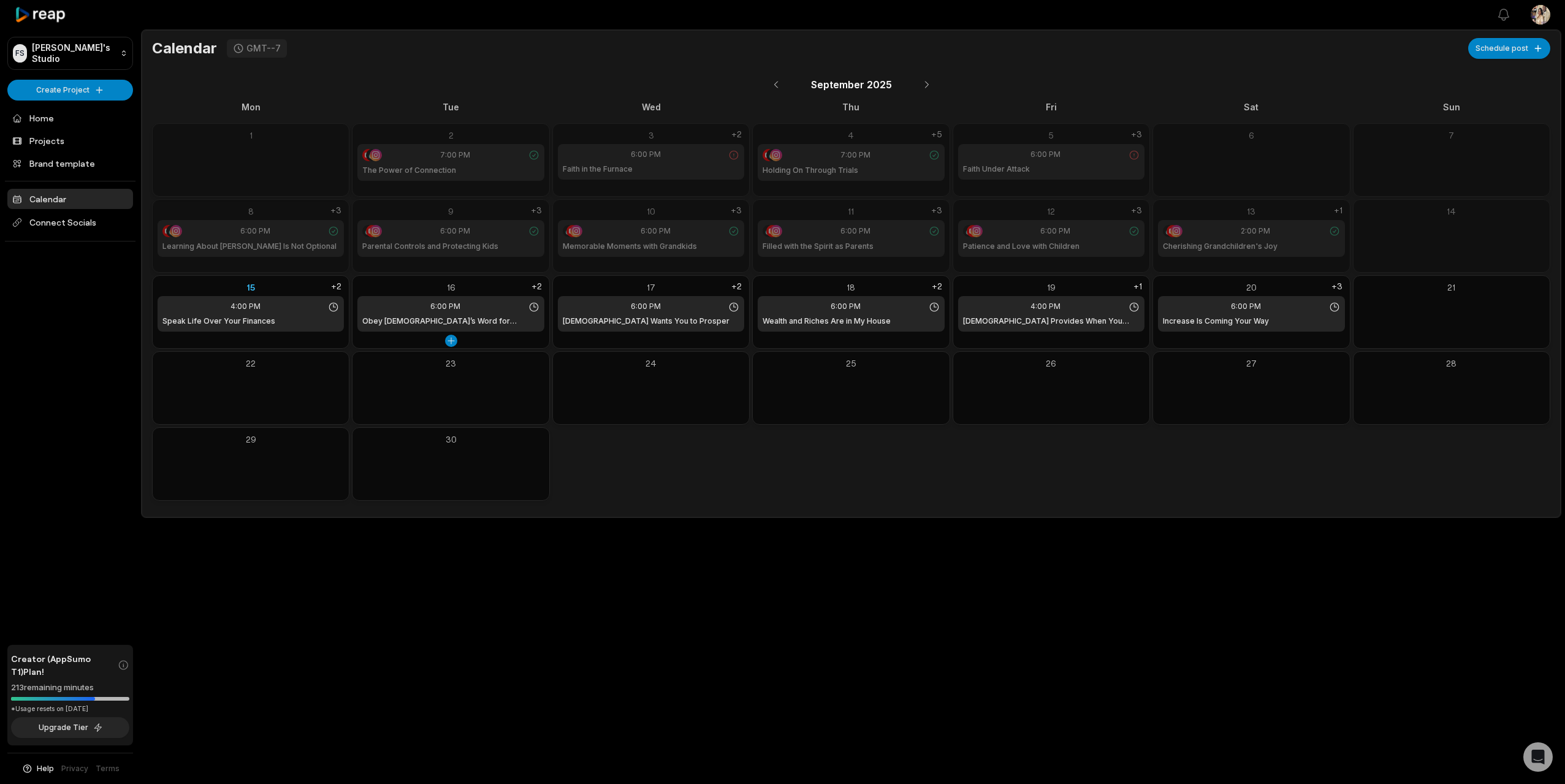
click at [463, 284] on div "16" at bounding box center [450, 287] width 186 height 13
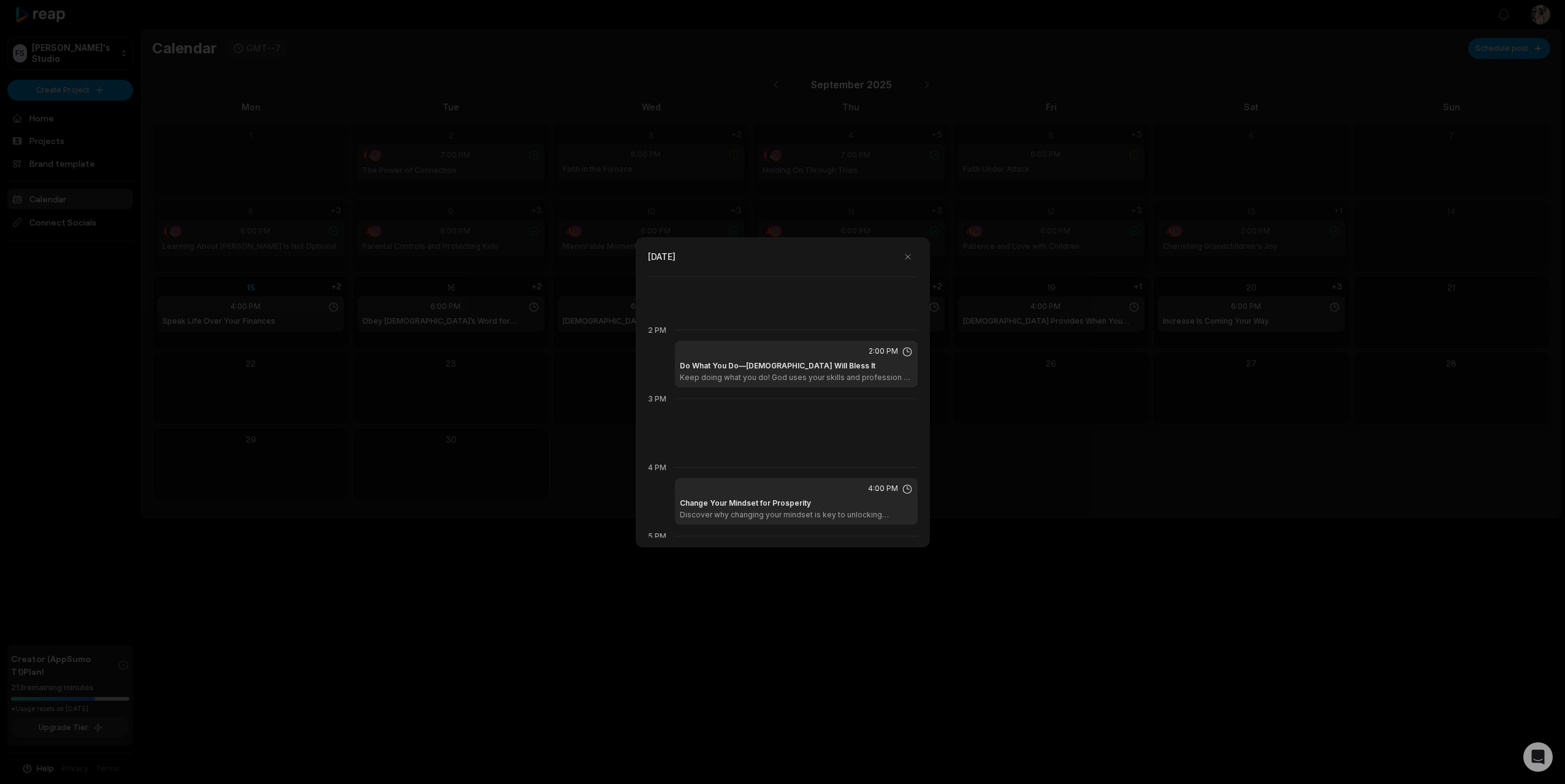
scroll to position [842, 0]
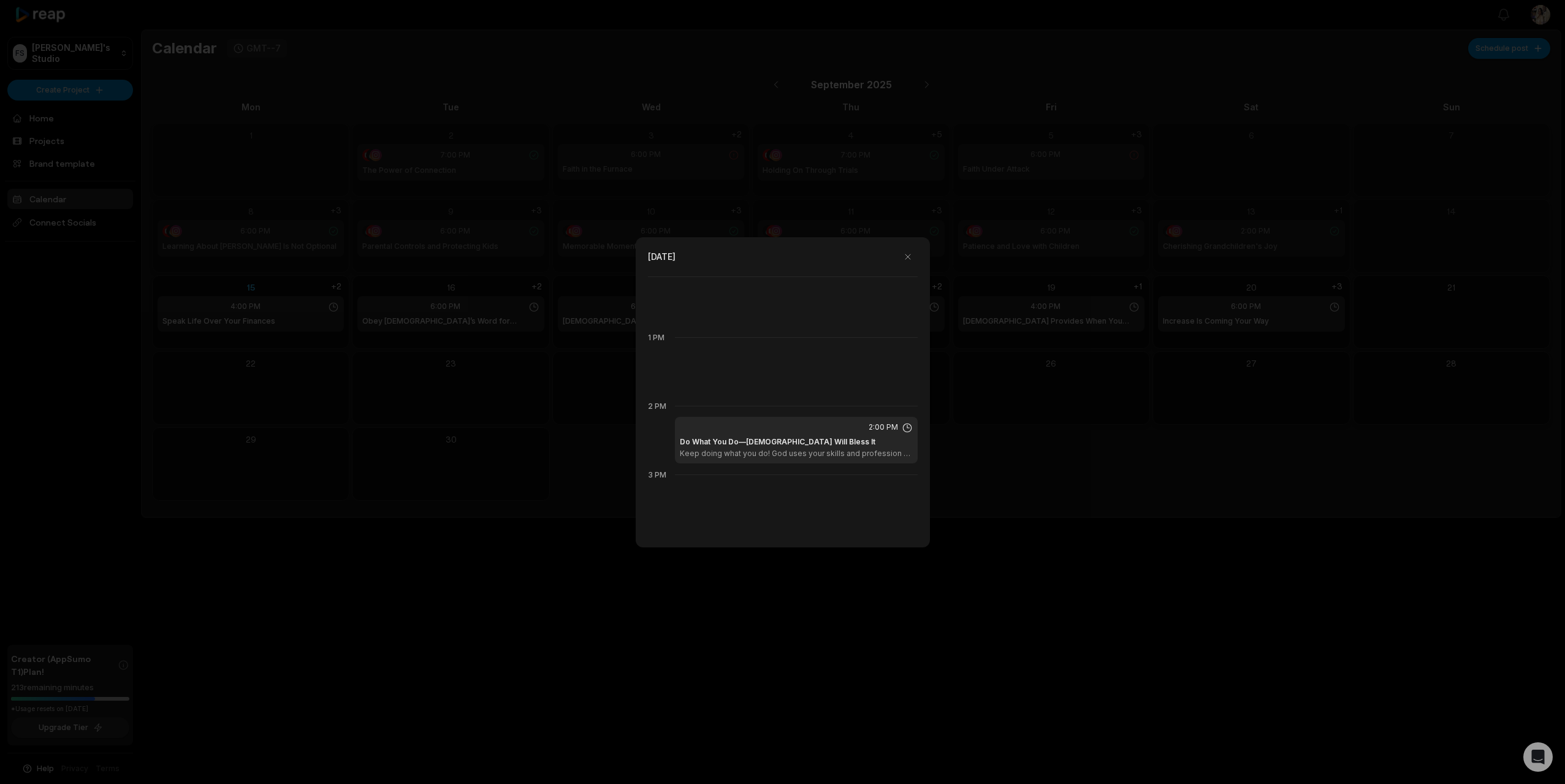
click at [512, 503] on div at bounding box center [782, 392] width 1565 height 784
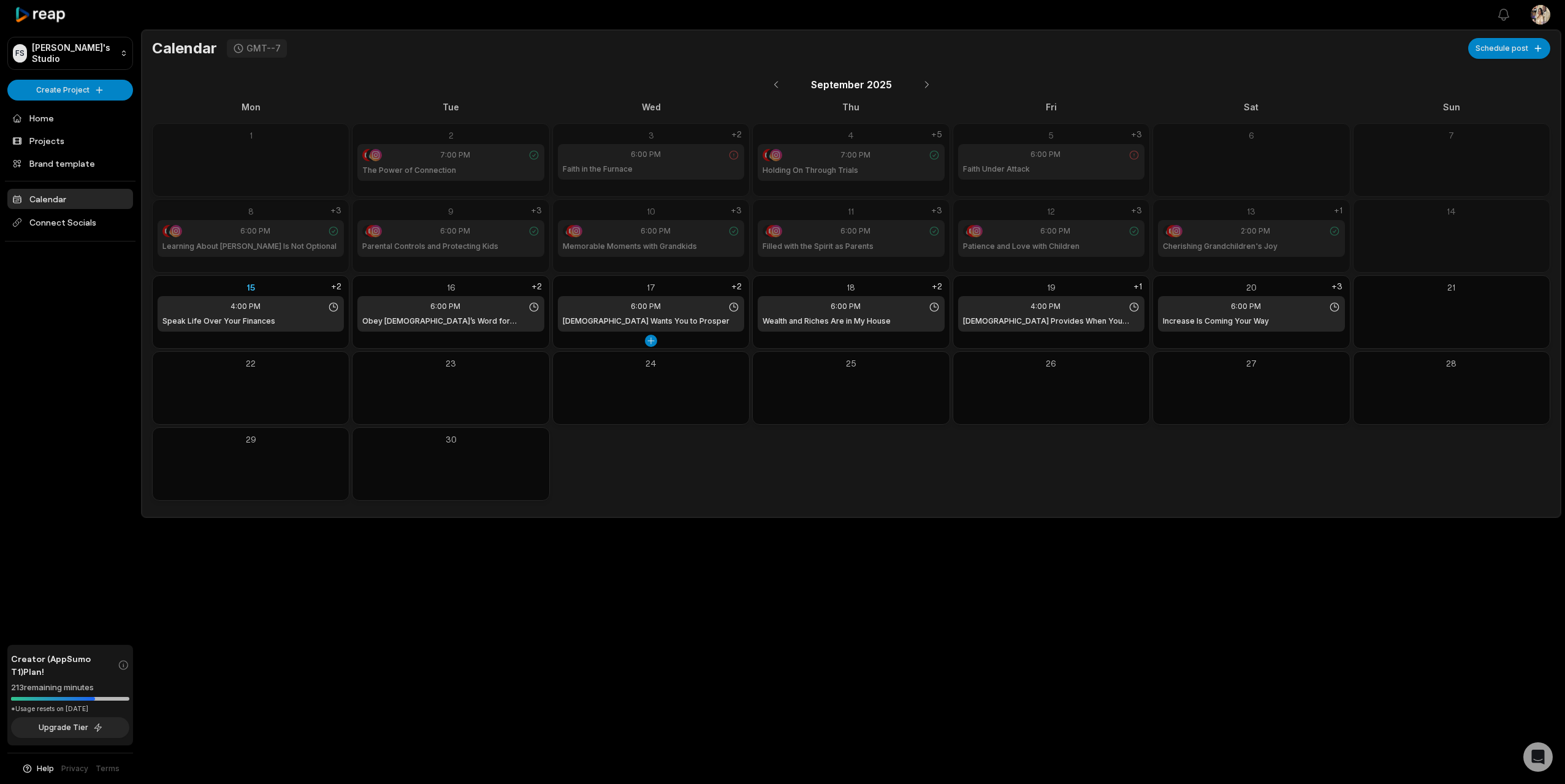
click at [618, 280] on div "17" at bounding box center [650, 287] width 186 height 13
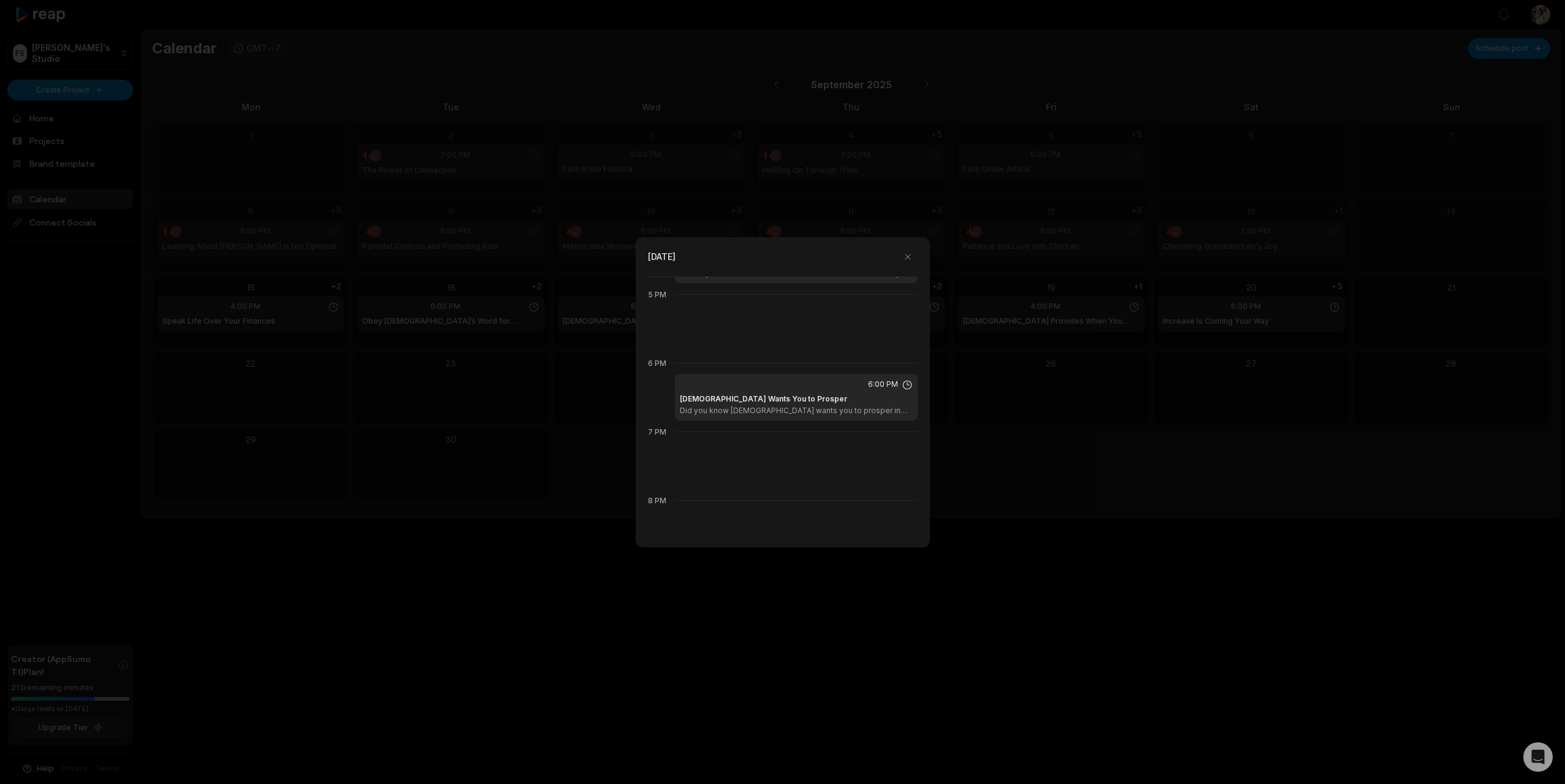
scroll to position [1164, 0]
click at [513, 382] on div at bounding box center [782, 392] width 1565 height 784
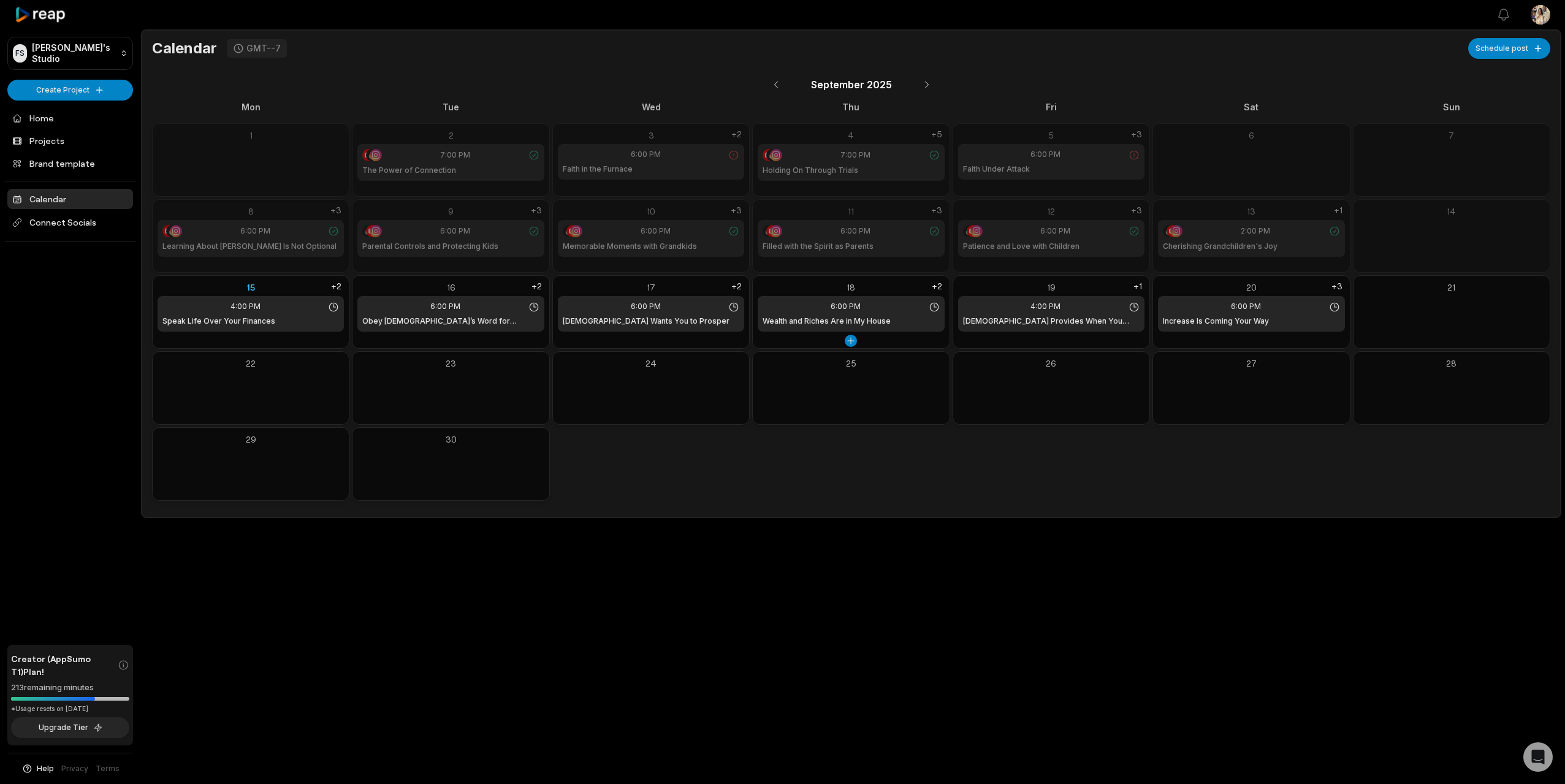
click at [798, 286] on div "18" at bounding box center [851, 287] width 186 height 13
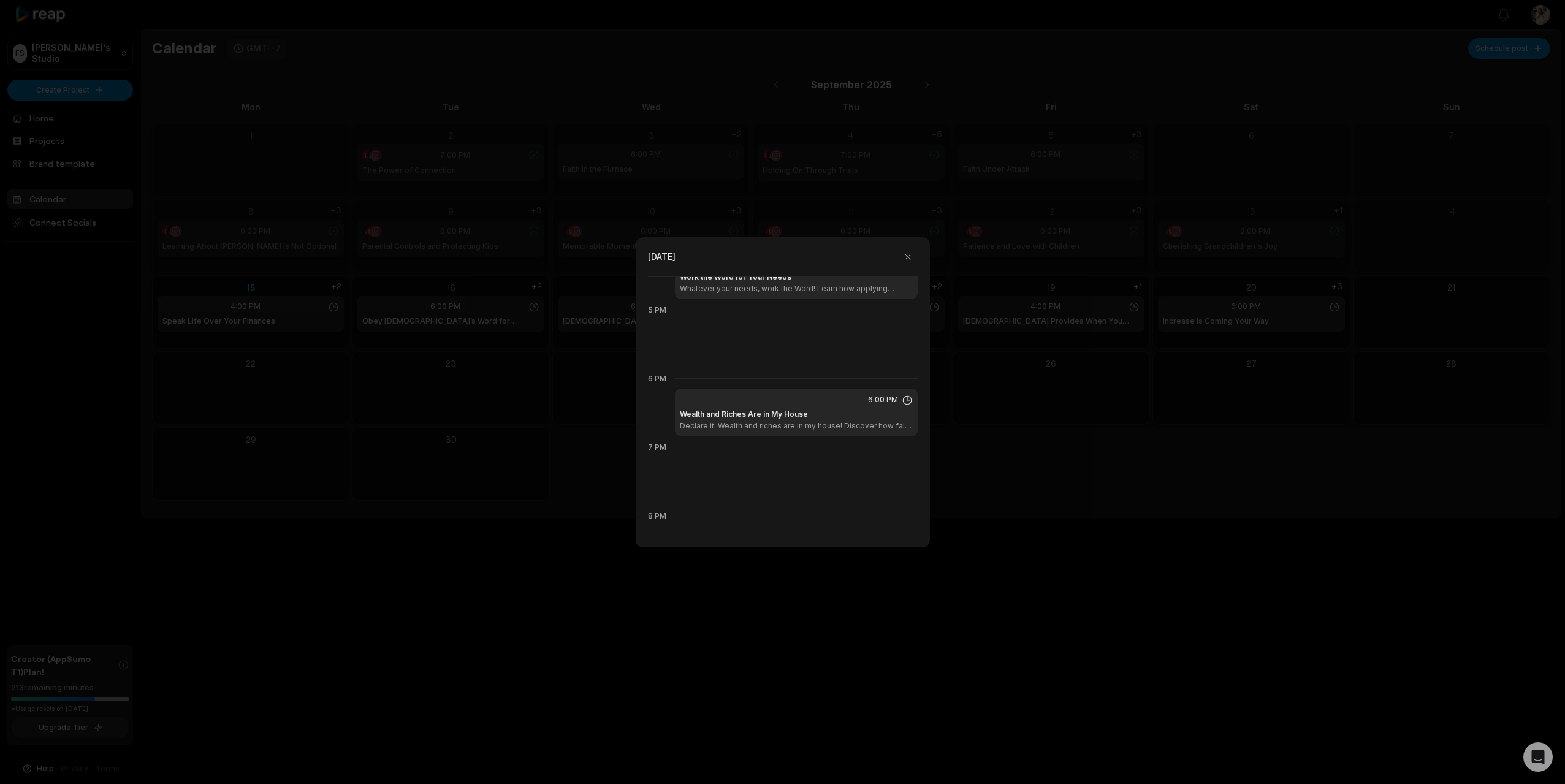
scroll to position [1135, 0]
click at [536, 378] on div at bounding box center [782, 392] width 1565 height 784
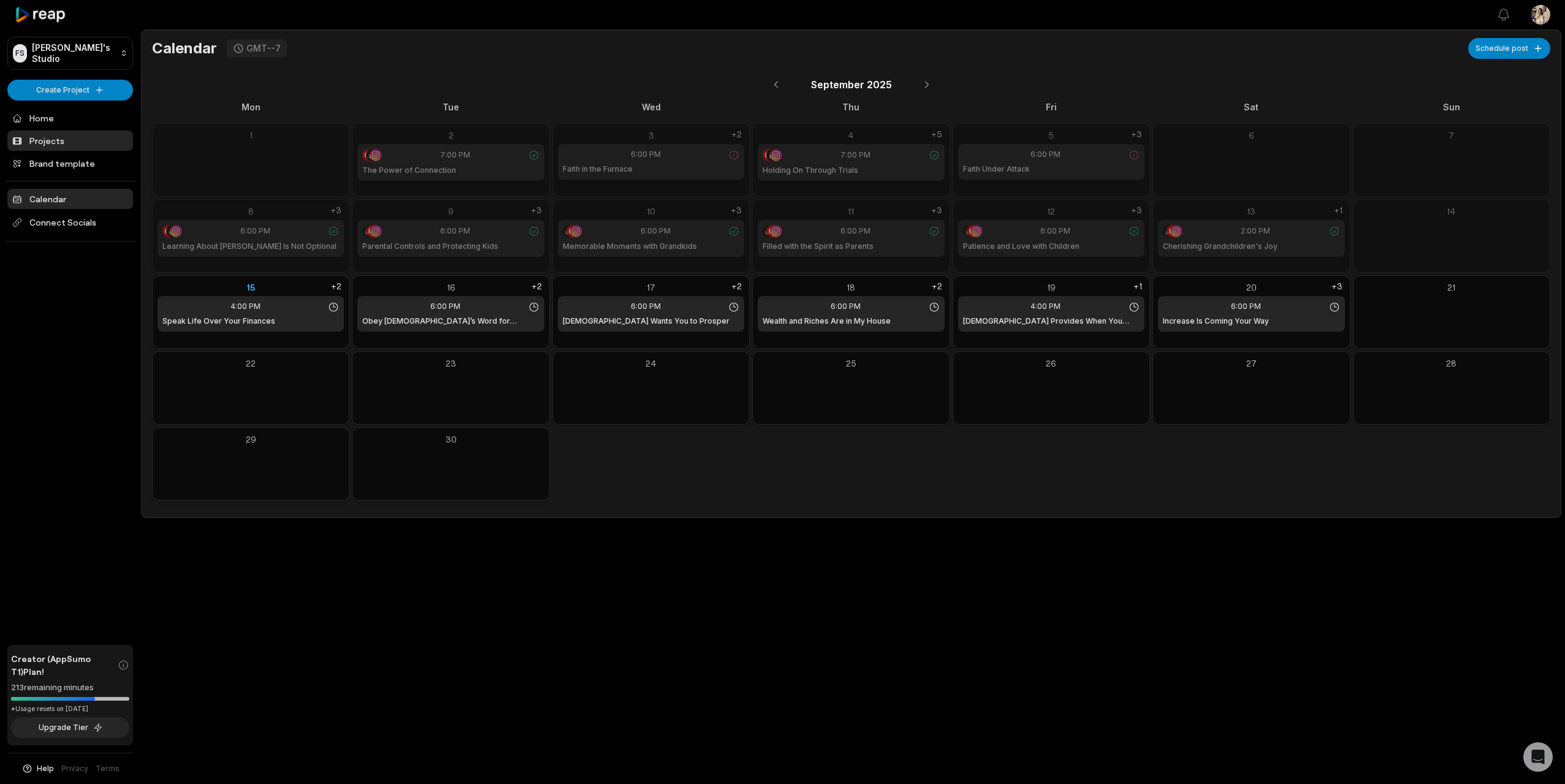
click at [41, 142] on link "Projects" at bounding box center [70, 140] width 126 height 20
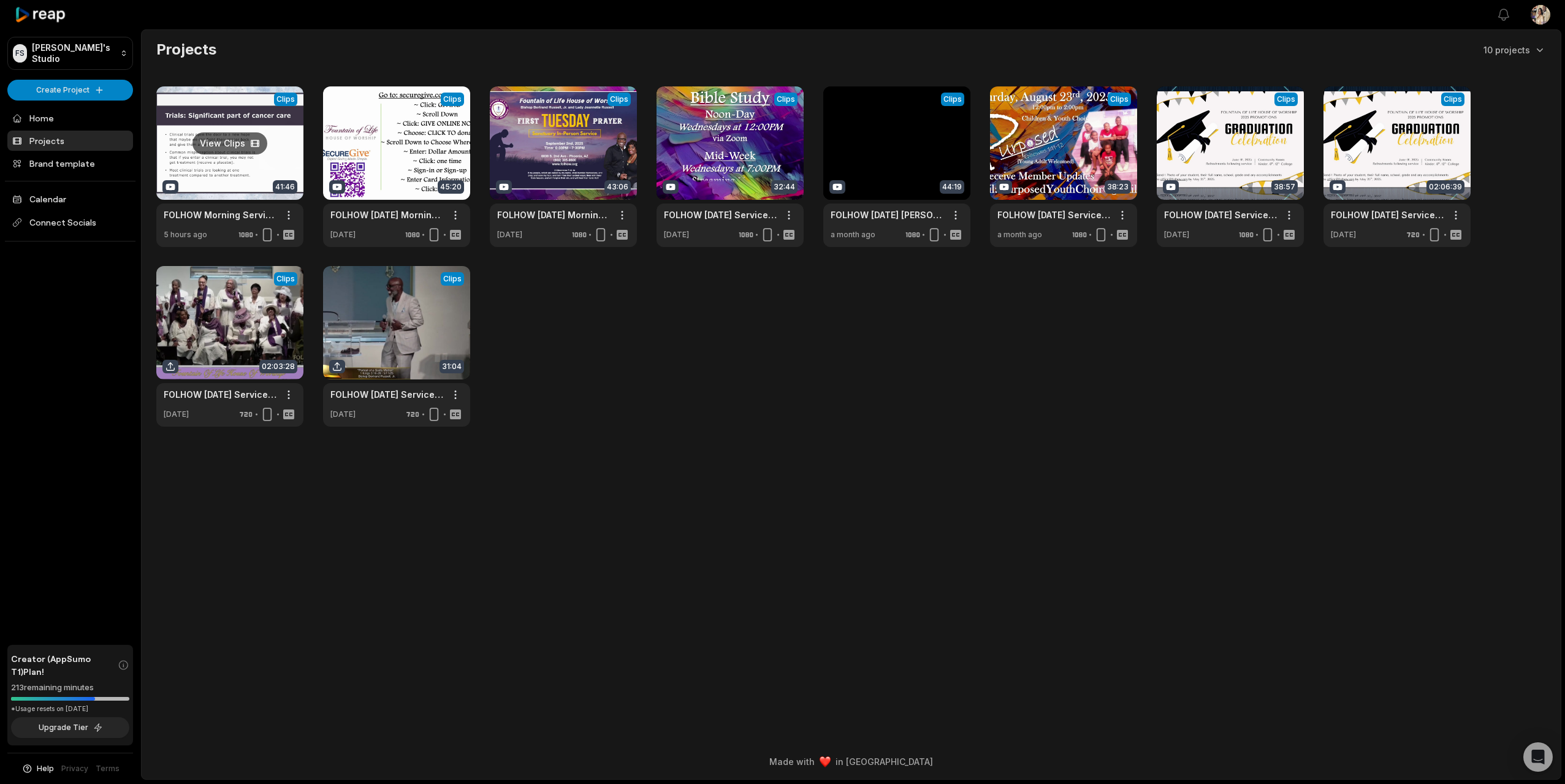
click at [218, 157] on link at bounding box center [229, 167] width 147 height 161
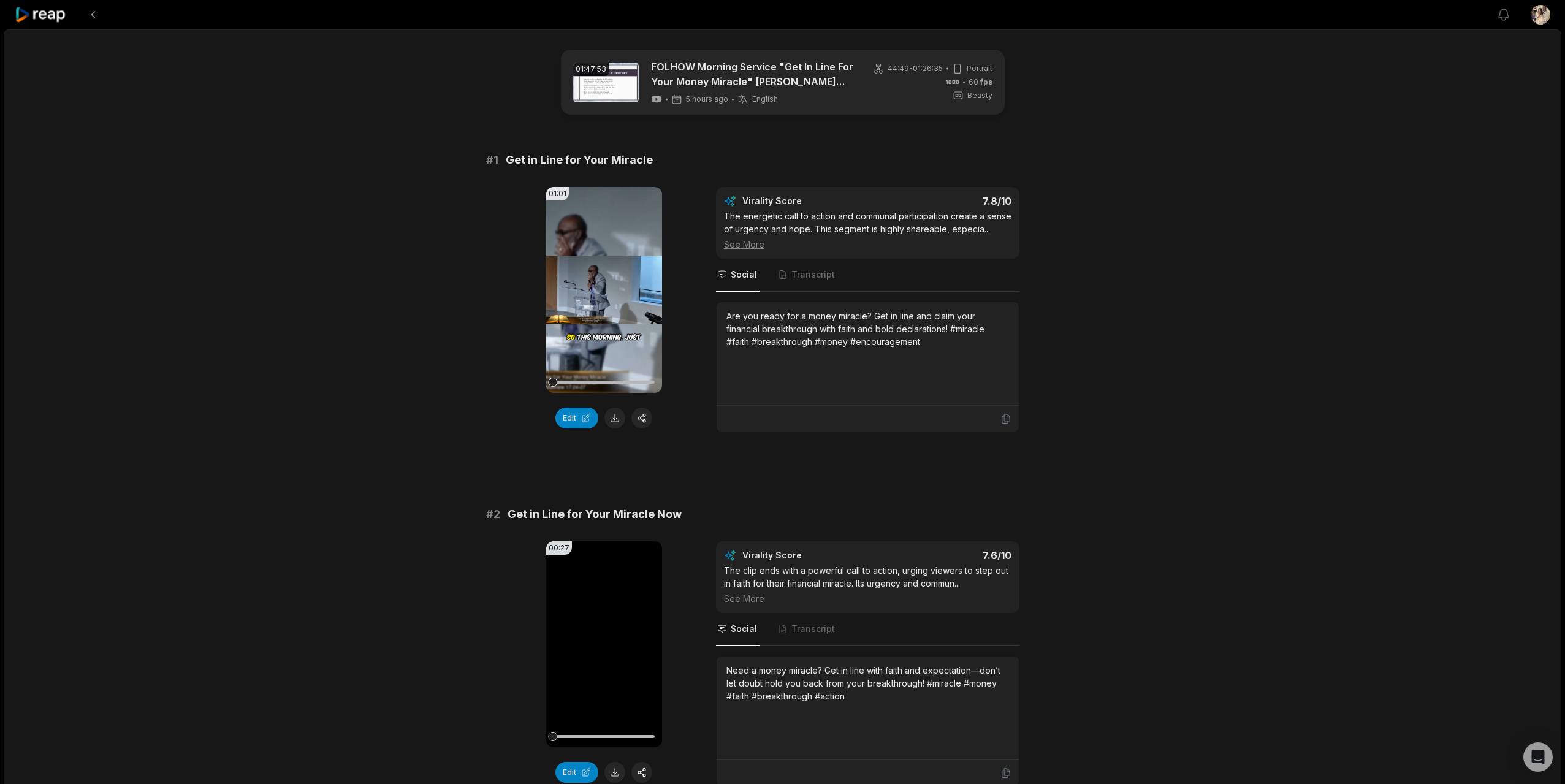
scroll to position [927, 0]
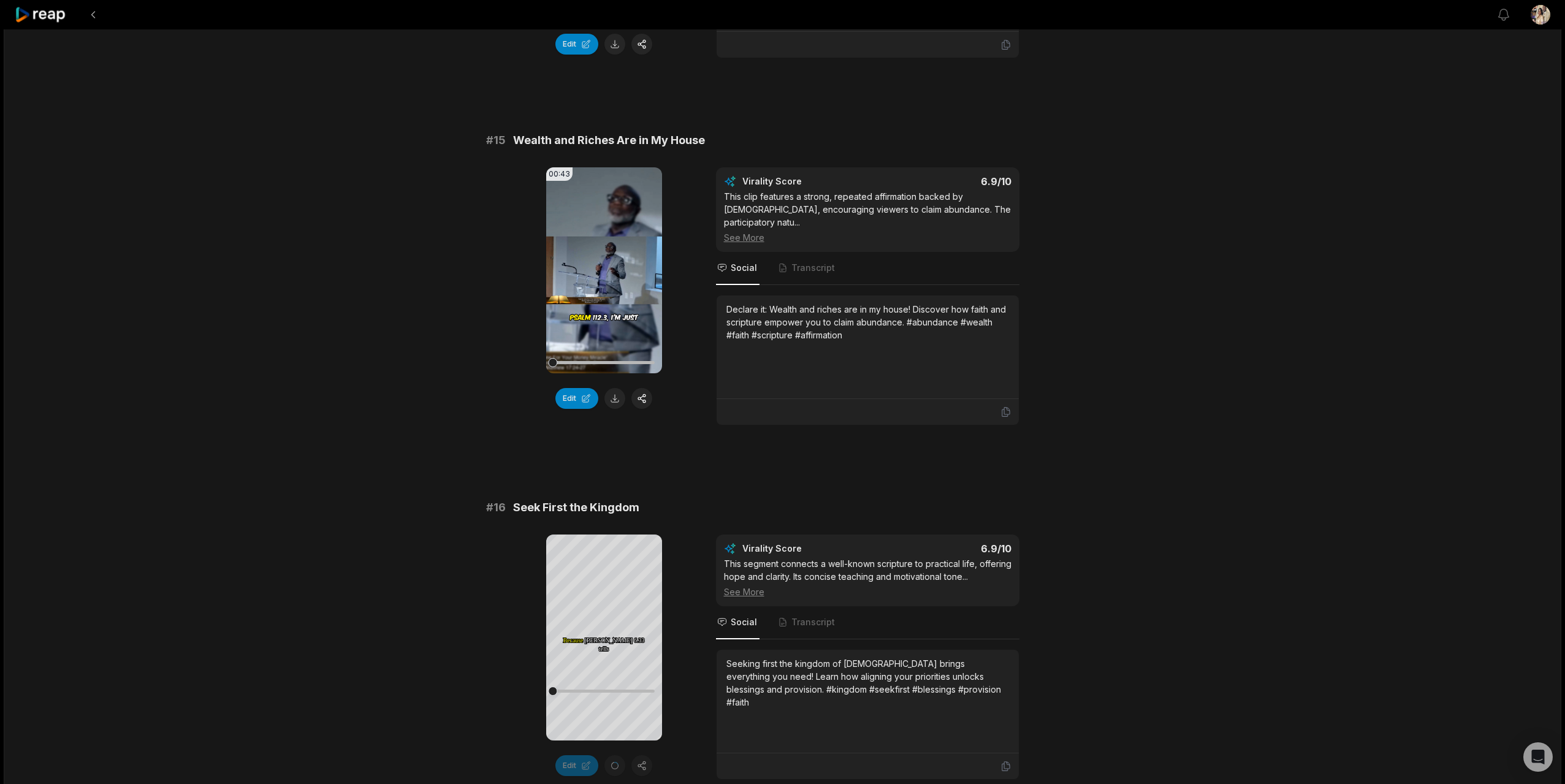
scroll to position [1609, 0]
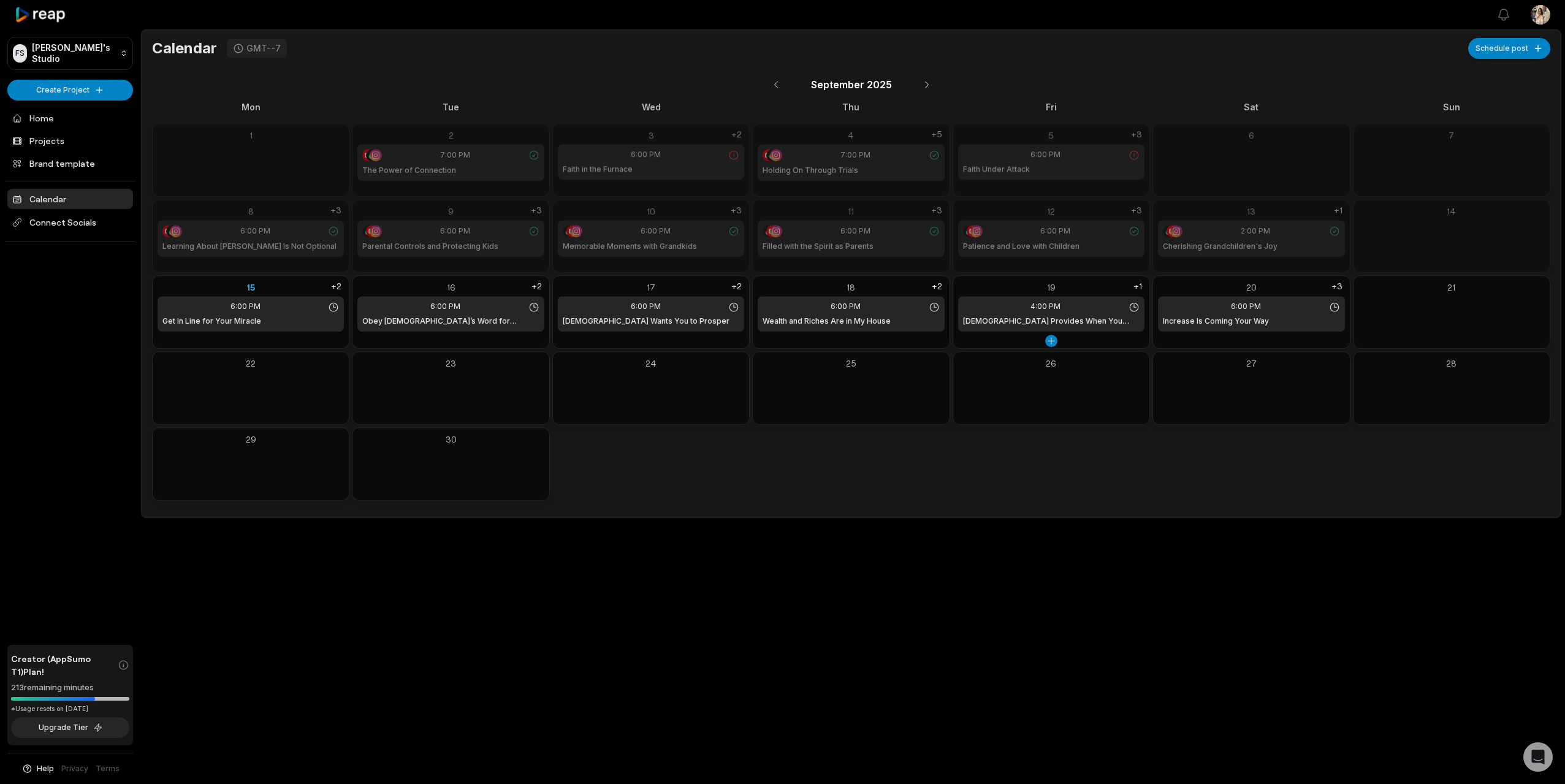
click at [1049, 284] on div "19" at bounding box center [1051, 287] width 186 height 13
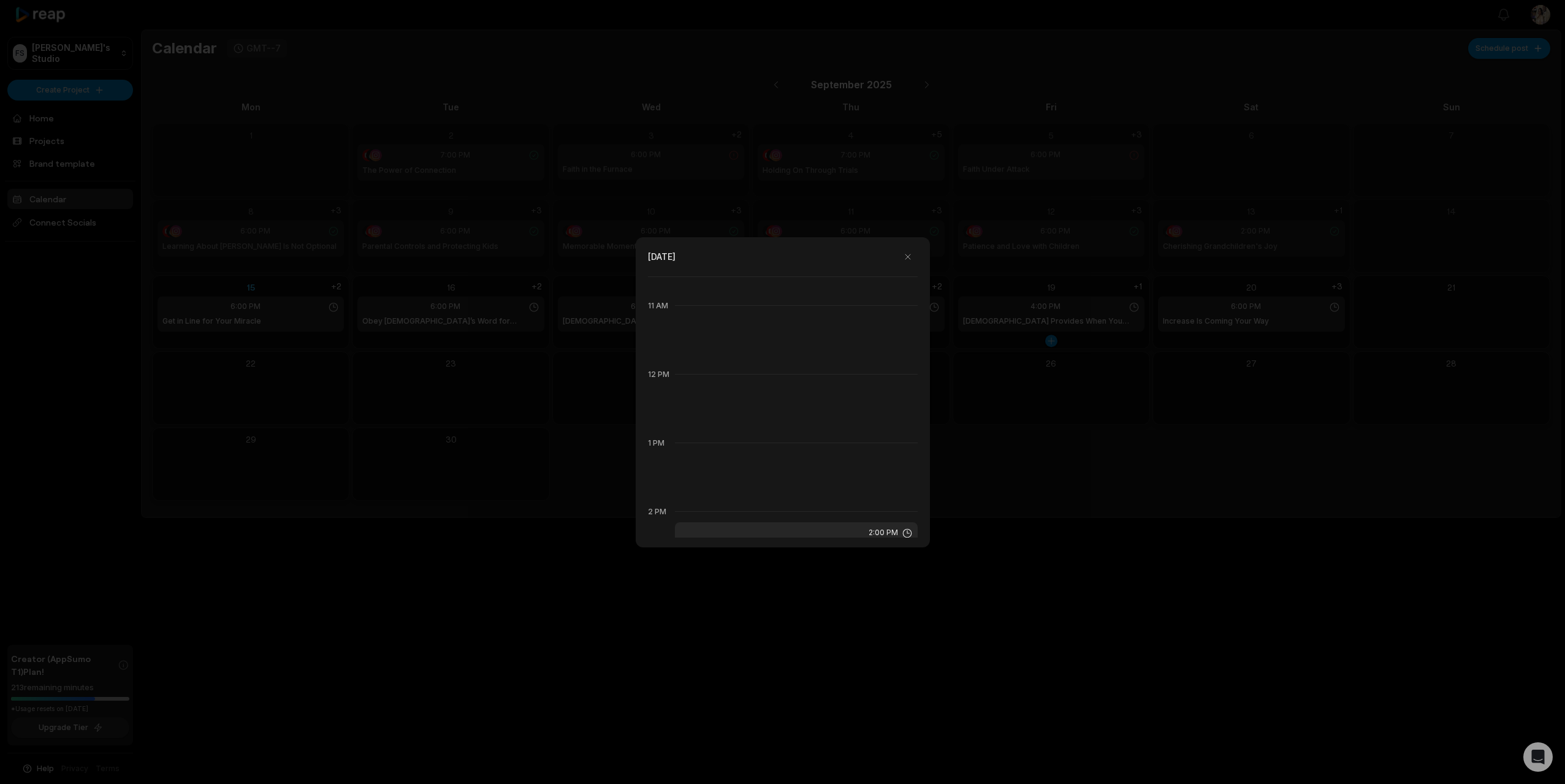
scroll to position [961, 0]
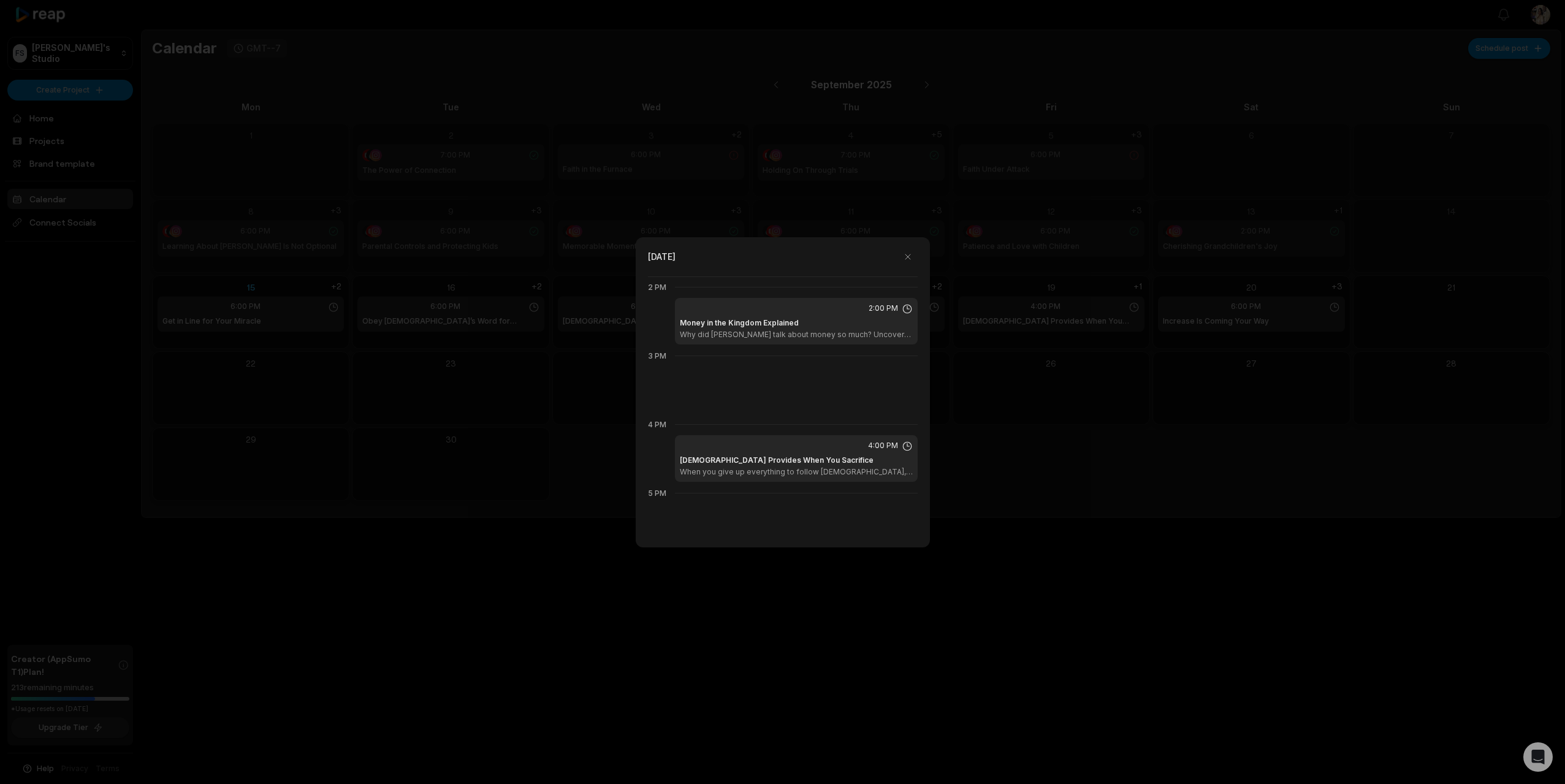
click at [492, 448] on div at bounding box center [782, 392] width 1565 height 784
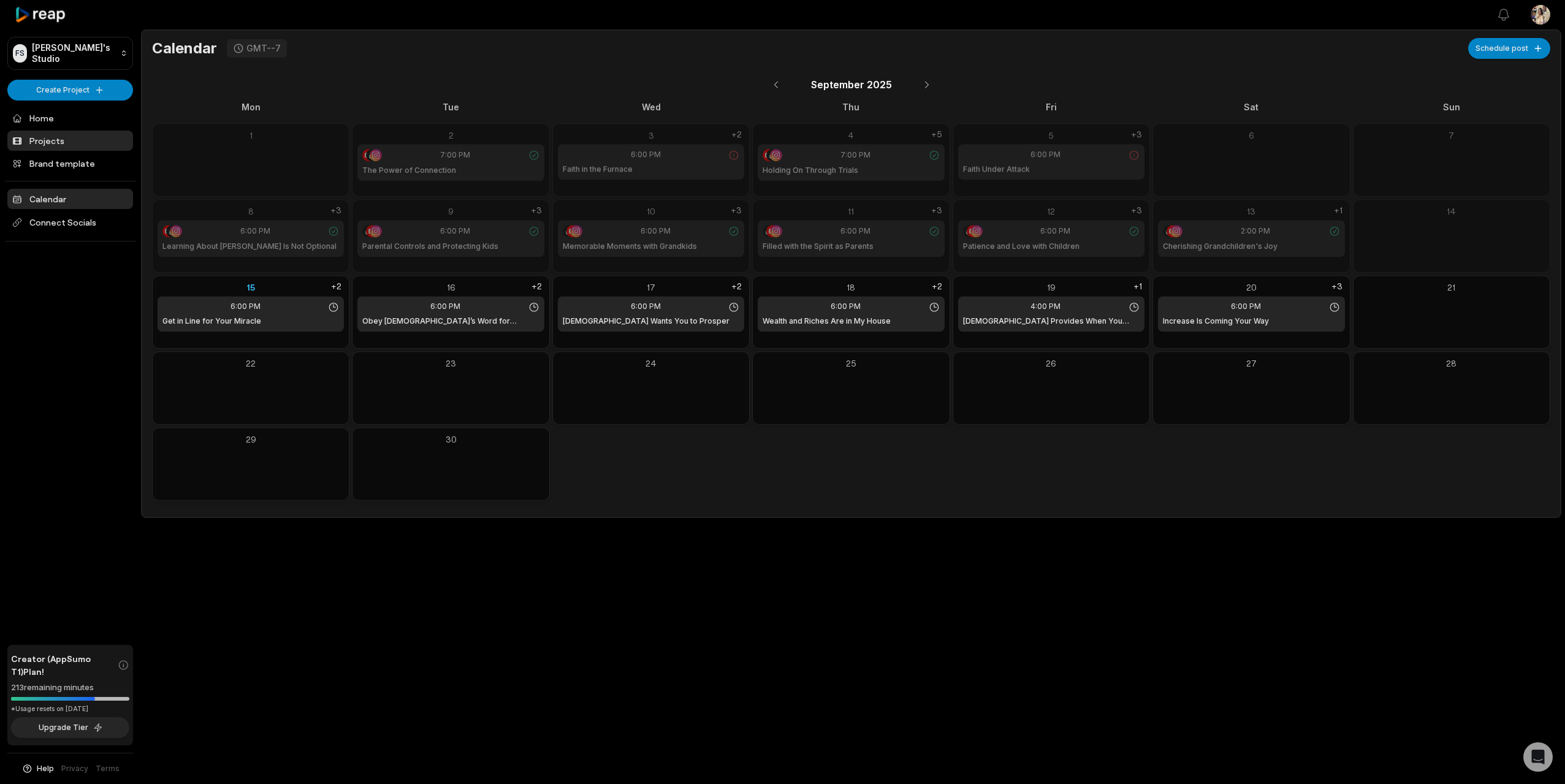
click at [55, 138] on link "Projects" at bounding box center [70, 140] width 126 height 20
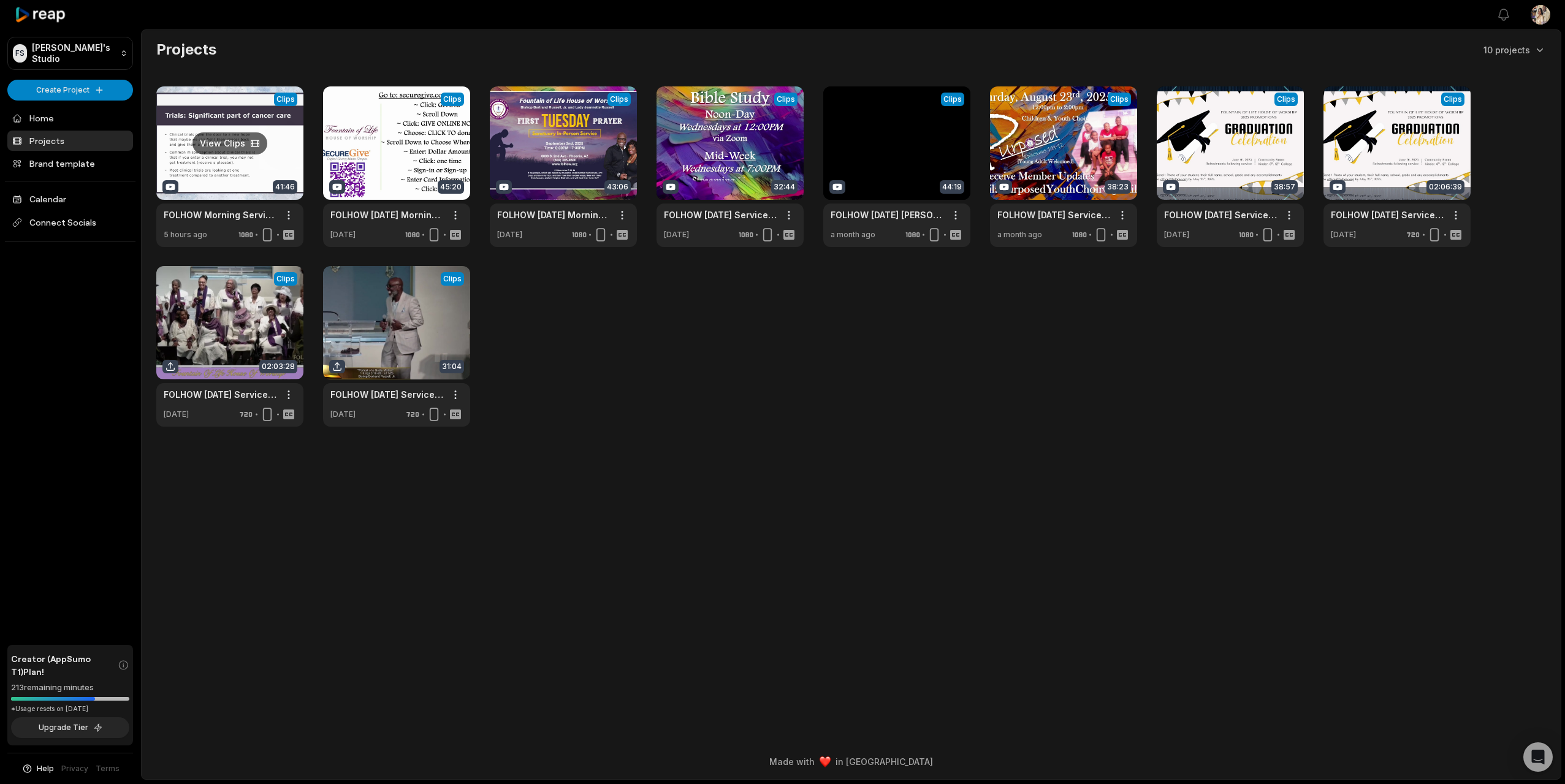
click at [246, 172] on link at bounding box center [229, 167] width 147 height 161
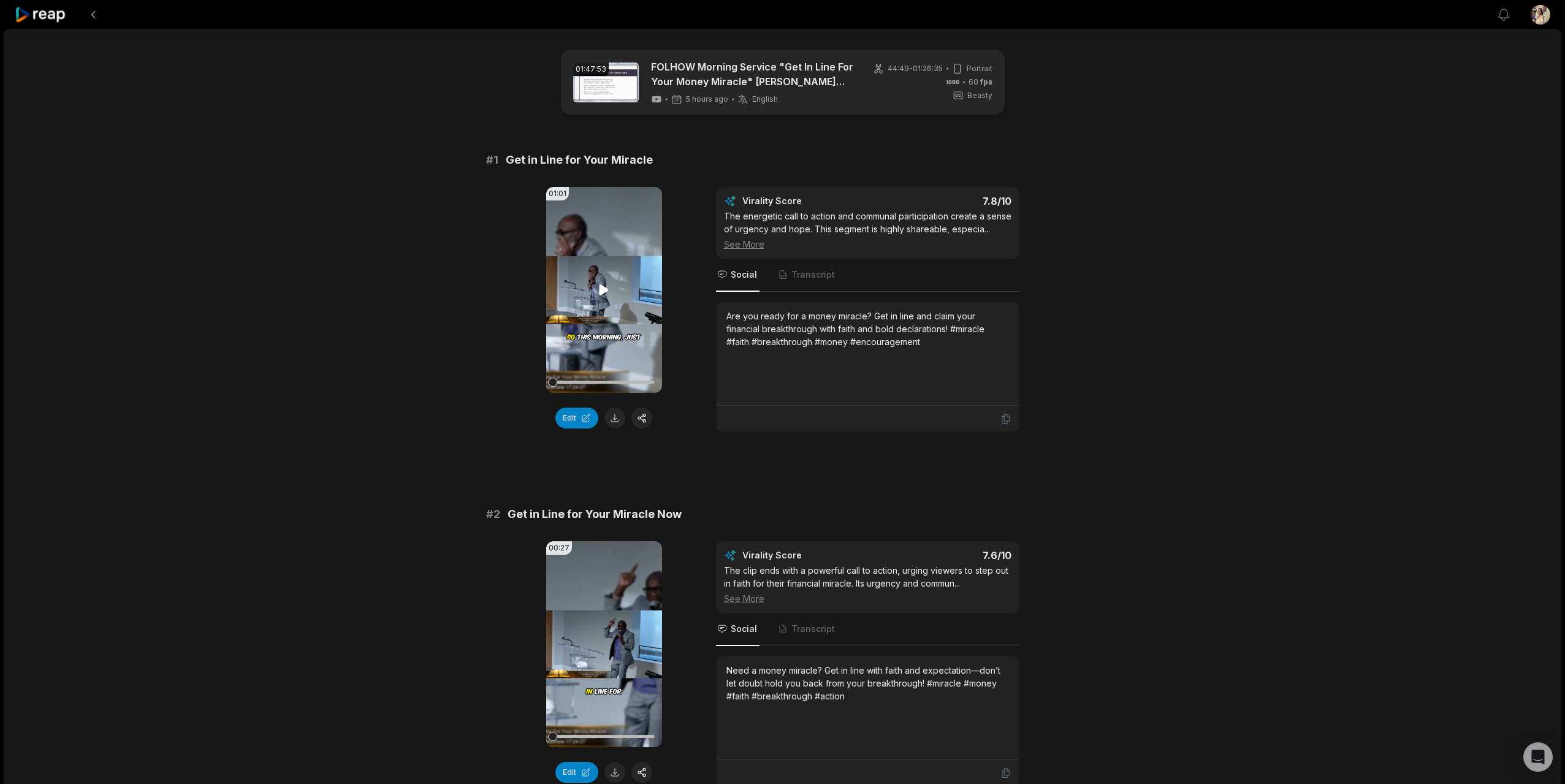
scroll to position [2971, 0]
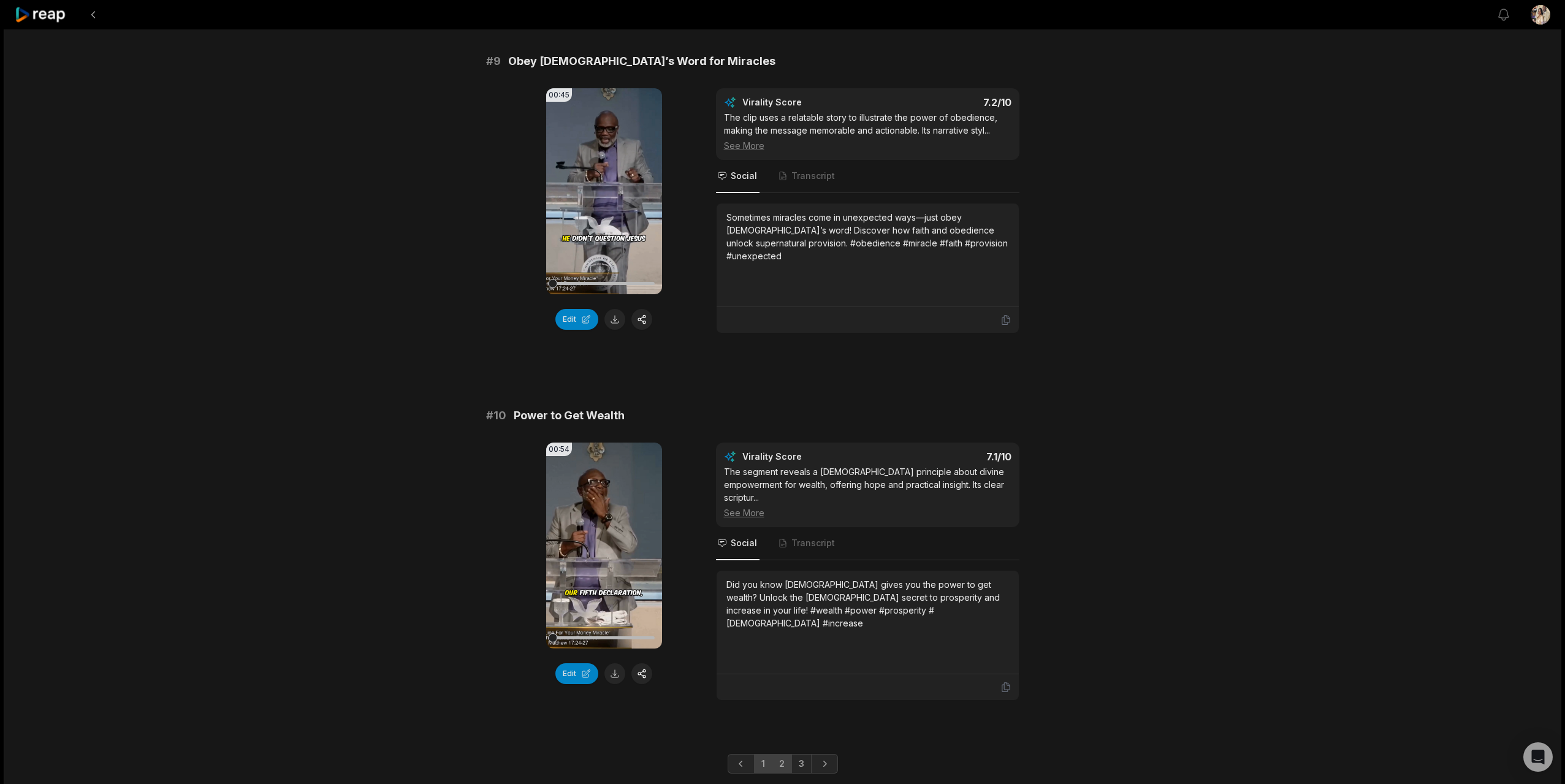
click at [785, 754] on link "2" at bounding box center [782, 764] width 20 height 20
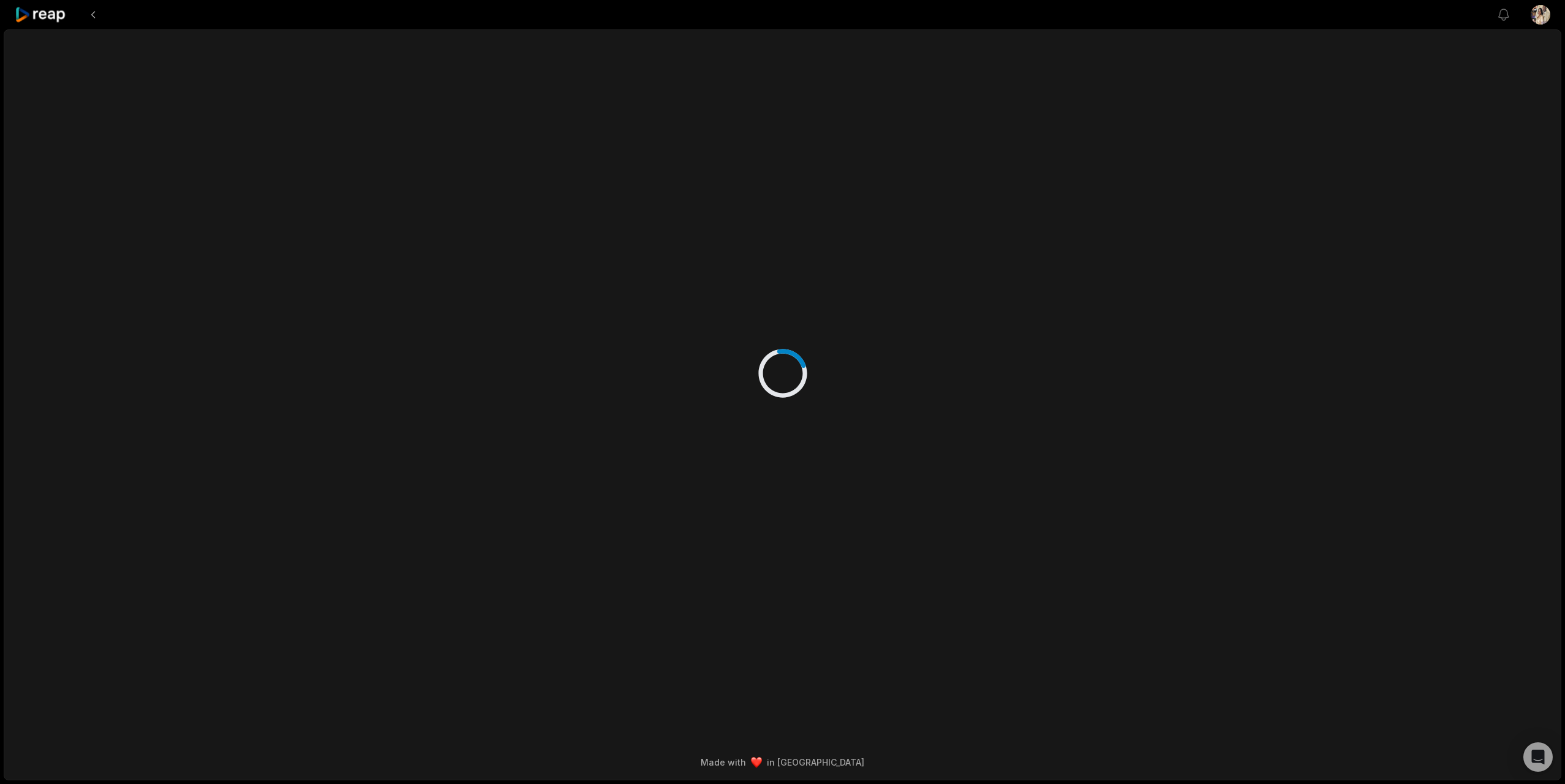
scroll to position [0, 0]
